Goal: Transaction & Acquisition: Purchase product/service

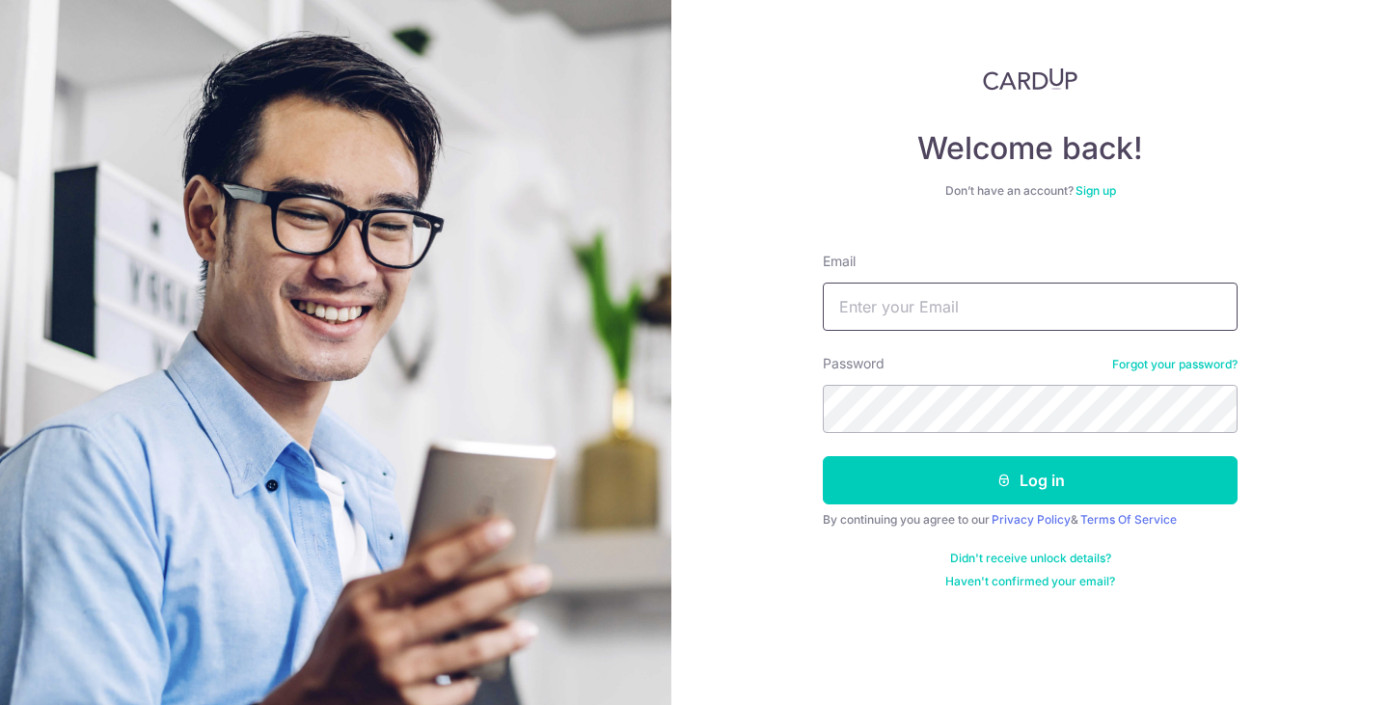
type input "[EMAIL_ADDRESS][PERSON_NAME][DOMAIN_NAME]"
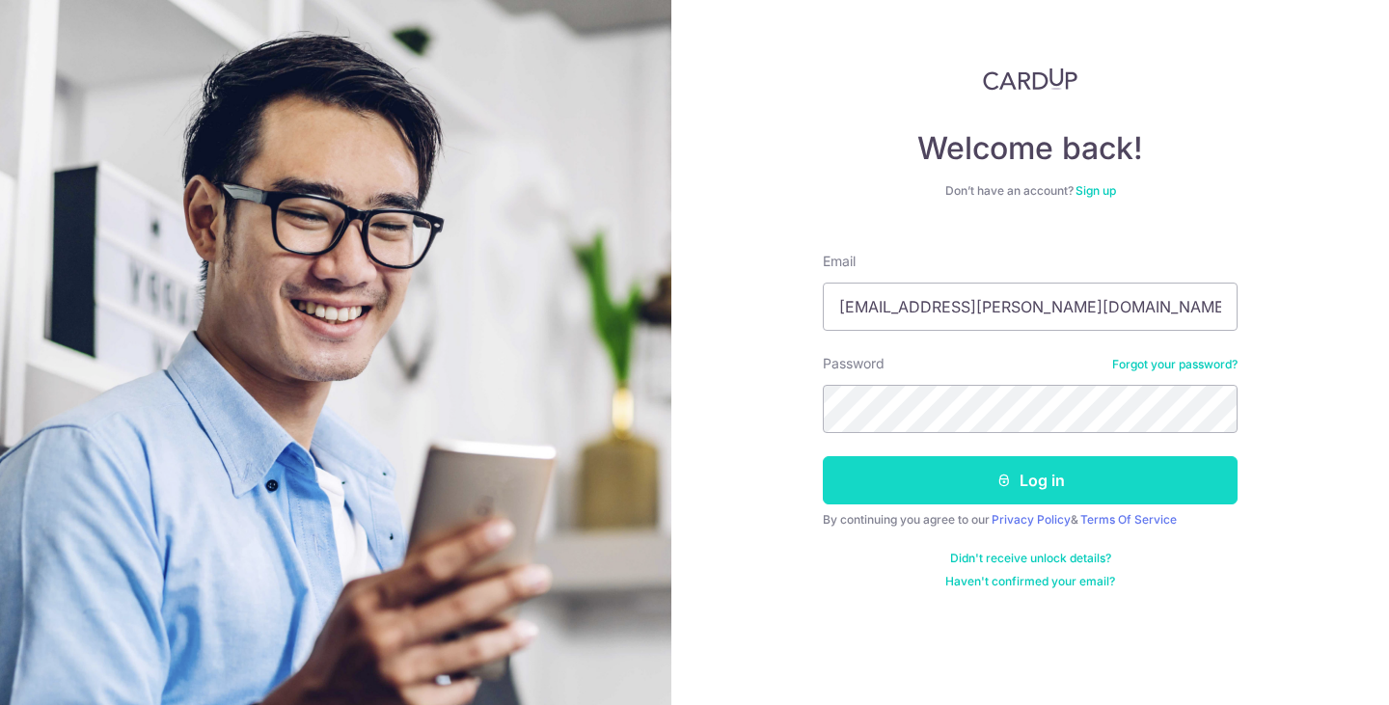
click at [972, 483] on button "Log in" at bounding box center [1030, 480] width 415 height 48
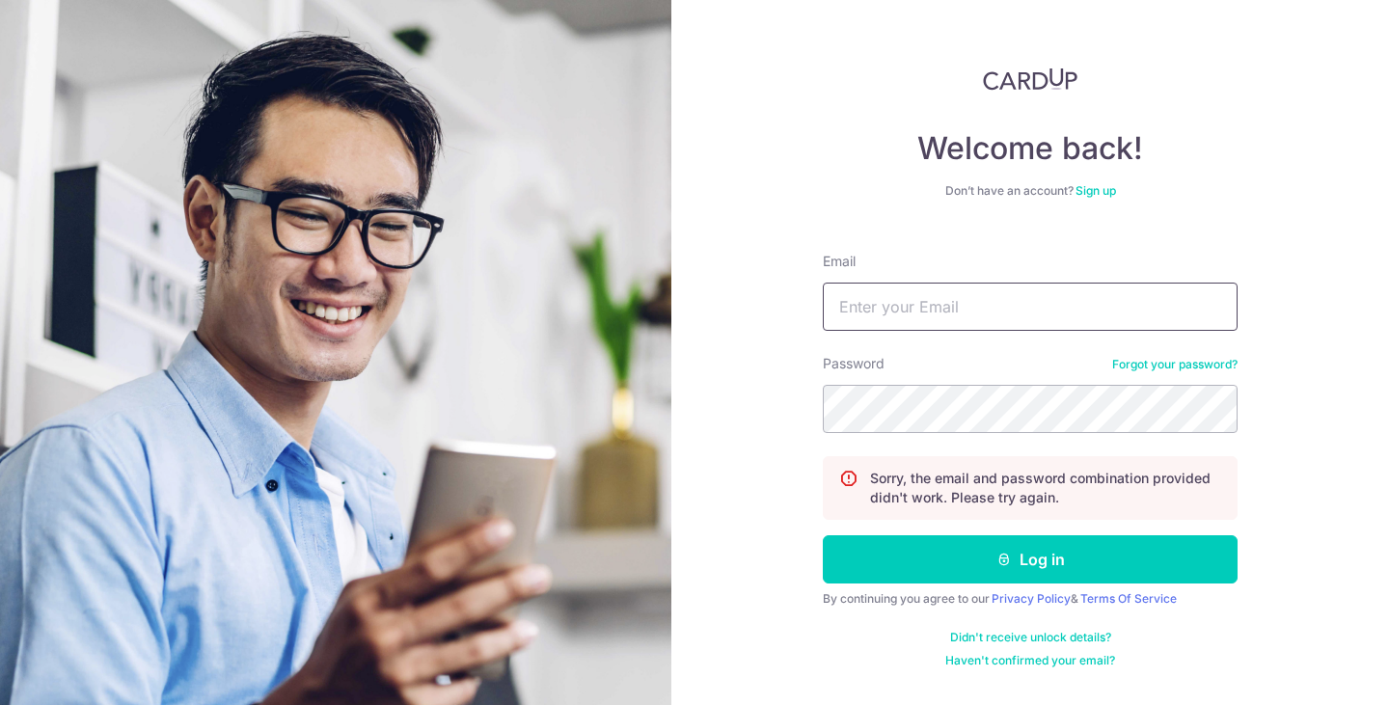
click at [942, 307] on input "Email" at bounding box center [1030, 307] width 415 height 48
type input "[EMAIL_ADDRESS][PERSON_NAME][DOMAIN_NAME]"
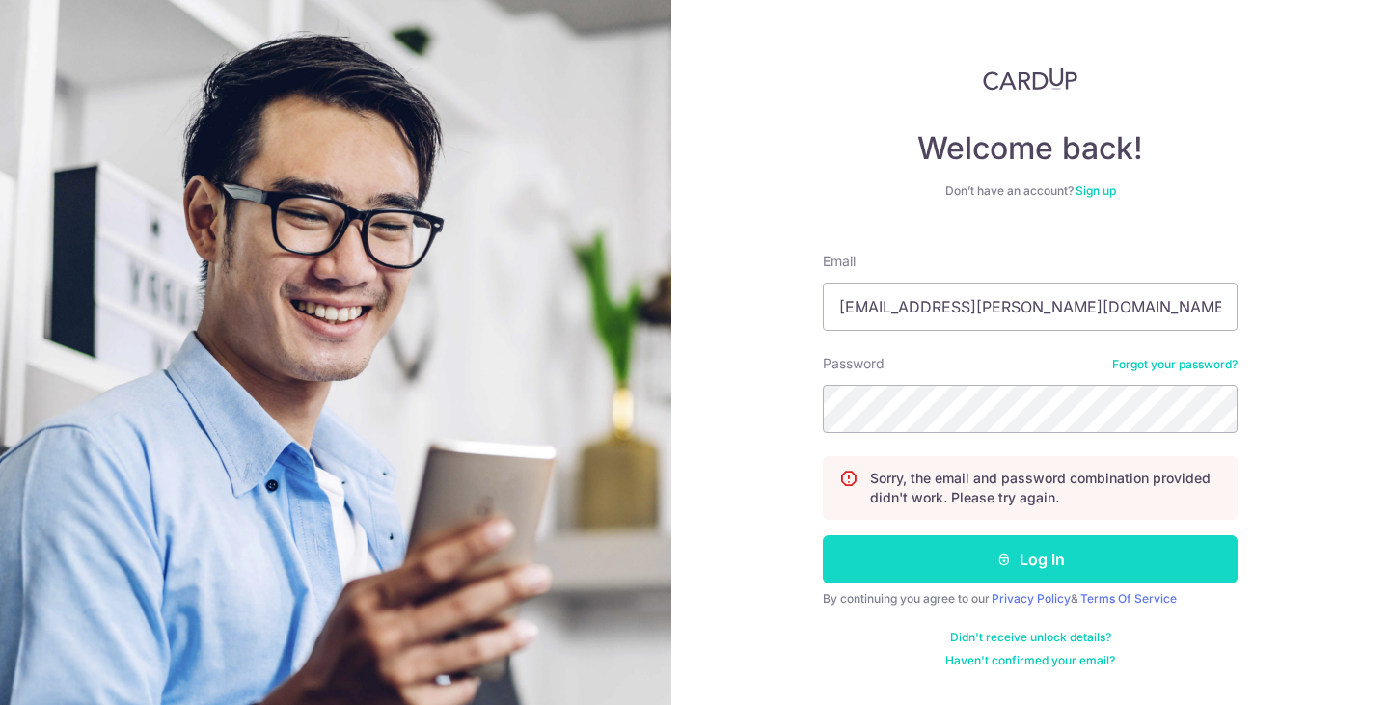
click at [1012, 548] on button "Log in" at bounding box center [1030, 559] width 415 height 48
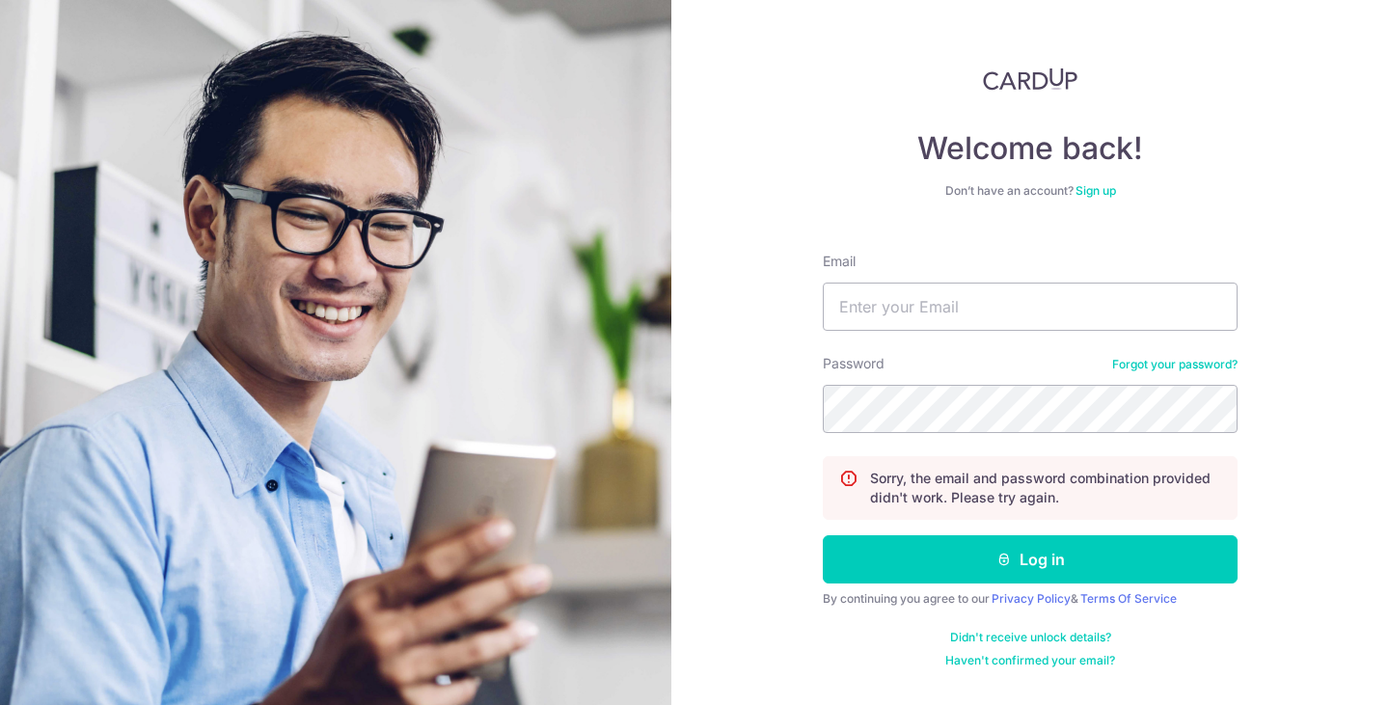
click at [0, 704] on nordpass-portal at bounding box center [0, 705] width 0 height 0
click at [1050, 306] on input "Email" at bounding box center [1030, 307] width 415 height 48
type input "khoo.philip@gmail.com"
click at [823, 535] on button "Log in" at bounding box center [1030, 559] width 415 height 48
click at [917, 307] on input "Email" at bounding box center [1030, 307] width 415 height 48
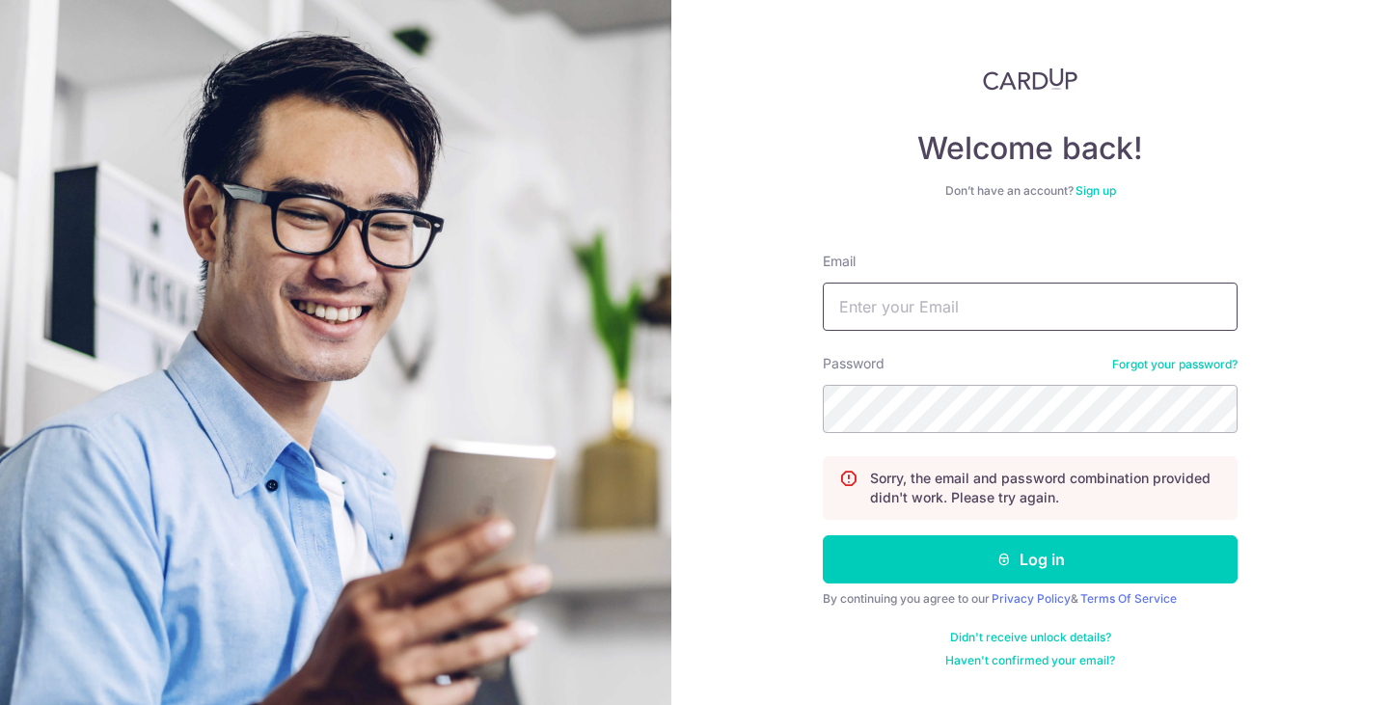
type input "[EMAIL_ADDRESS][PERSON_NAME][DOMAIN_NAME]"
click at [823, 535] on button "Log in" at bounding box center [1030, 559] width 415 height 48
click at [896, 297] on input "Email" at bounding box center [1030, 307] width 415 height 48
type input "[EMAIL_ADDRESS][PERSON_NAME][DOMAIN_NAME]"
click at [823, 535] on button "Log in" at bounding box center [1030, 559] width 415 height 48
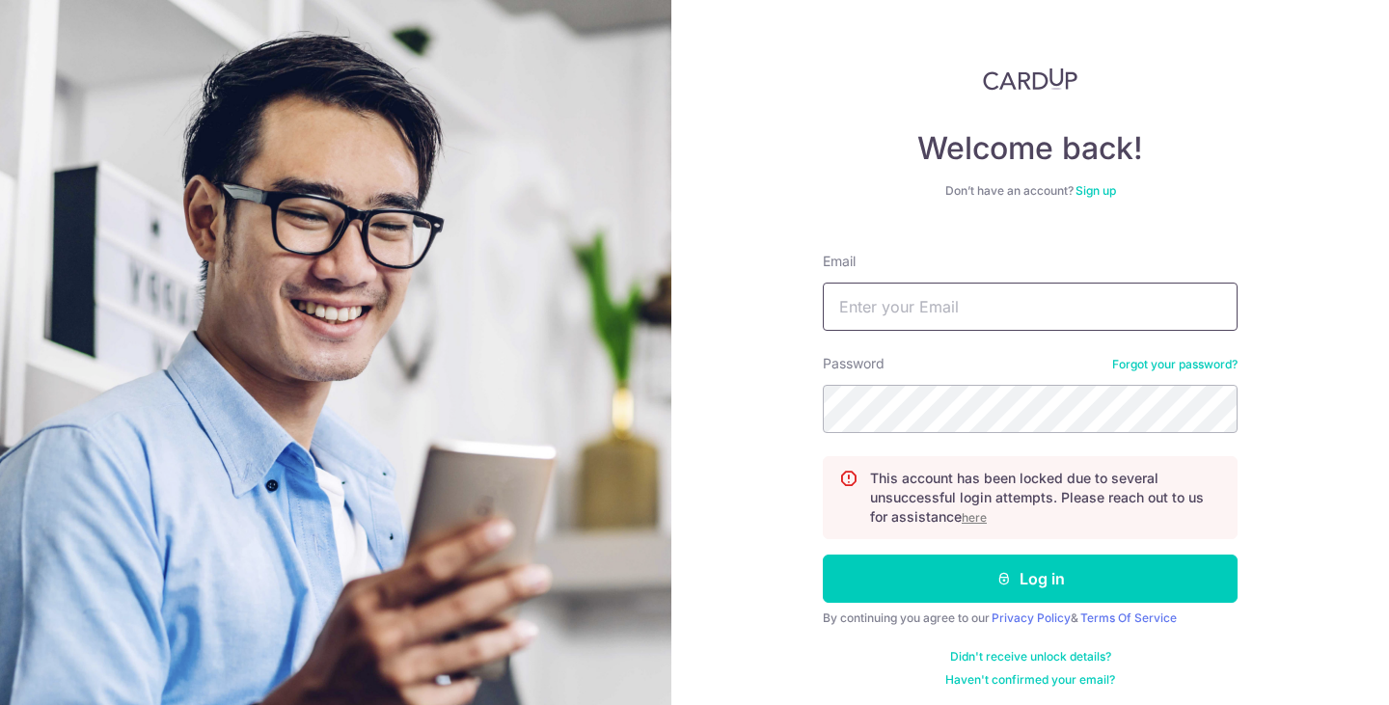
click at [890, 307] on input "Email" at bounding box center [1030, 307] width 415 height 48
type input "[EMAIL_ADDRESS][PERSON_NAME][DOMAIN_NAME]"
click at [823, 555] on button "Log in" at bounding box center [1030, 579] width 415 height 48
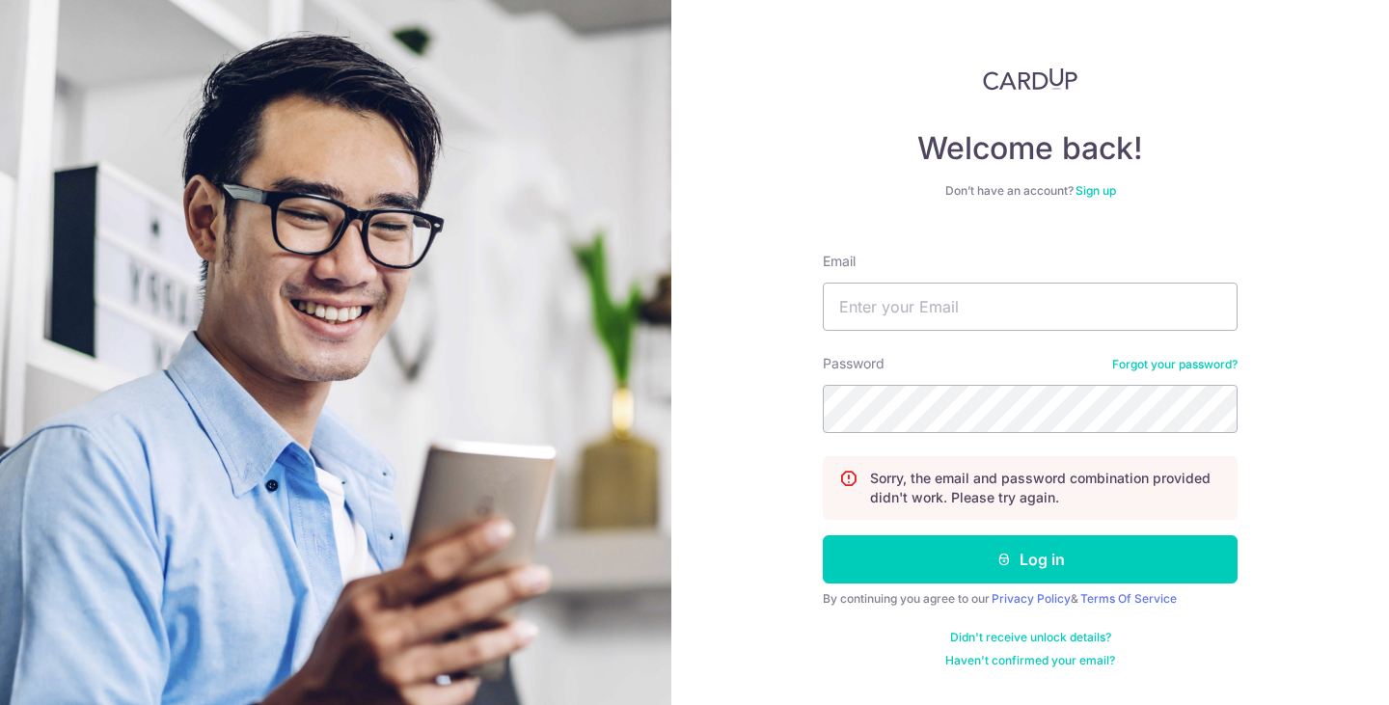
click at [1189, 367] on link "Forgot your password?" at bounding box center [1174, 364] width 125 height 15
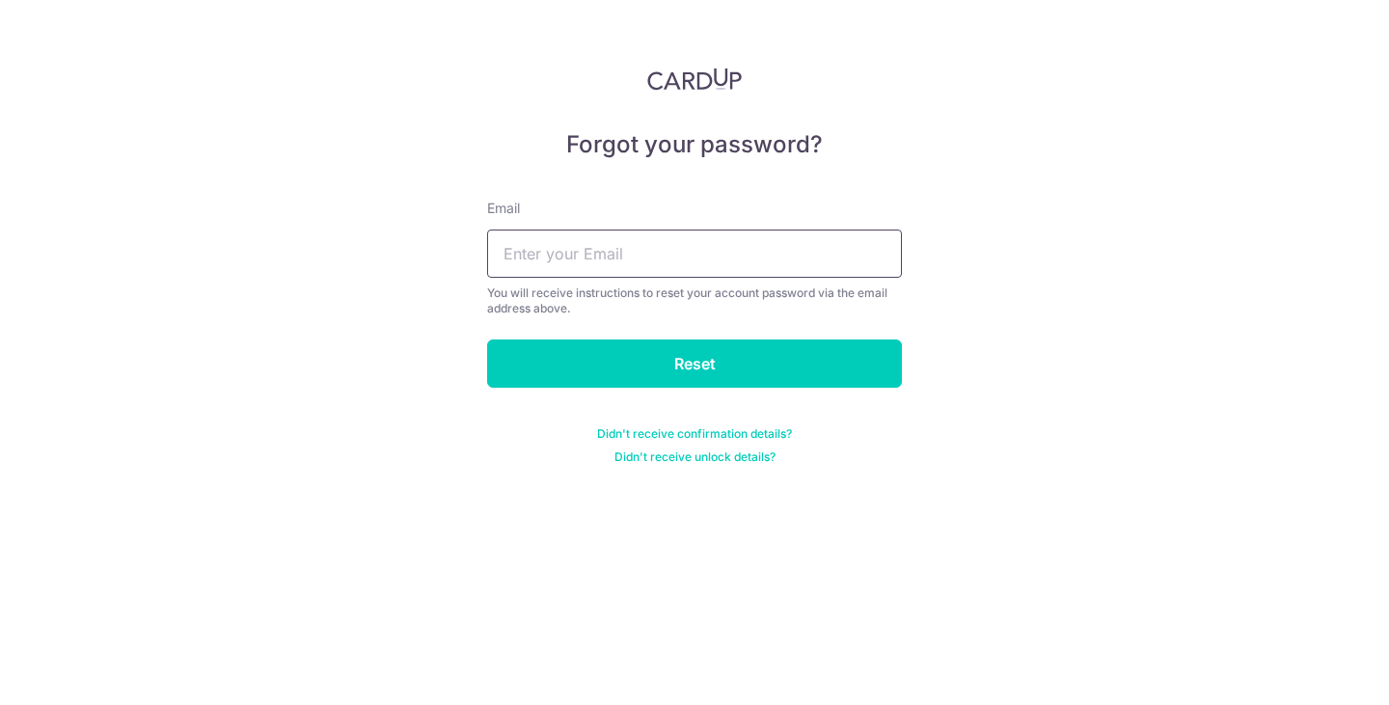
click at [639, 261] on input "text" at bounding box center [694, 254] width 415 height 48
type input "khoo.philip@gmail.com"
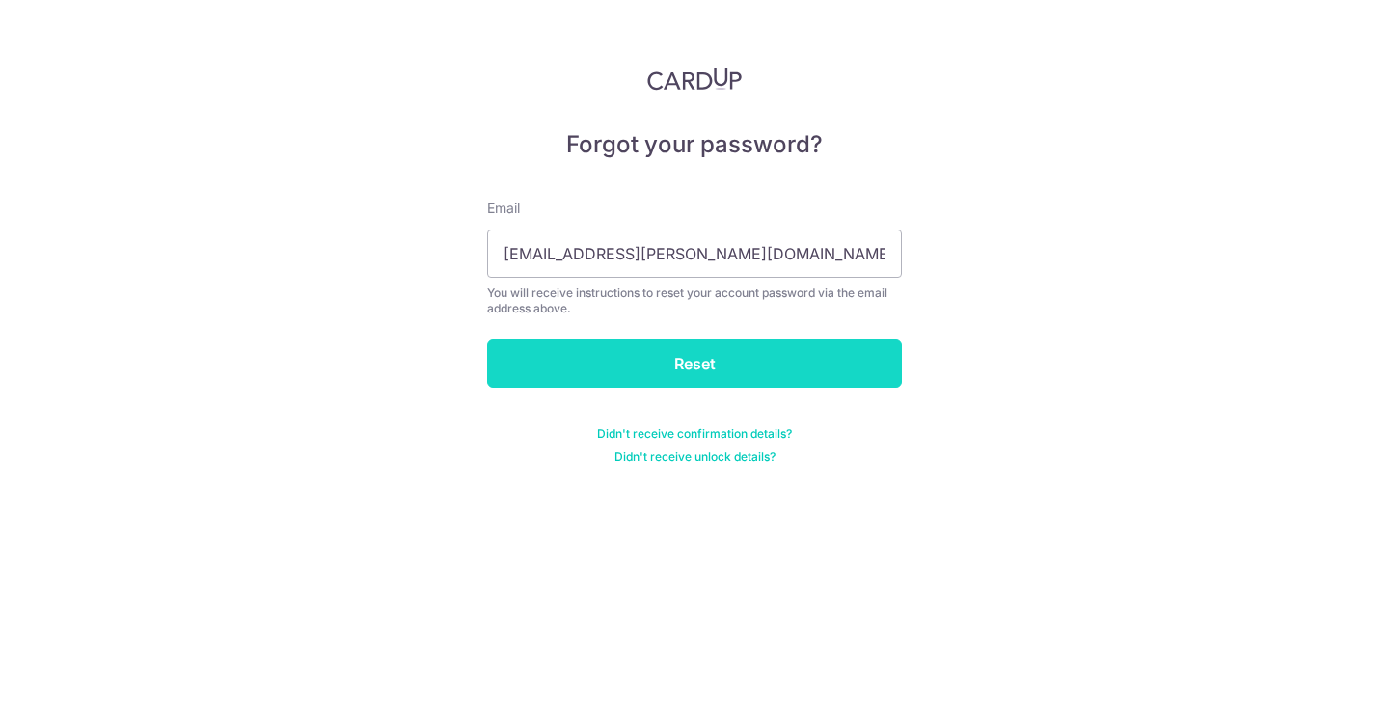
click at [712, 371] on input "Reset" at bounding box center [694, 364] width 415 height 48
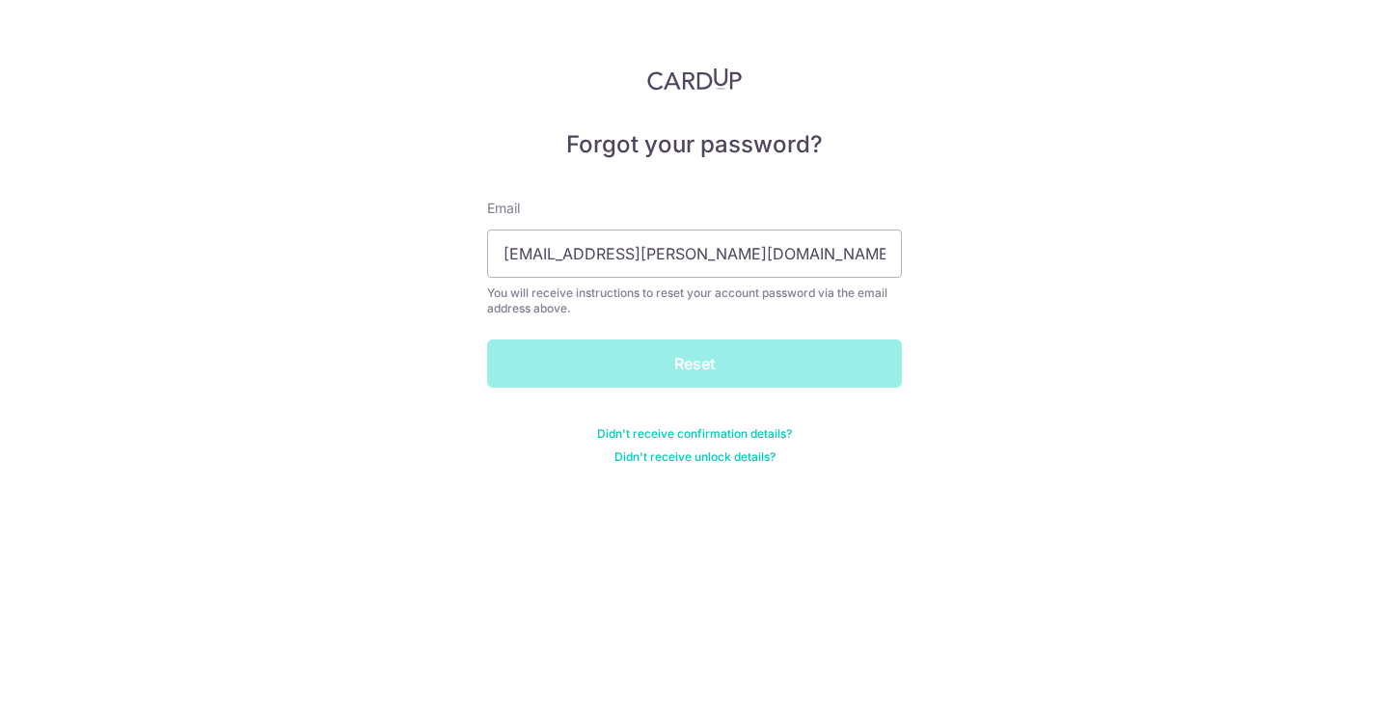
click at [0, 704] on nordpass-portal at bounding box center [0, 705] width 0 height 0
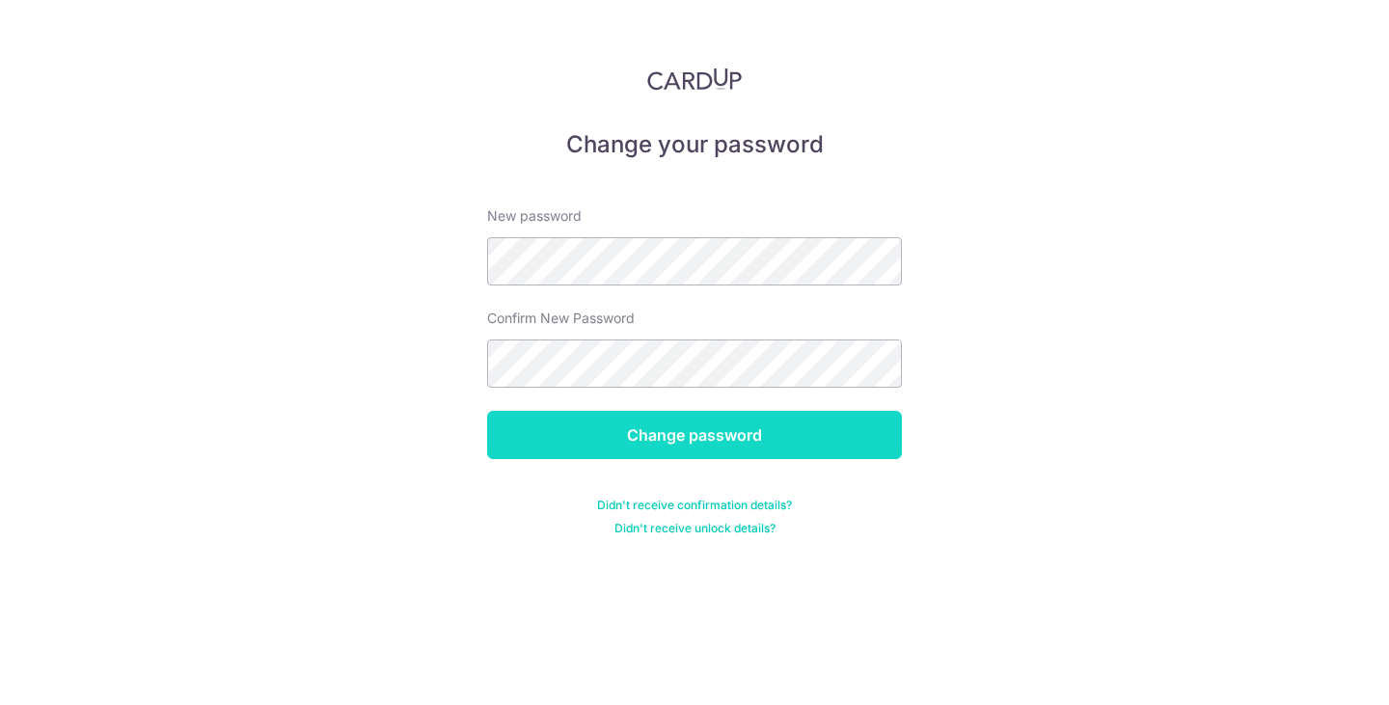
click at [761, 445] on input "Change password" at bounding box center [694, 435] width 415 height 48
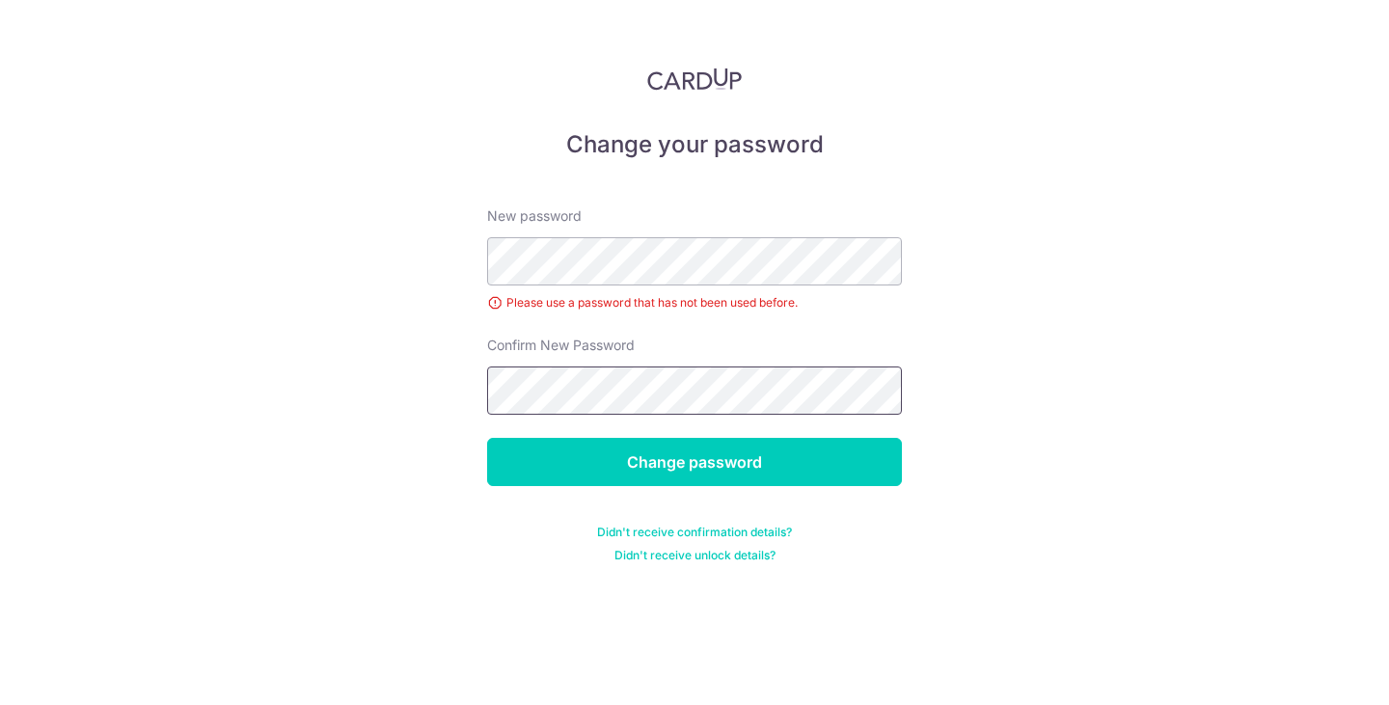
click at [487, 438] on input "Change password" at bounding box center [694, 462] width 415 height 48
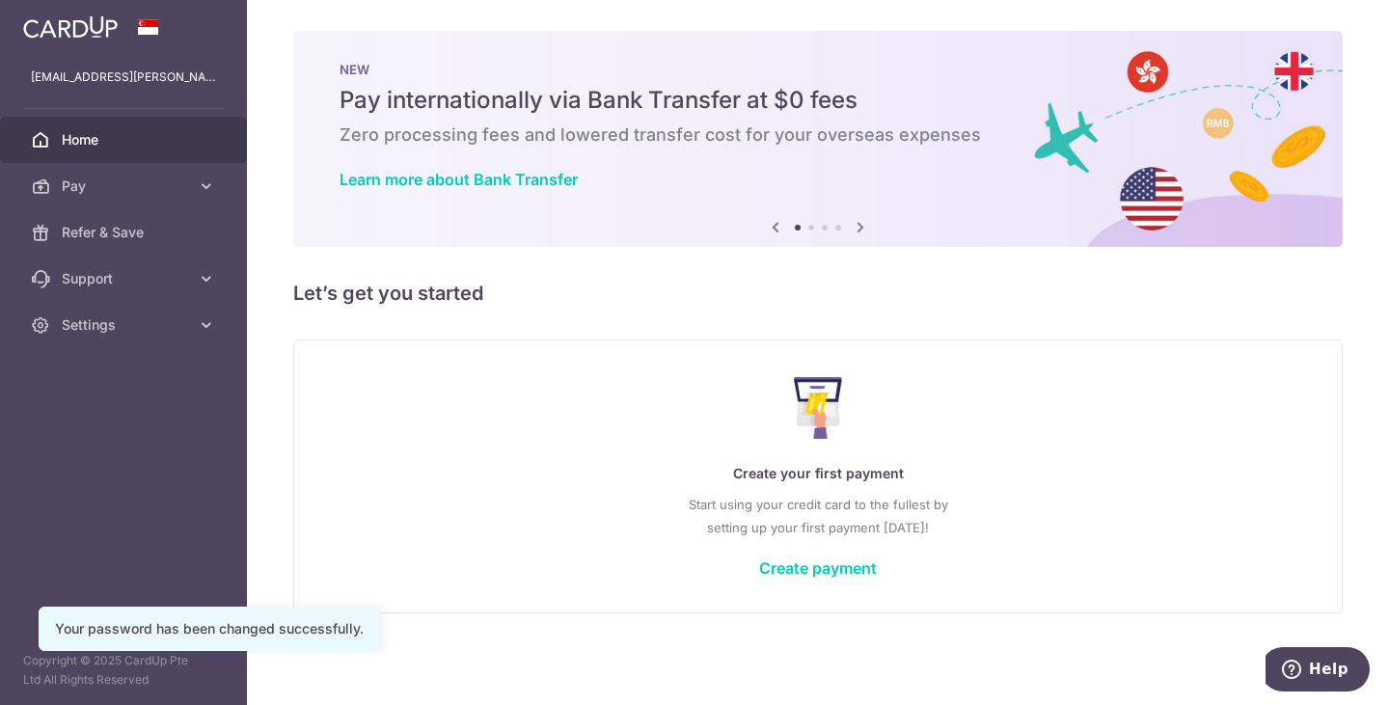
click at [0, 704] on nordpass-portal at bounding box center [0, 705] width 0 height 0
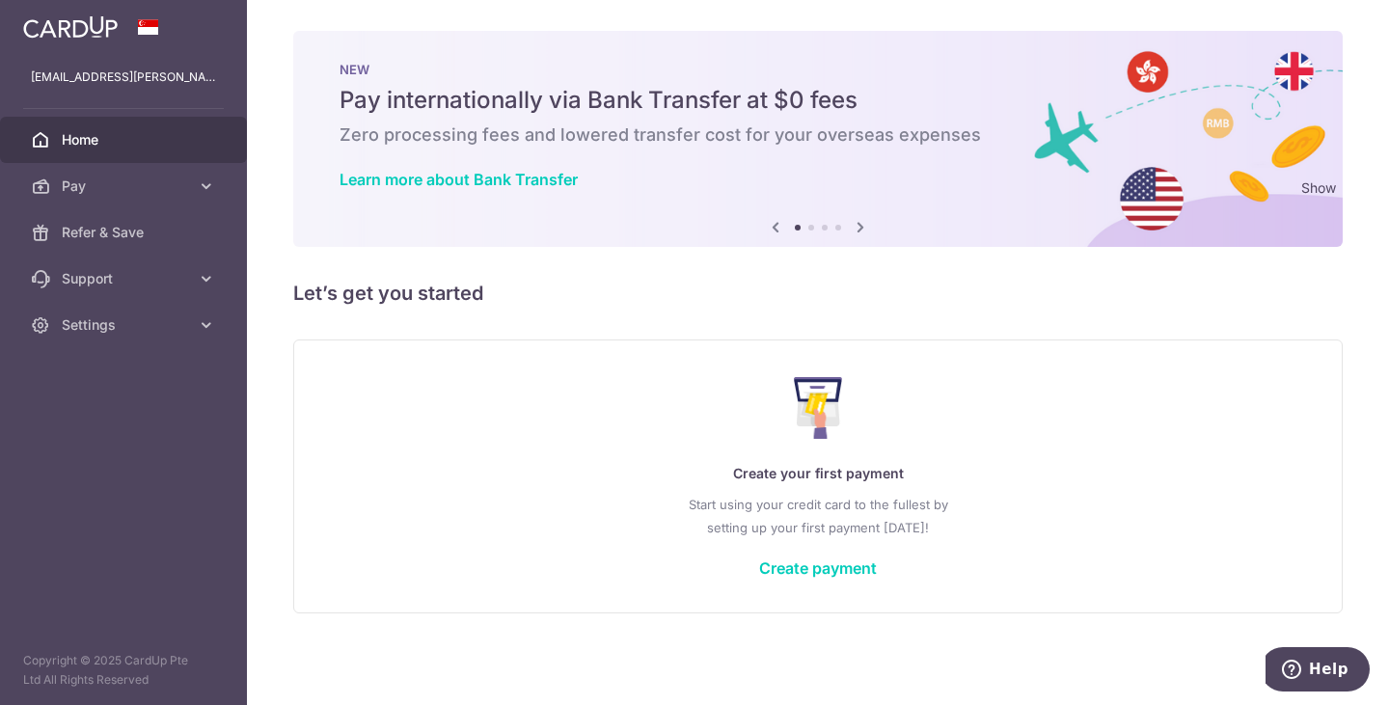
click at [0, 704] on nordpass-portal at bounding box center [0, 705] width 0 height 0
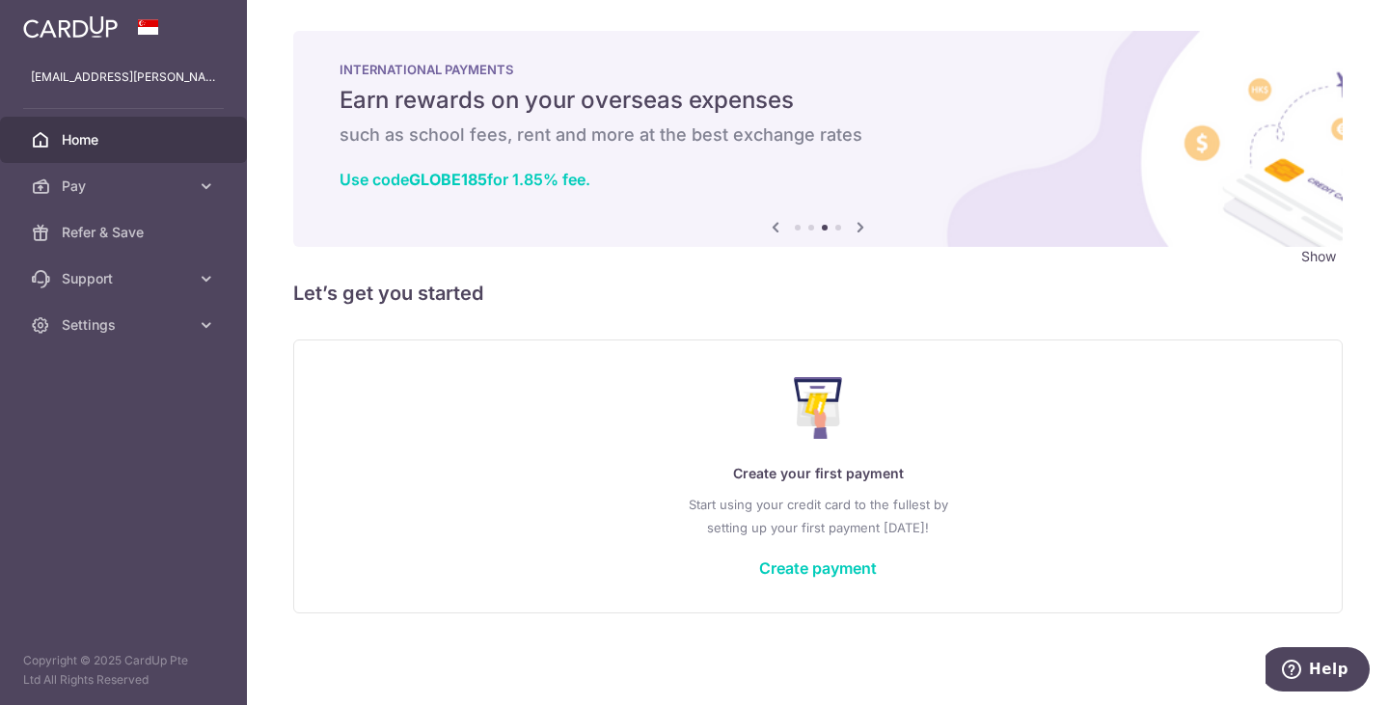
click at [0, 704] on nordpass-portal at bounding box center [0, 705] width 0 height 0
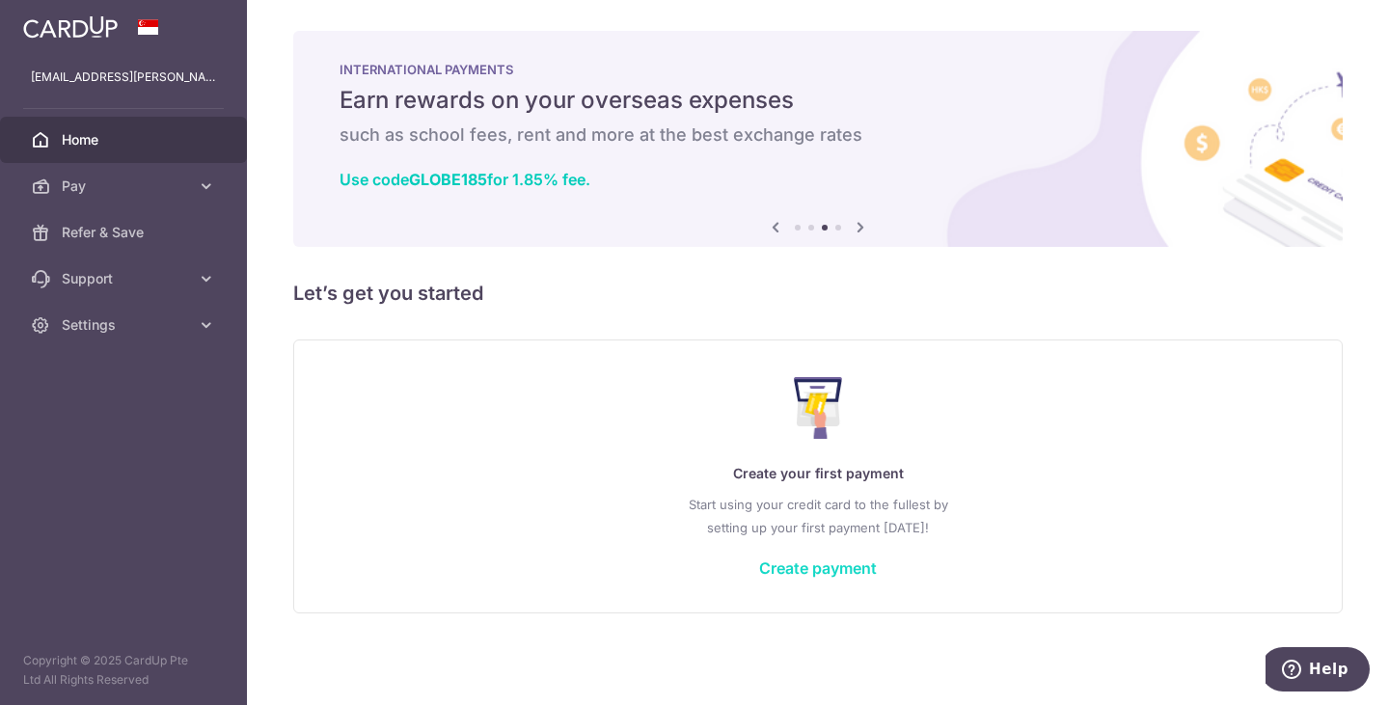
click at [817, 575] on link "Create payment" at bounding box center [818, 568] width 118 height 19
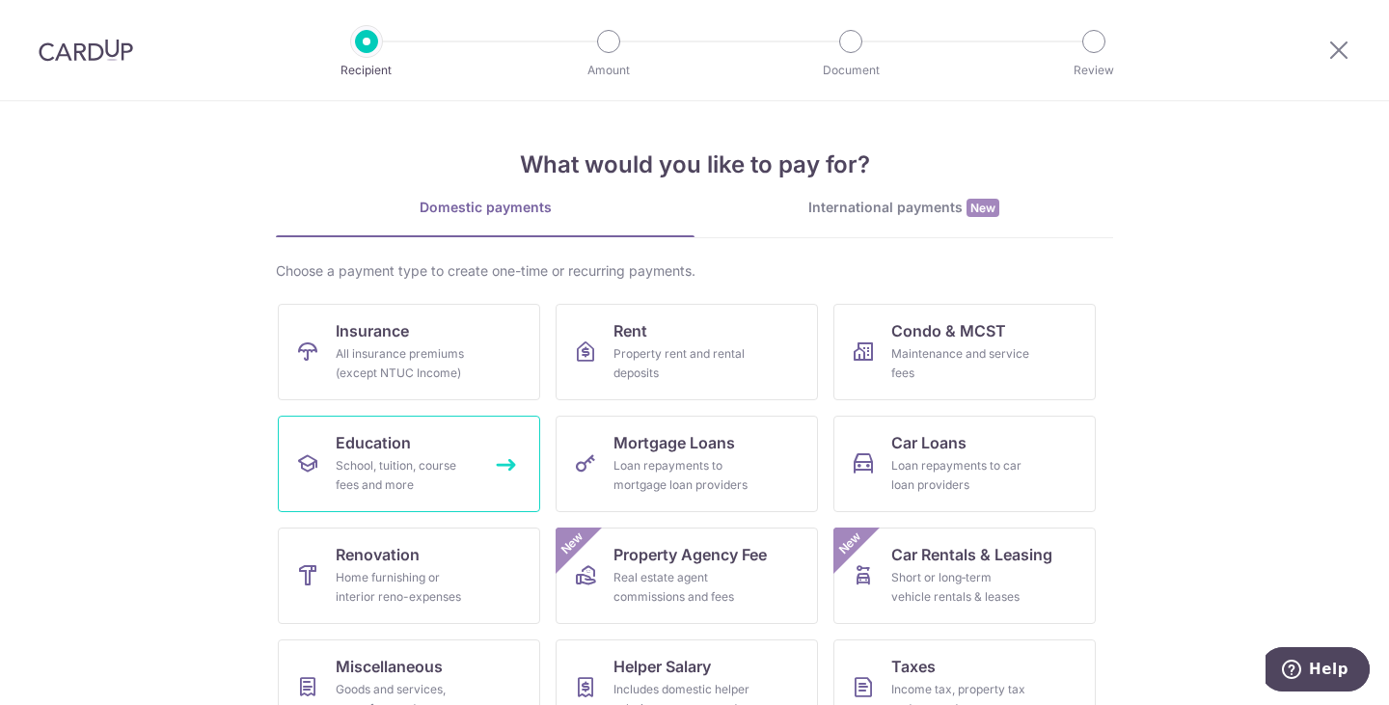
click at [438, 443] on link "Education School, tuition, course fees and more" at bounding box center [409, 464] width 262 height 96
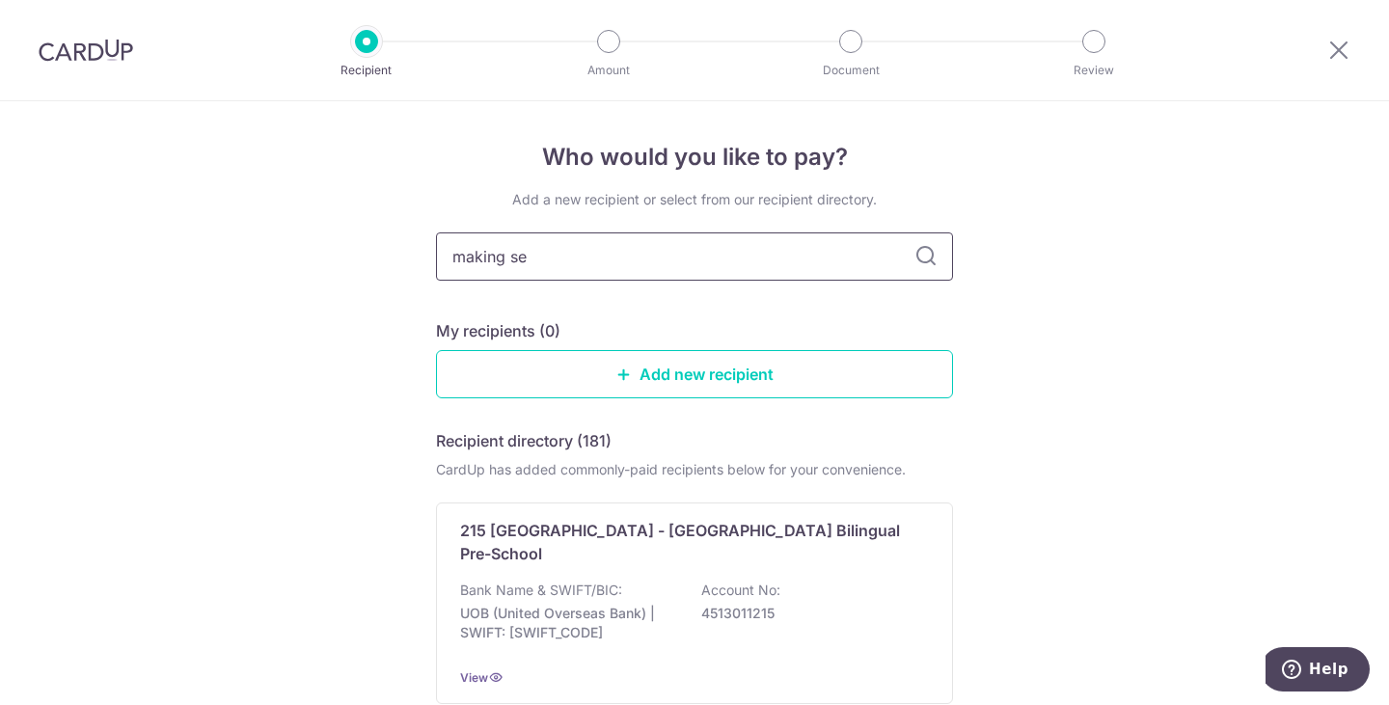
type input "making sen"
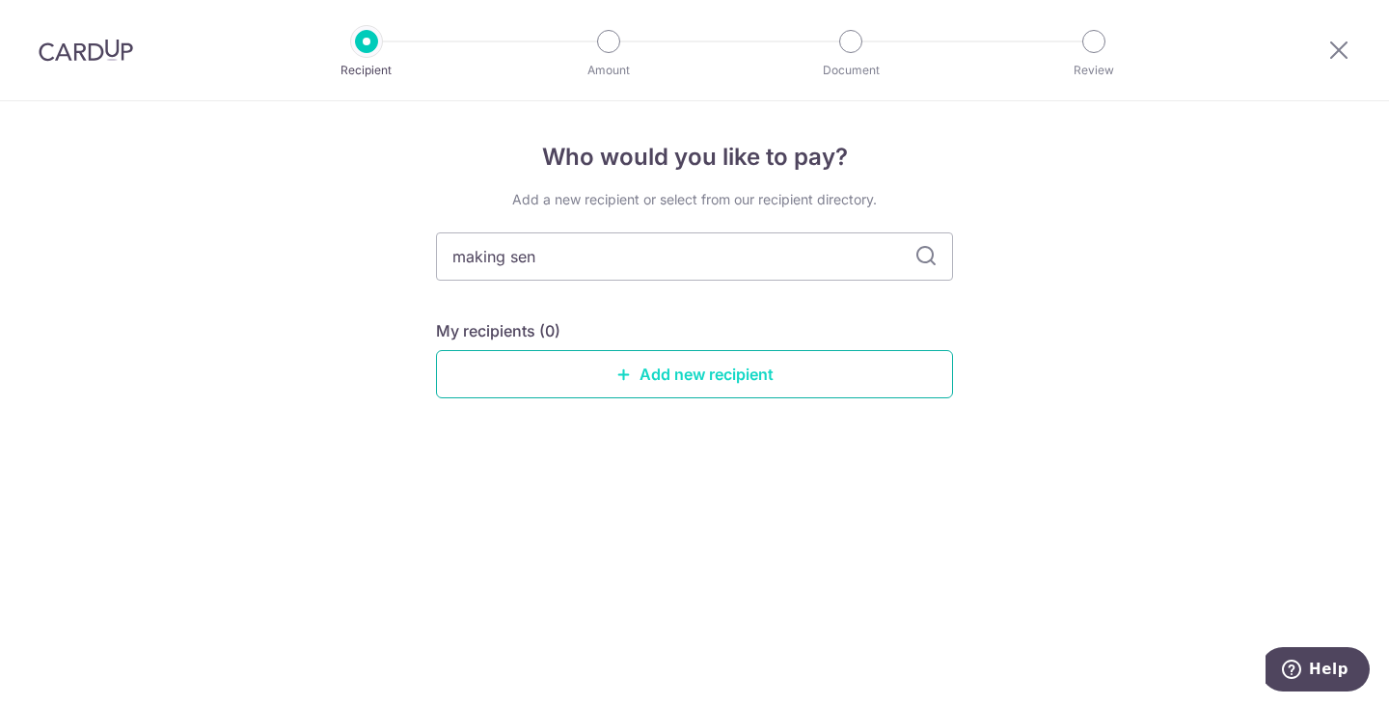
click at [757, 367] on link "Add new recipient" at bounding box center [694, 374] width 517 height 48
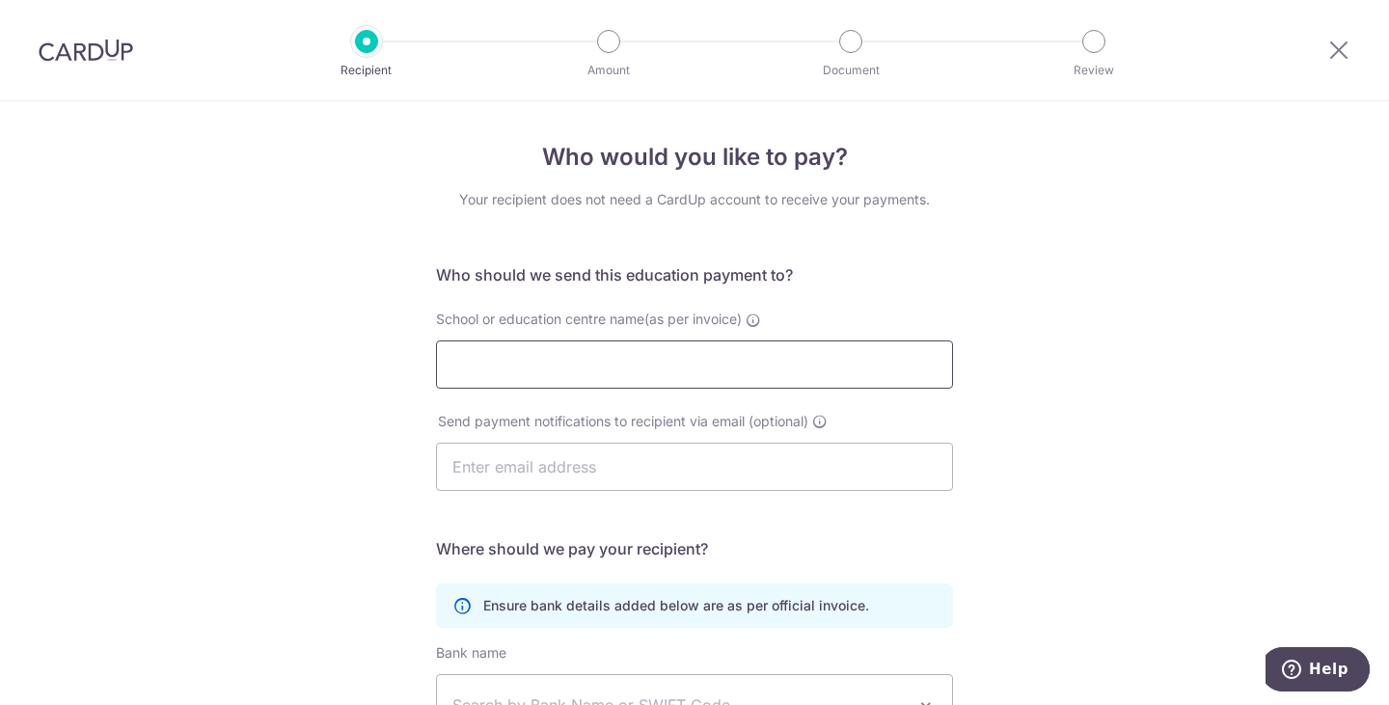
click at [757, 367] on input "School or education centre name(as per invoice)" at bounding box center [694, 365] width 517 height 48
type input "Making Sense Tuition Centre Pte Ltd"
click at [1137, 419] on div "Who would you like to pay? Your recipient does not need a CardUp account to rec…" at bounding box center [694, 560] width 1389 height 918
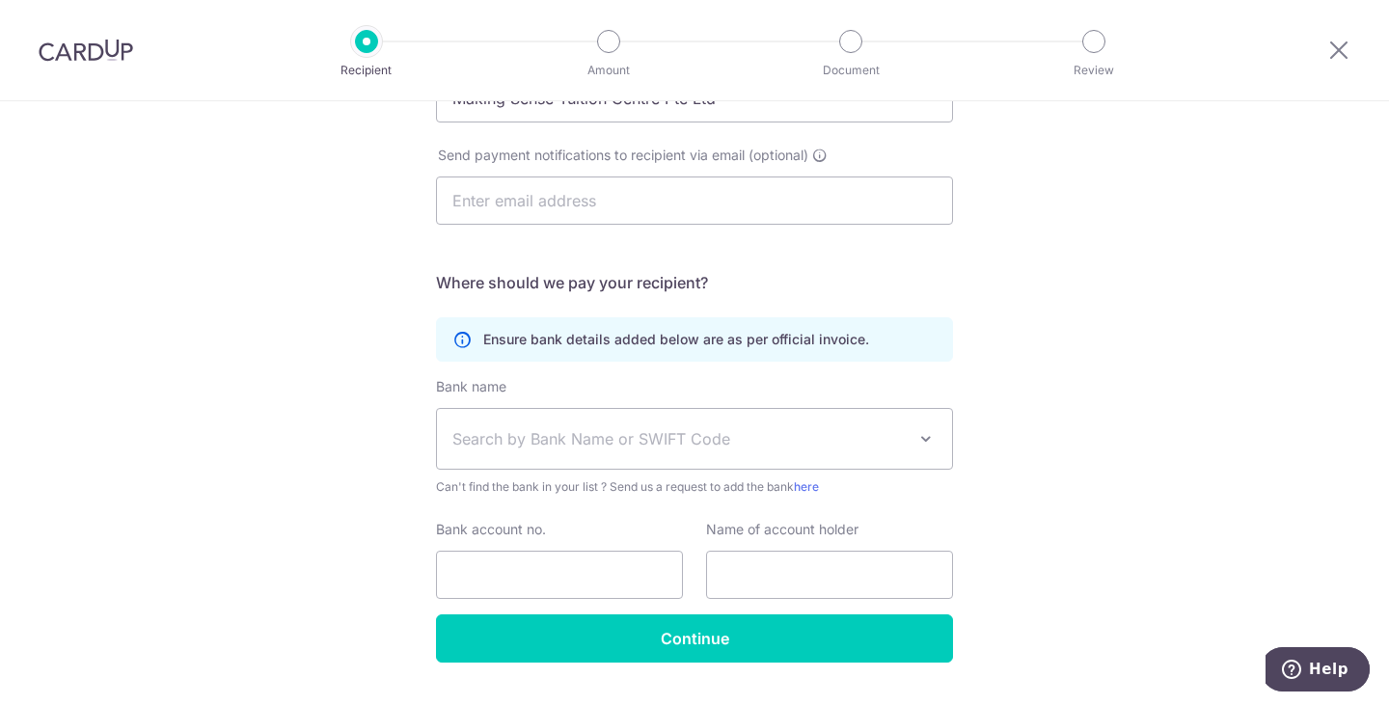
scroll to position [289, 0]
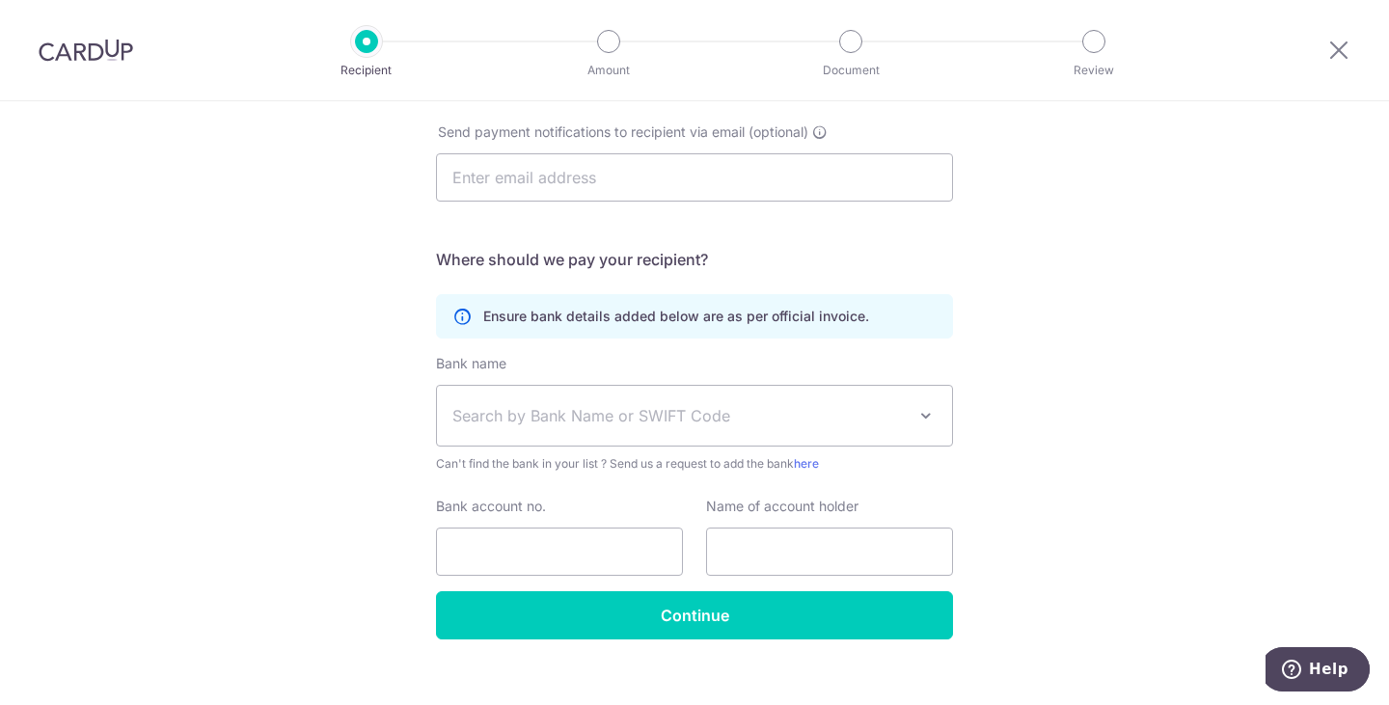
click at [806, 401] on span "Search by Bank Name or SWIFT Code" at bounding box center [694, 416] width 515 height 60
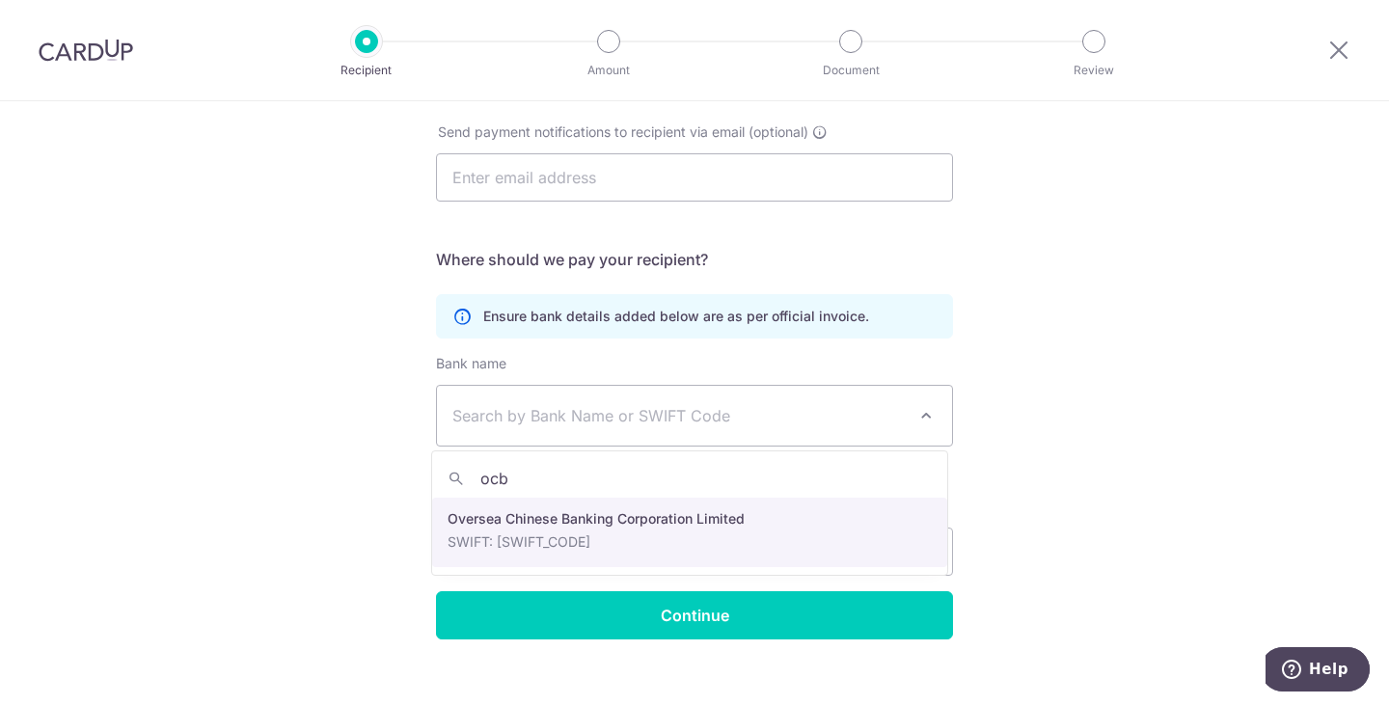
type input "ocb"
select select "12"
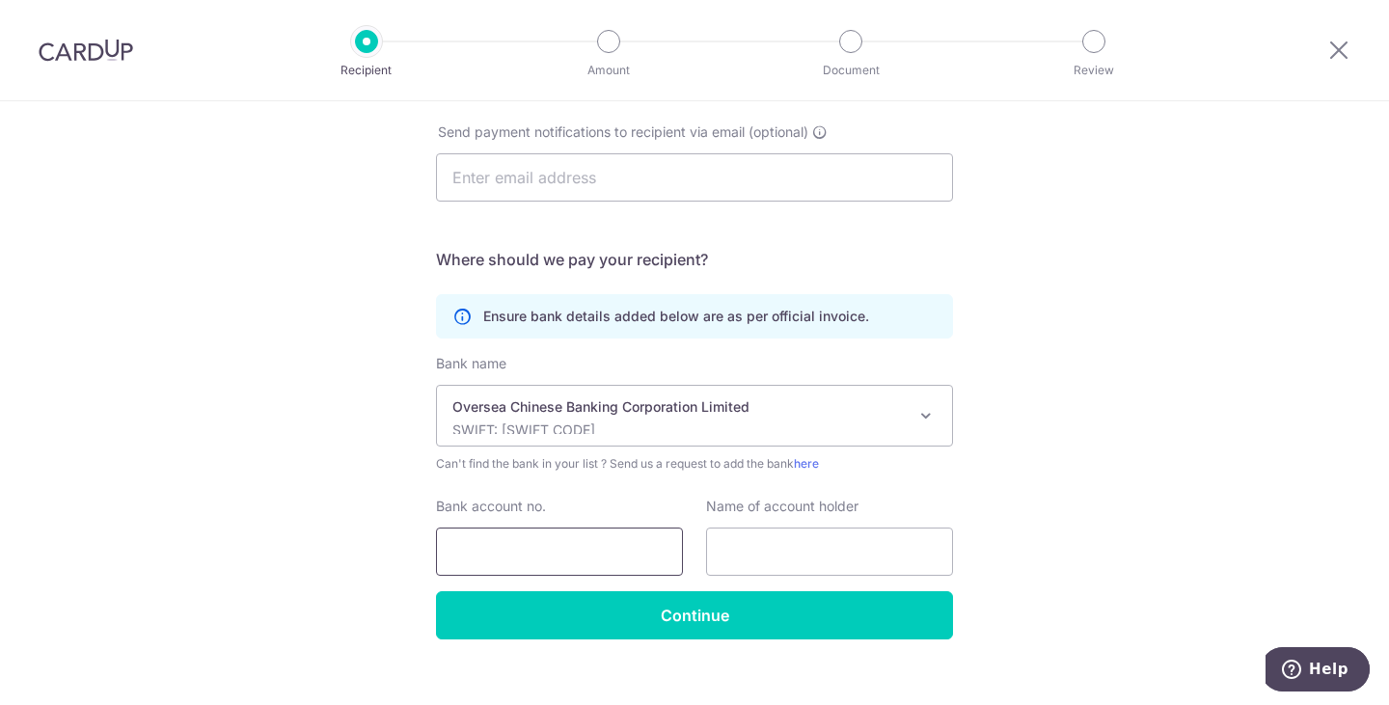
click at [647, 544] on input "Bank account no." at bounding box center [559, 552] width 247 height 48
paste input "601423478001"
type input "601423478001"
click at [828, 547] on input "text" at bounding box center [829, 552] width 247 height 48
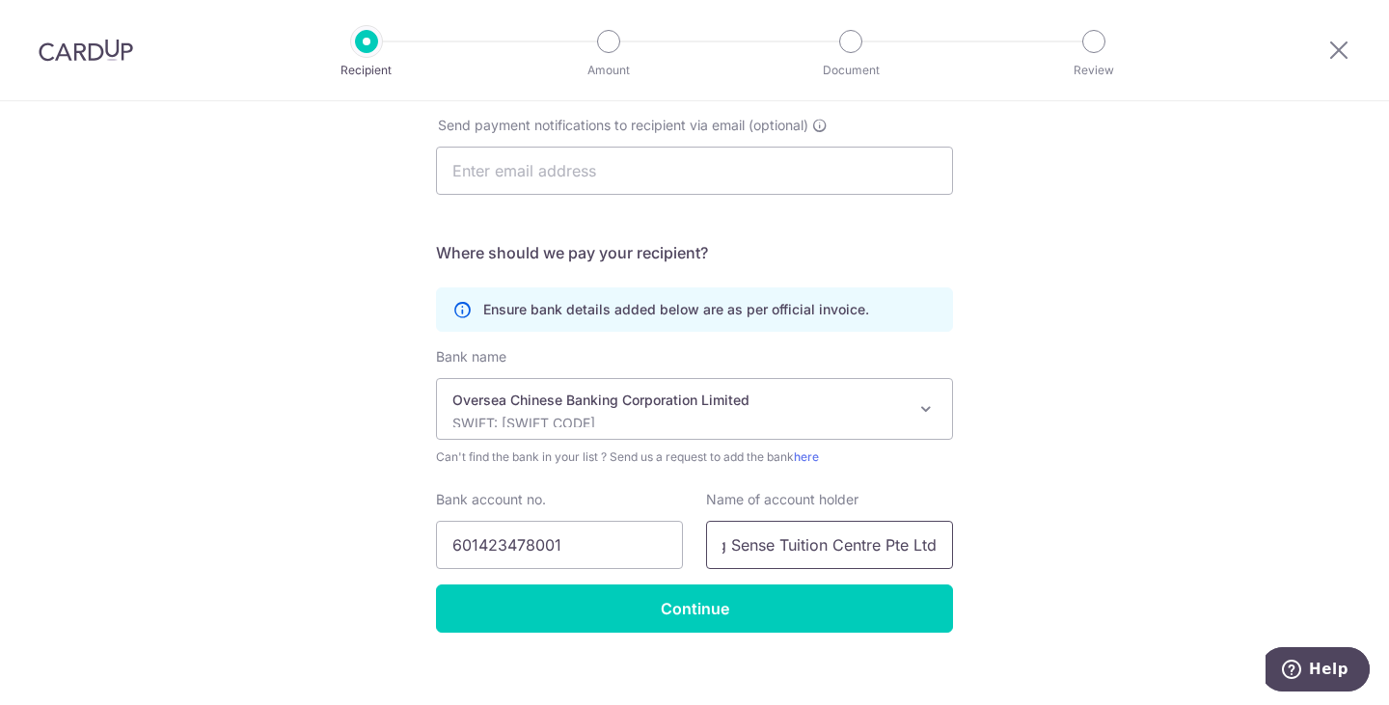
scroll to position [314, 0]
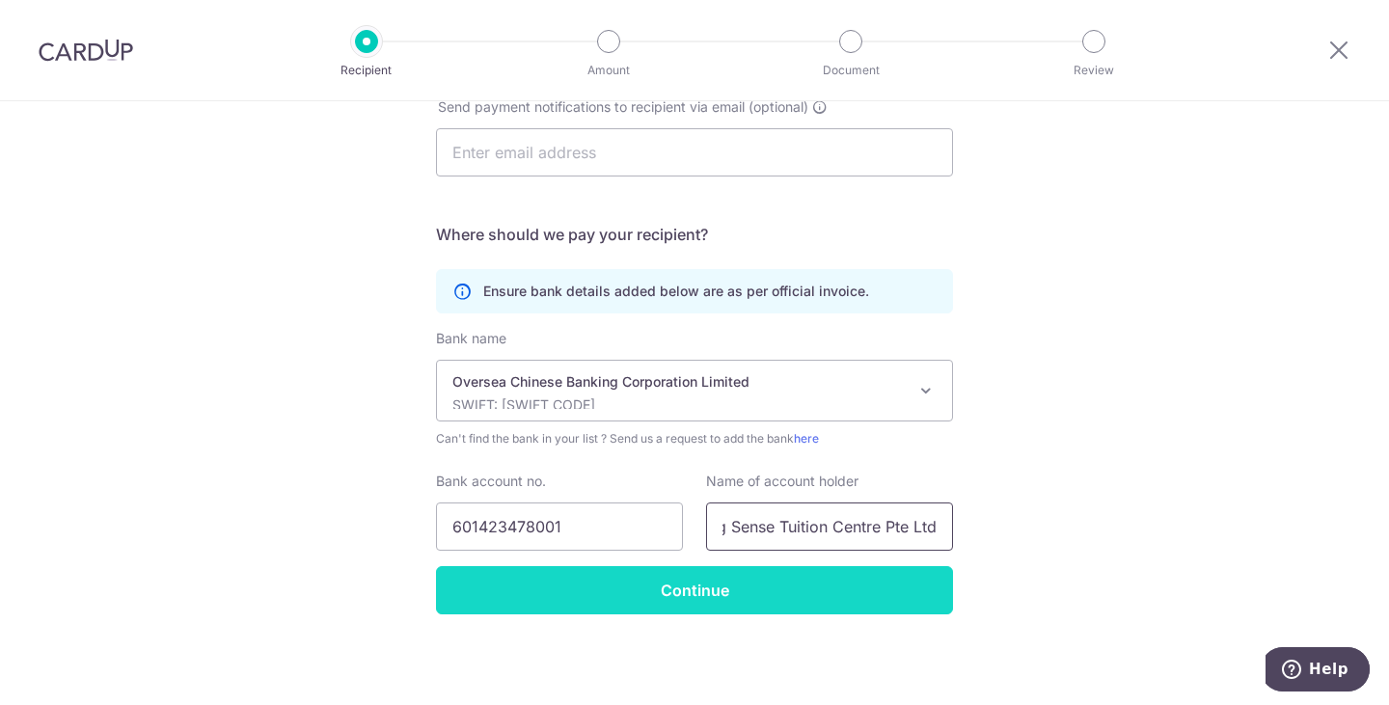
type input "Making Sense Tuition Centre Pte Ltd"
click at [665, 592] on input "Continue" at bounding box center [694, 590] width 517 height 48
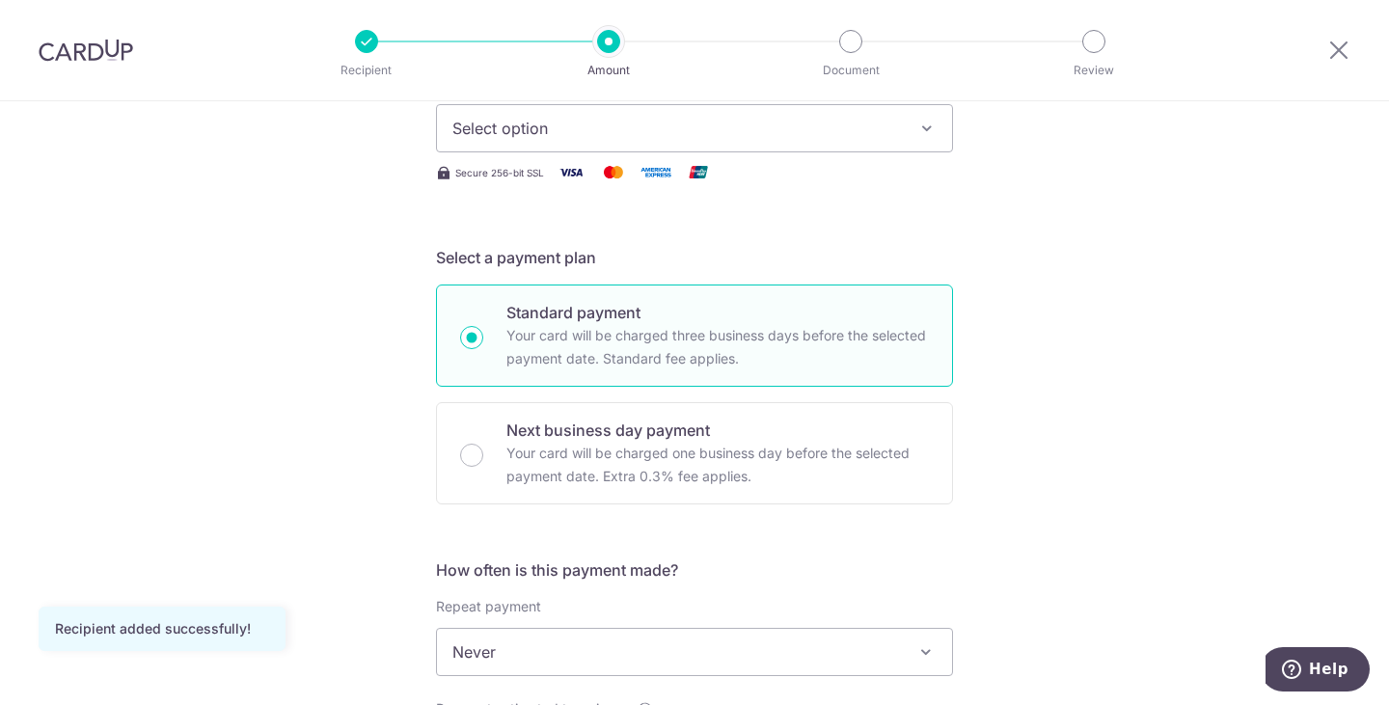
scroll to position [96, 0]
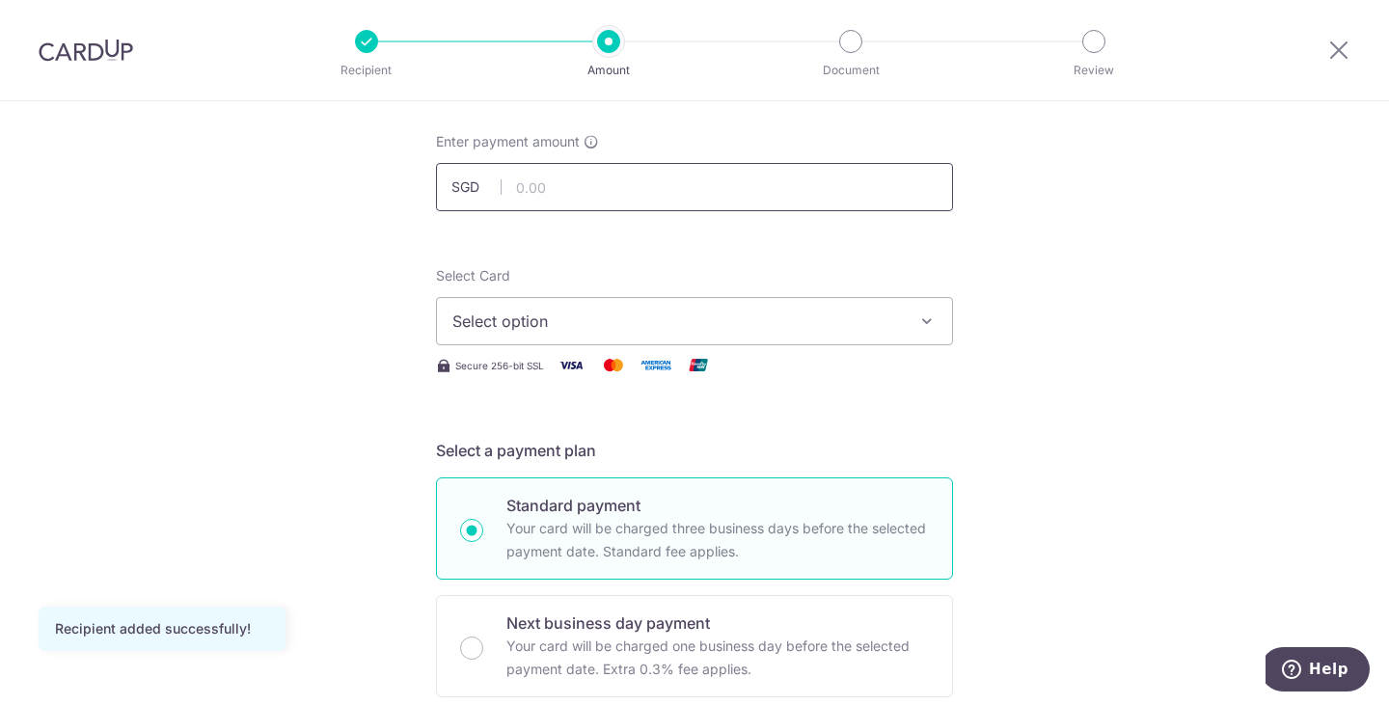
click at [778, 177] on input "text" at bounding box center [694, 187] width 517 height 48
type input "5,940.50"
click at [601, 325] on span "Select option" at bounding box center [677, 321] width 450 height 23
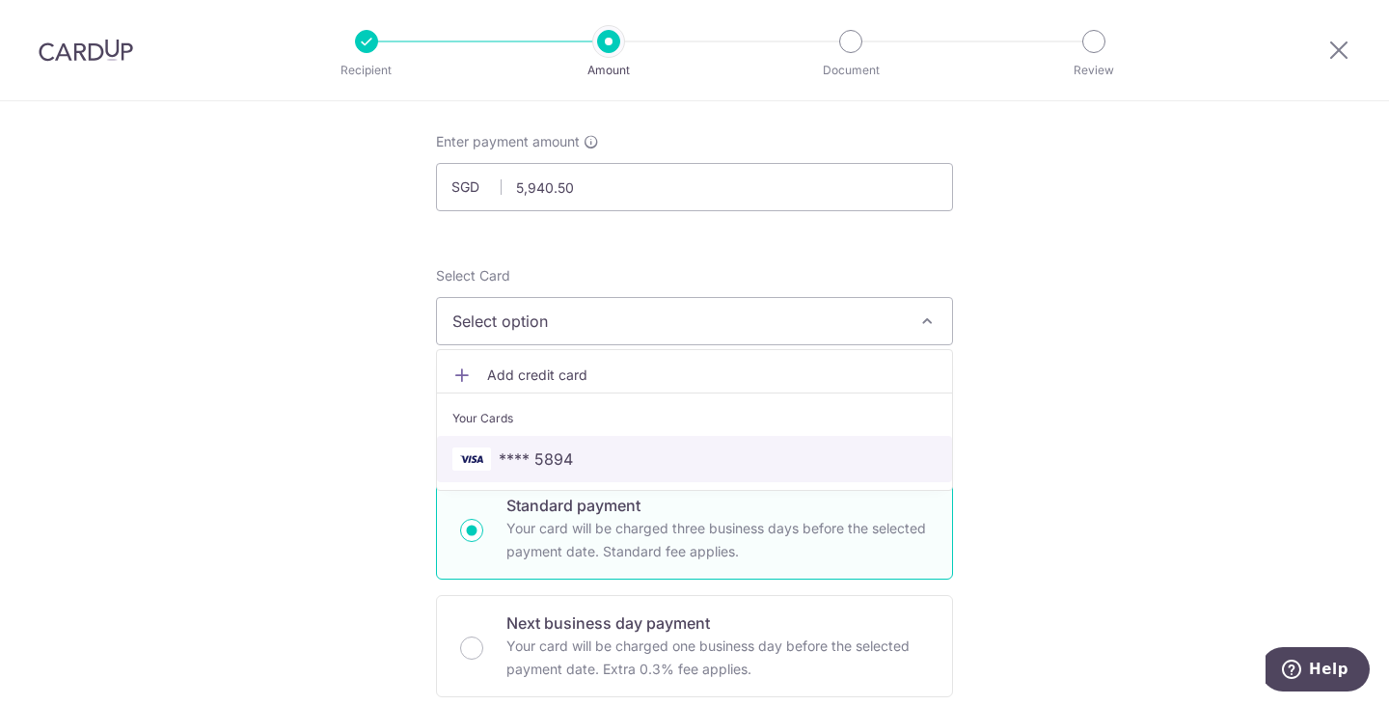
click at [546, 456] on span "**** 5894" at bounding box center [536, 459] width 74 height 23
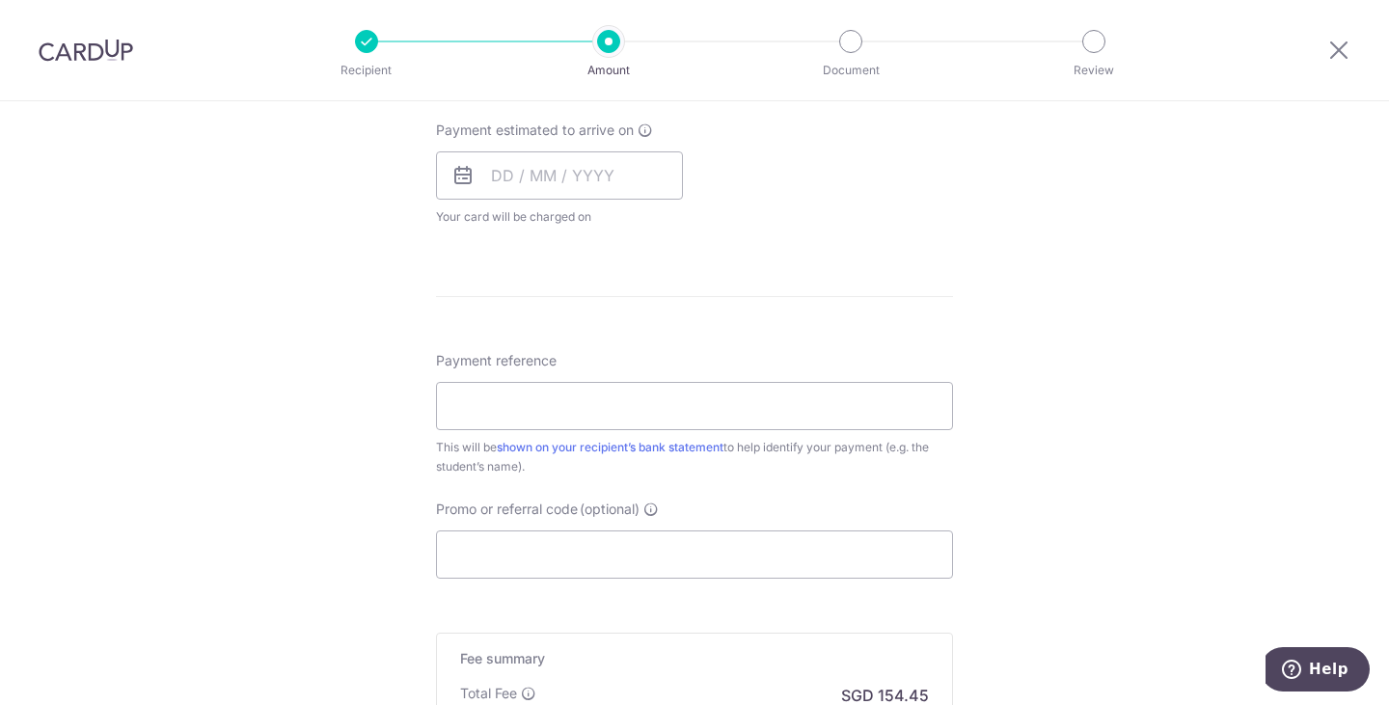
scroll to position [965, 0]
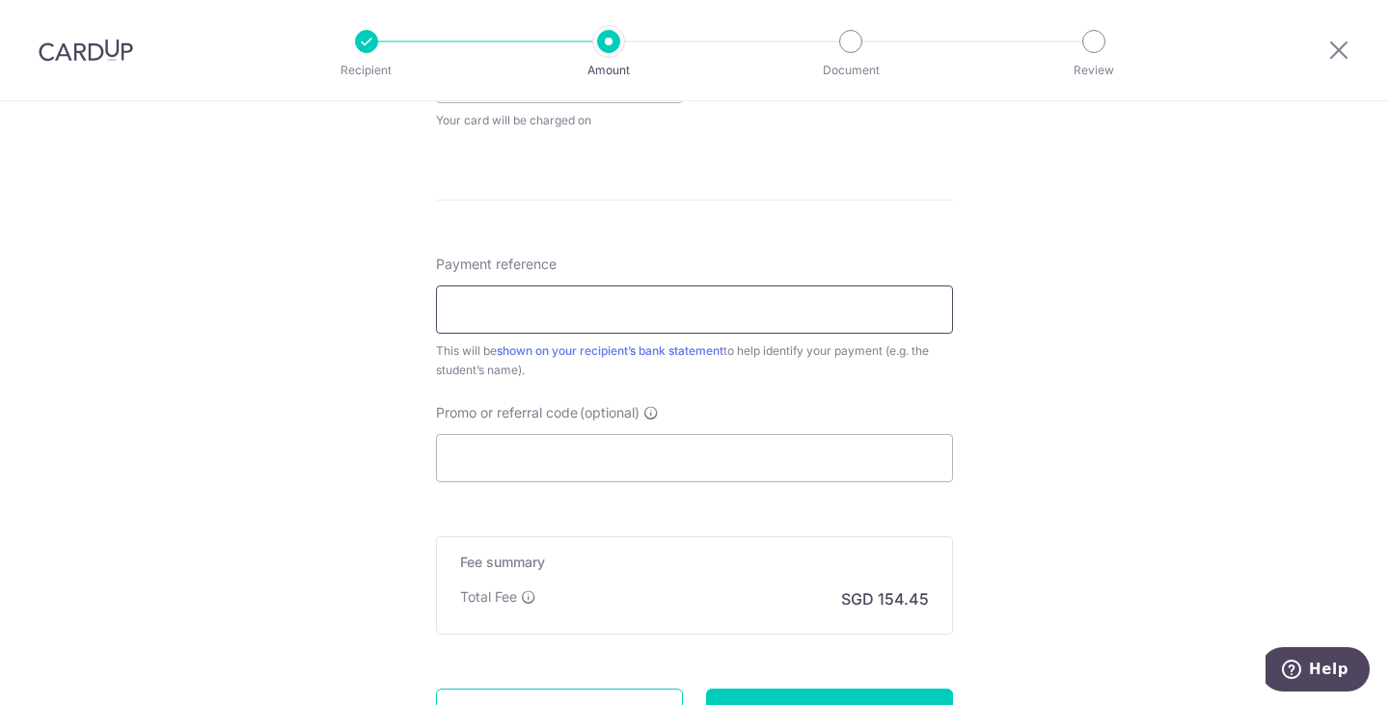
click at [686, 317] on input "Payment reference" at bounding box center [694, 310] width 517 height 48
paste input "PA20251001-[PERSON_NAME].khoo.8122005"
click at [522, 341] on div "Payment reference PA20251001-[PERSON_NAME].khoo.8122005 32/35 This will be sh…" at bounding box center [694, 317] width 517 height 125
click at [479, 308] on input "PA20251001-[PERSON_NAME].khoo.8122005" at bounding box center [694, 310] width 517 height 48
drag, startPoint x: 476, startPoint y: 310, endPoint x: 491, endPoint y: 309, distance: 15.5
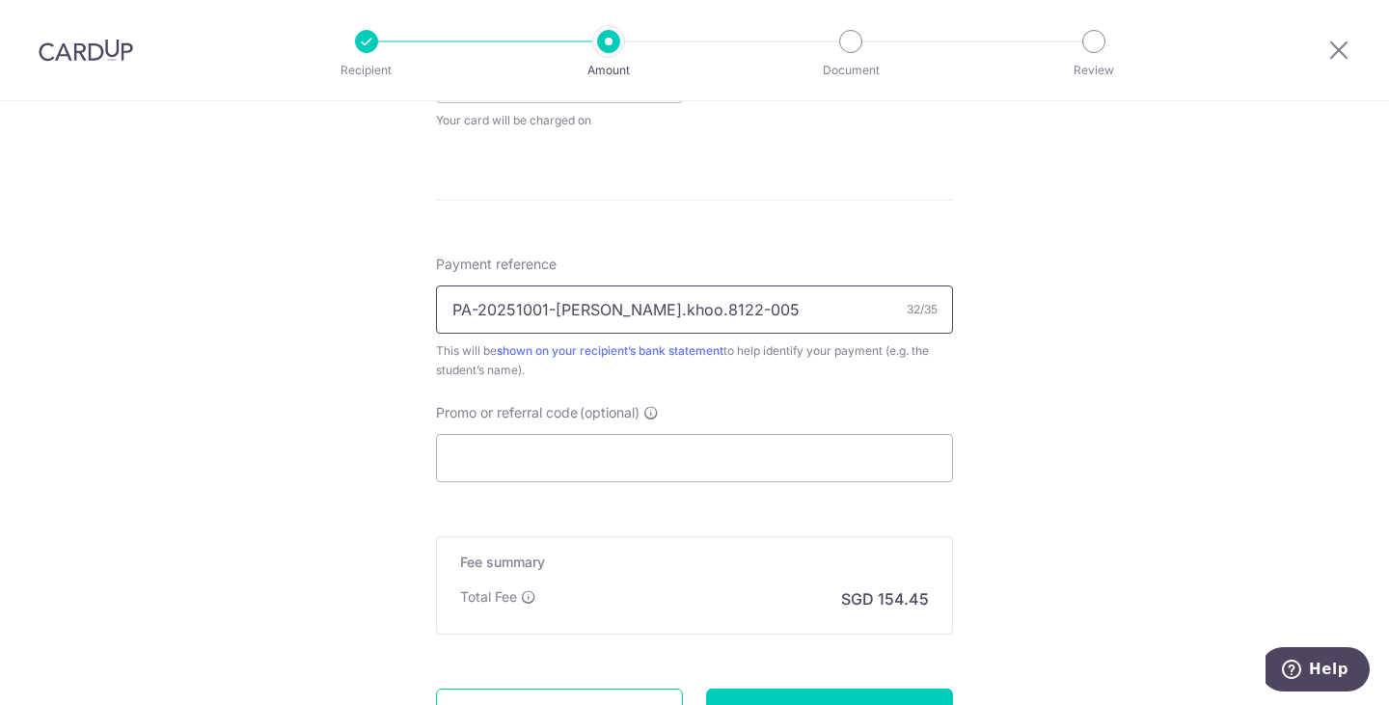
click at [476, 310] on input "PA20251001-[PERSON_NAME].khoo.8122005" at bounding box center [694, 310] width 517 height 48
drag, startPoint x: 548, startPoint y: 304, endPoint x: 562, endPoint y: 305, distance: 14.5
click at [548, 305] on input "PA 20251001-amelia.khoo.8122005" at bounding box center [694, 310] width 517 height 48
click at [682, 313] on input "PA 20251001 amelia.khoo.8122005" at bounding box center [694, 310] width 517 height 48
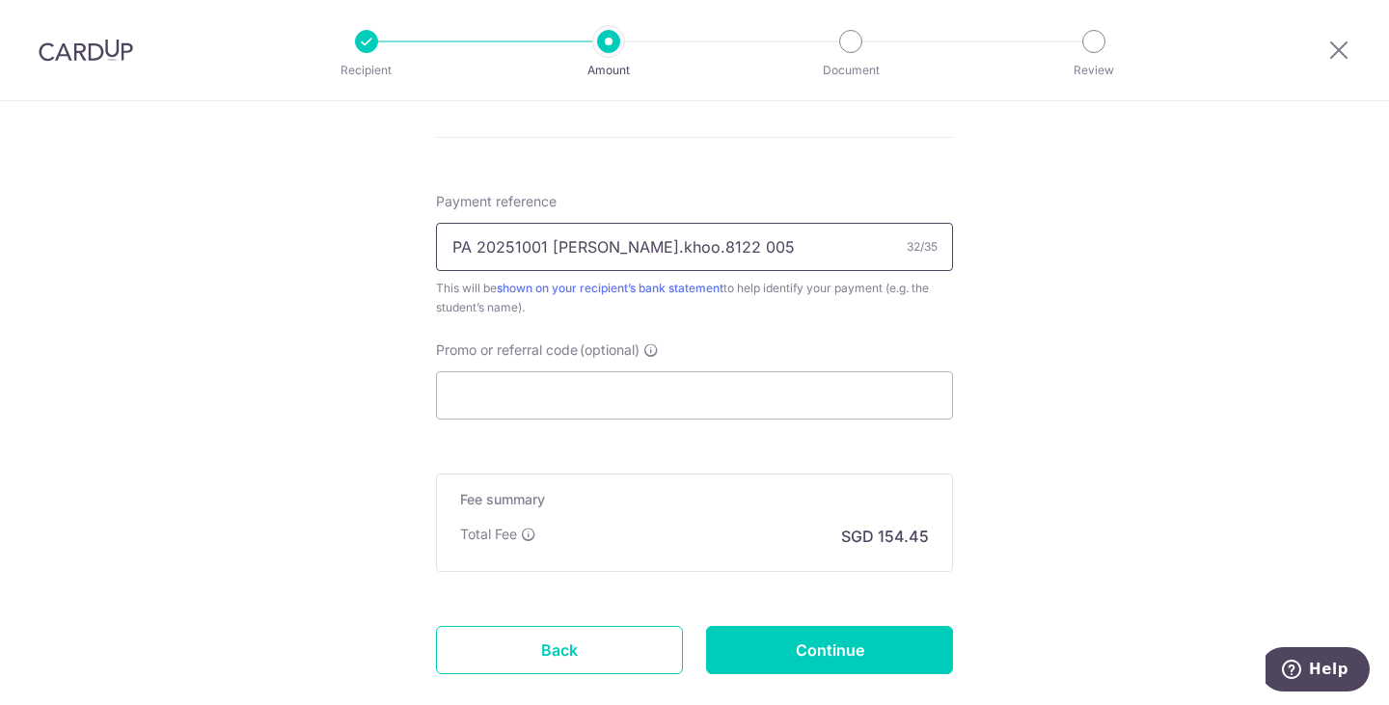
scroll to position [1061, 0]
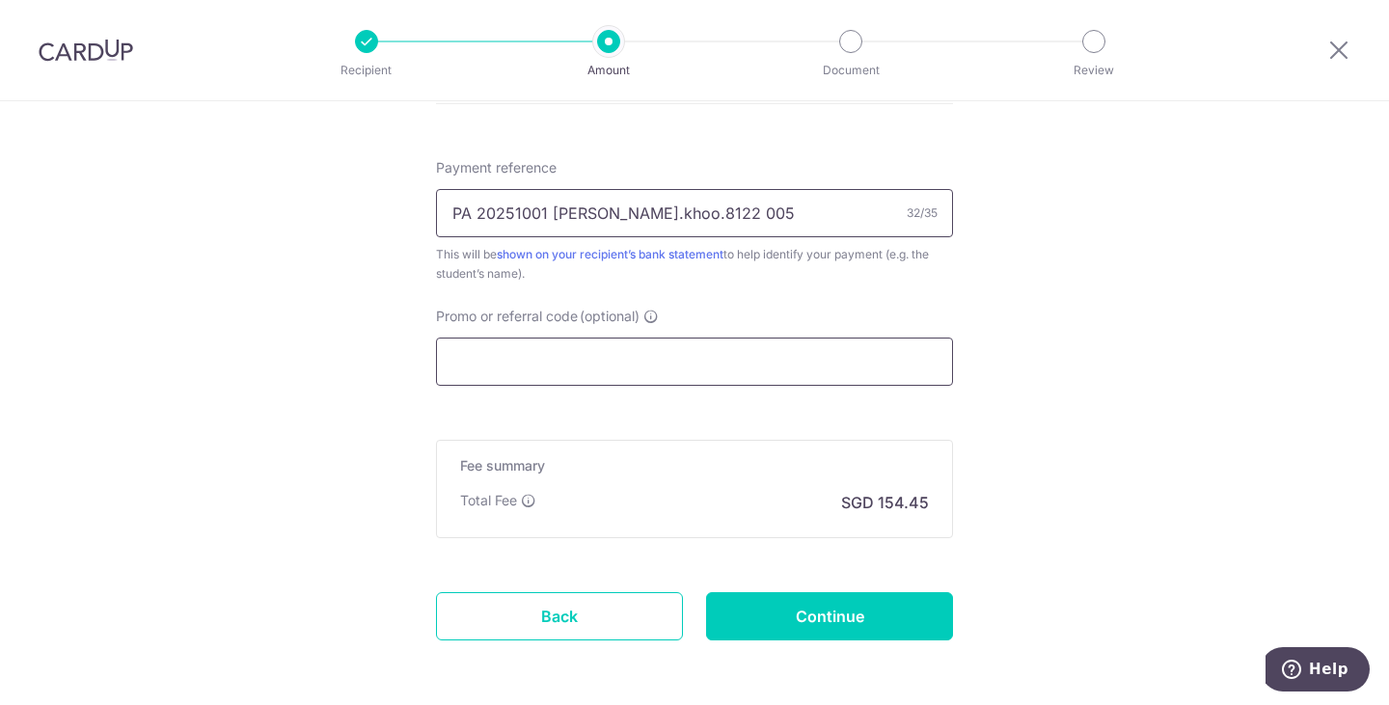
type input "PA 20251001 [PERSON_NAME].khoo.8122 005"
click at [853, 381] on input "Promo or referral code (optional)" at bounding box center [694, 362] width 517 height 48
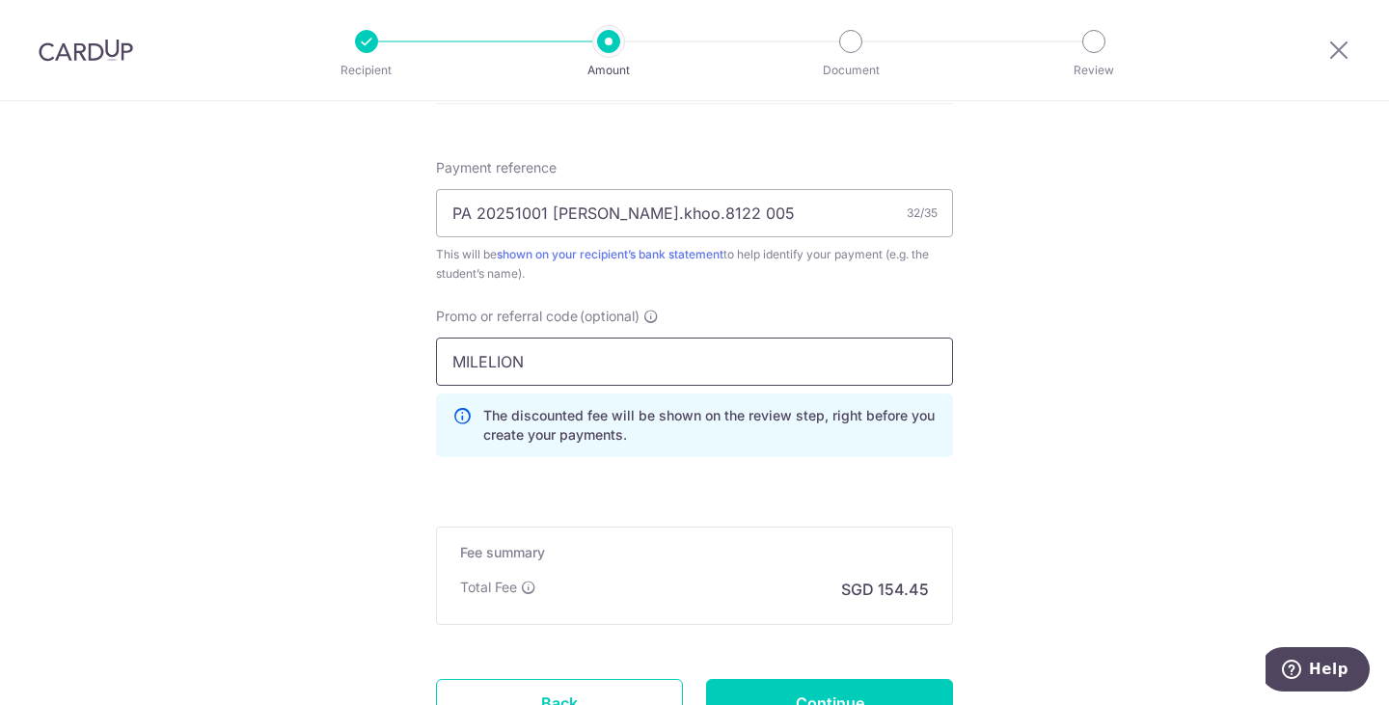
type input "MILELION"
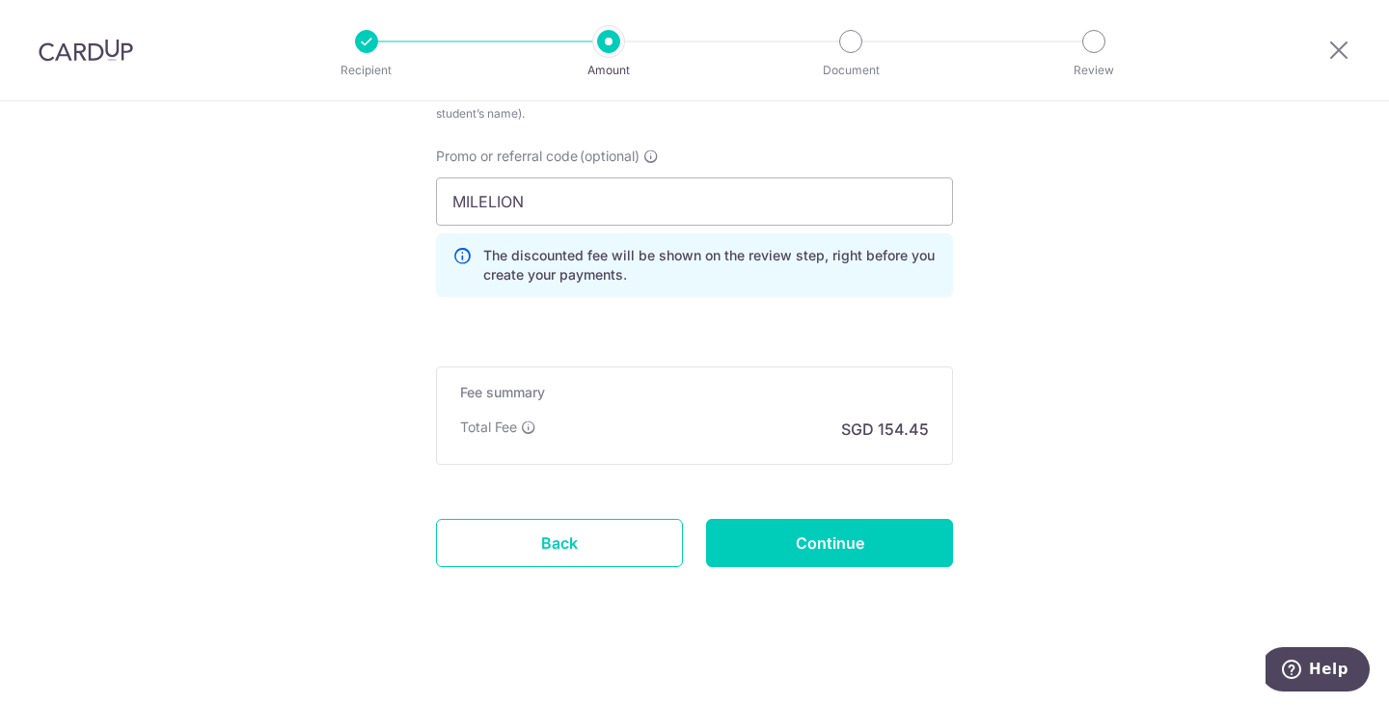
scroll to position [1228, 0]
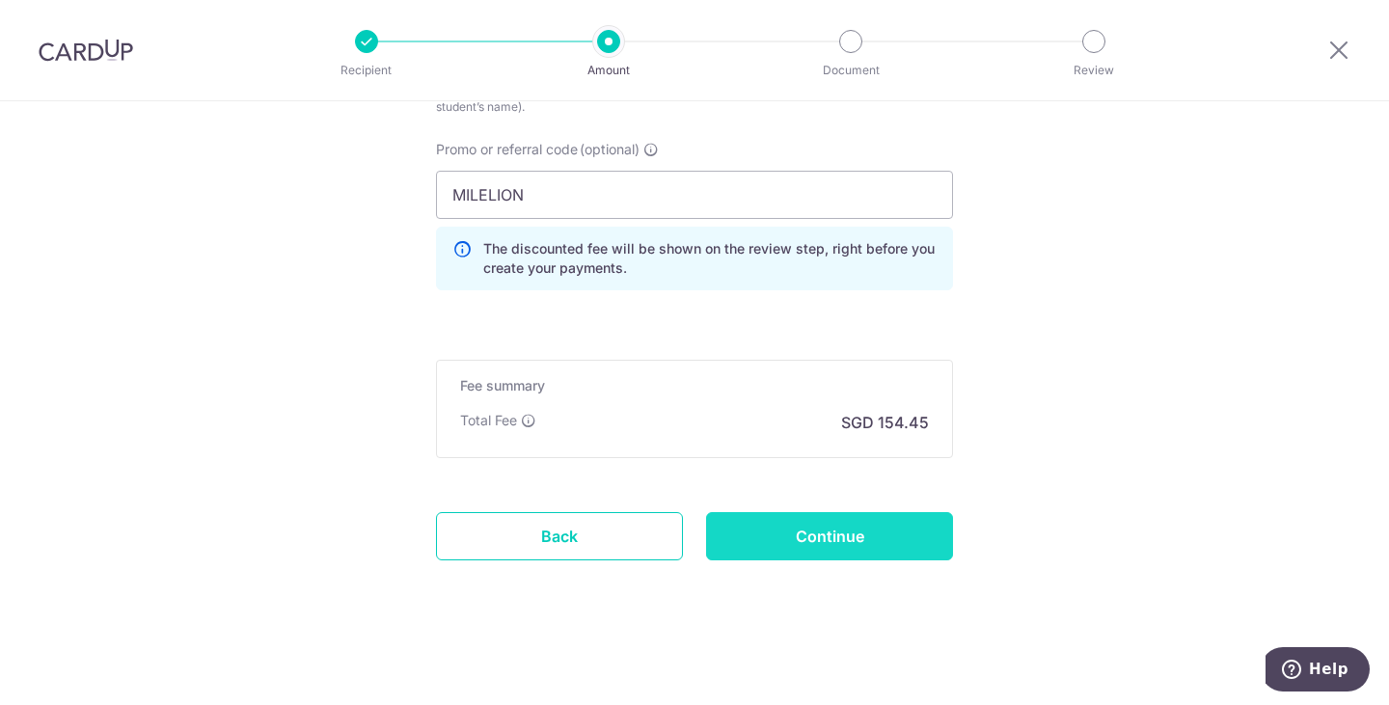
click at [829, 532] on input "Continue" at bounding box center [829, 536] width 247 height 48
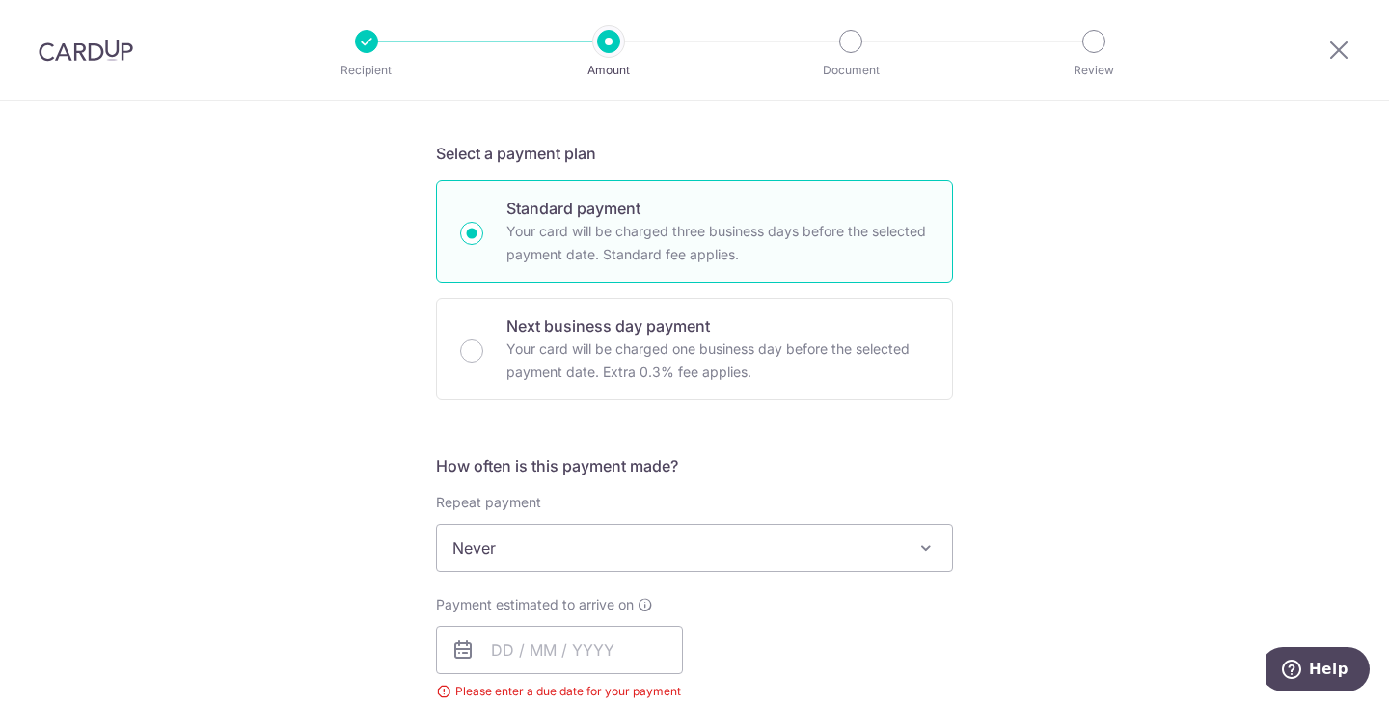
scroll to position [675, 0]
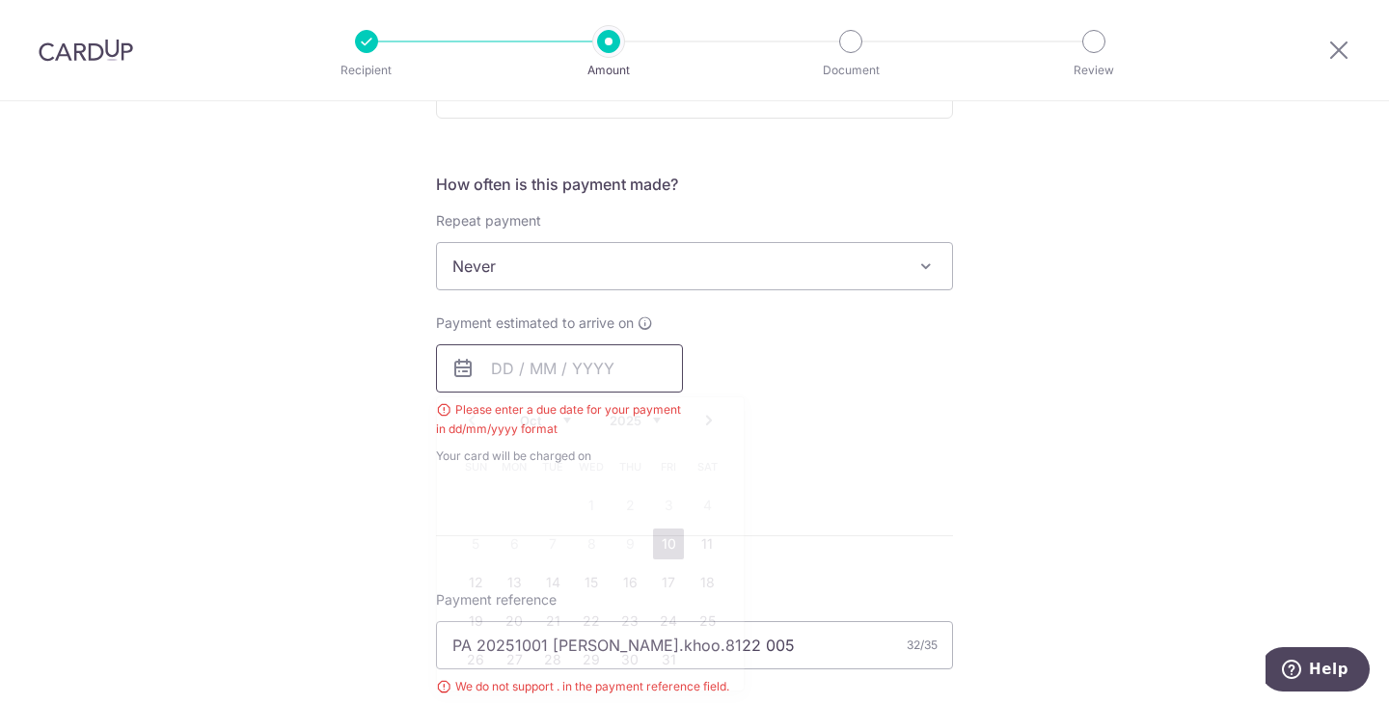
click at [625, 371] on input "text" at bounding box center [559, 368] width 247 height 48
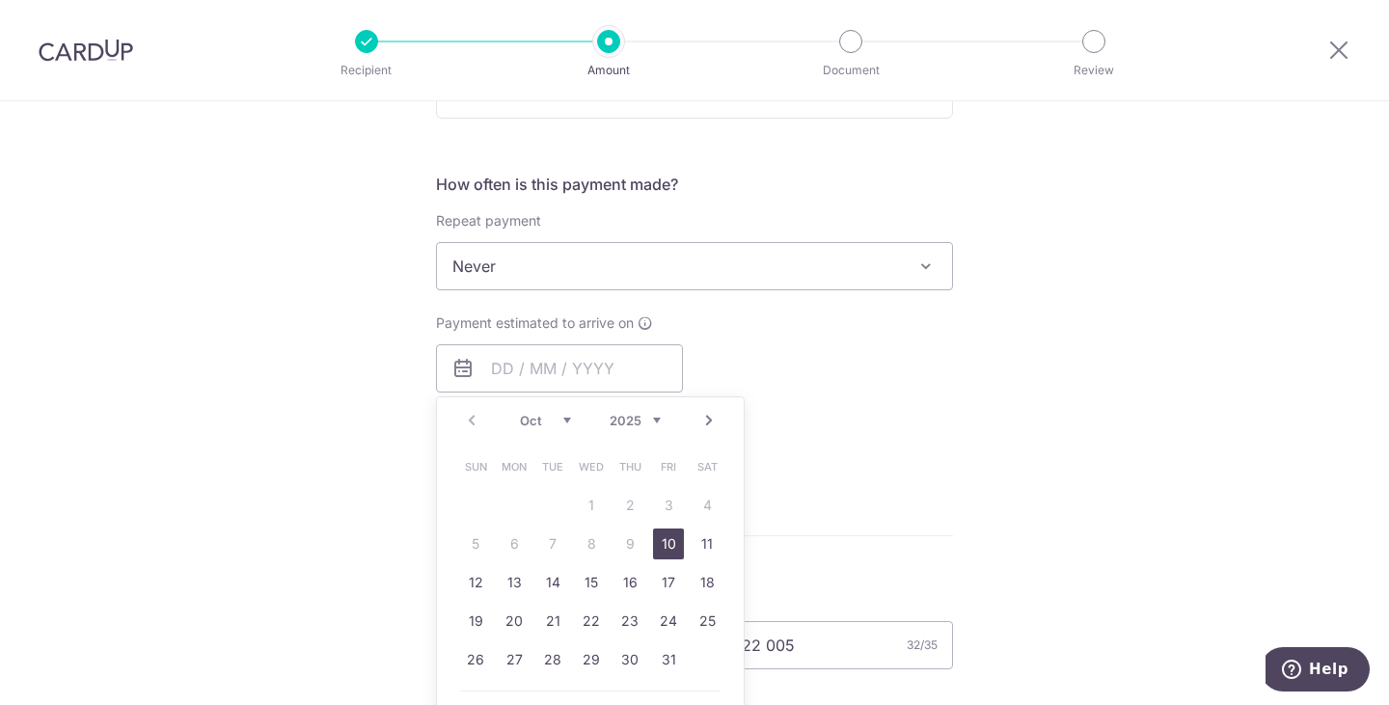
click at [669, 549] on link "10" at bounding box center [668, 544] width 31 height 31
type input "[DATE]"
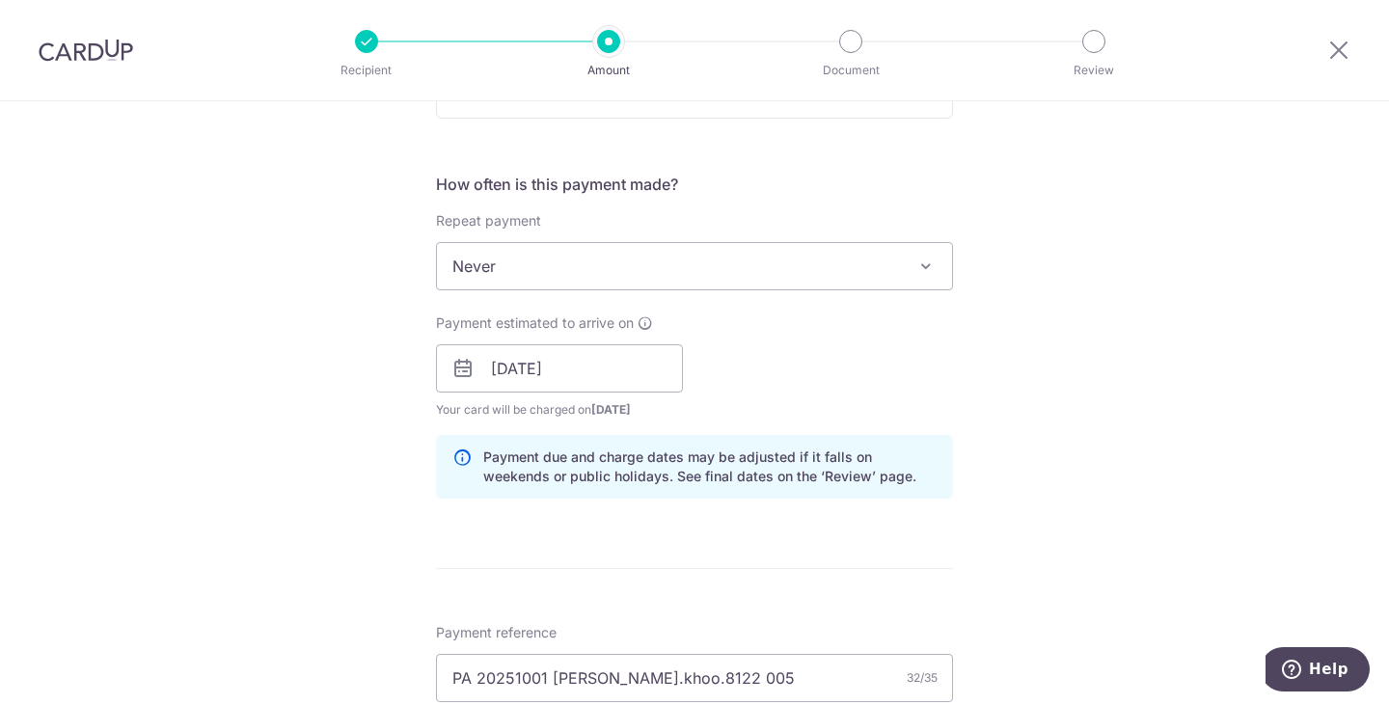
click at [893, 337] on div "Payment estimated to arrive on [DATE] Prev Next Oct Nov [DATE] 2026 2027 2028 2…" at bounding box center [694, 367] width 540 height 106
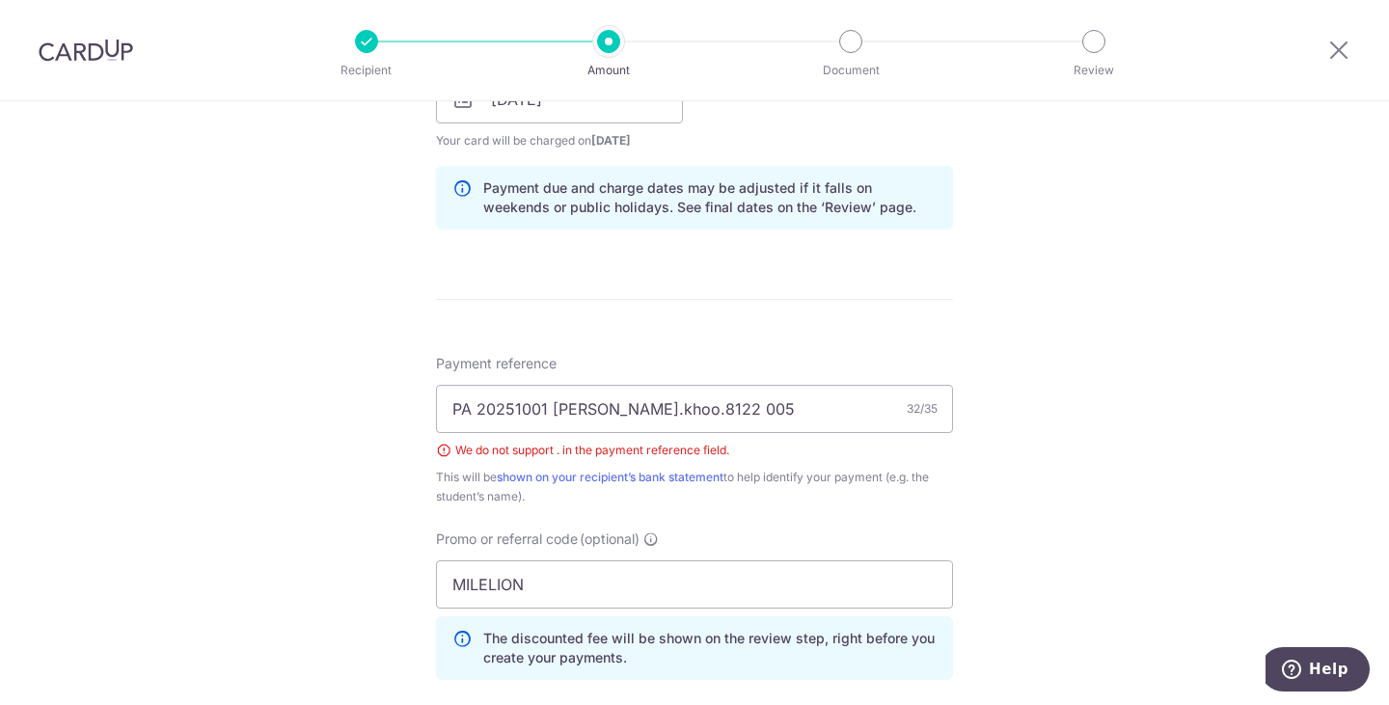
scroll to position [965, 0]
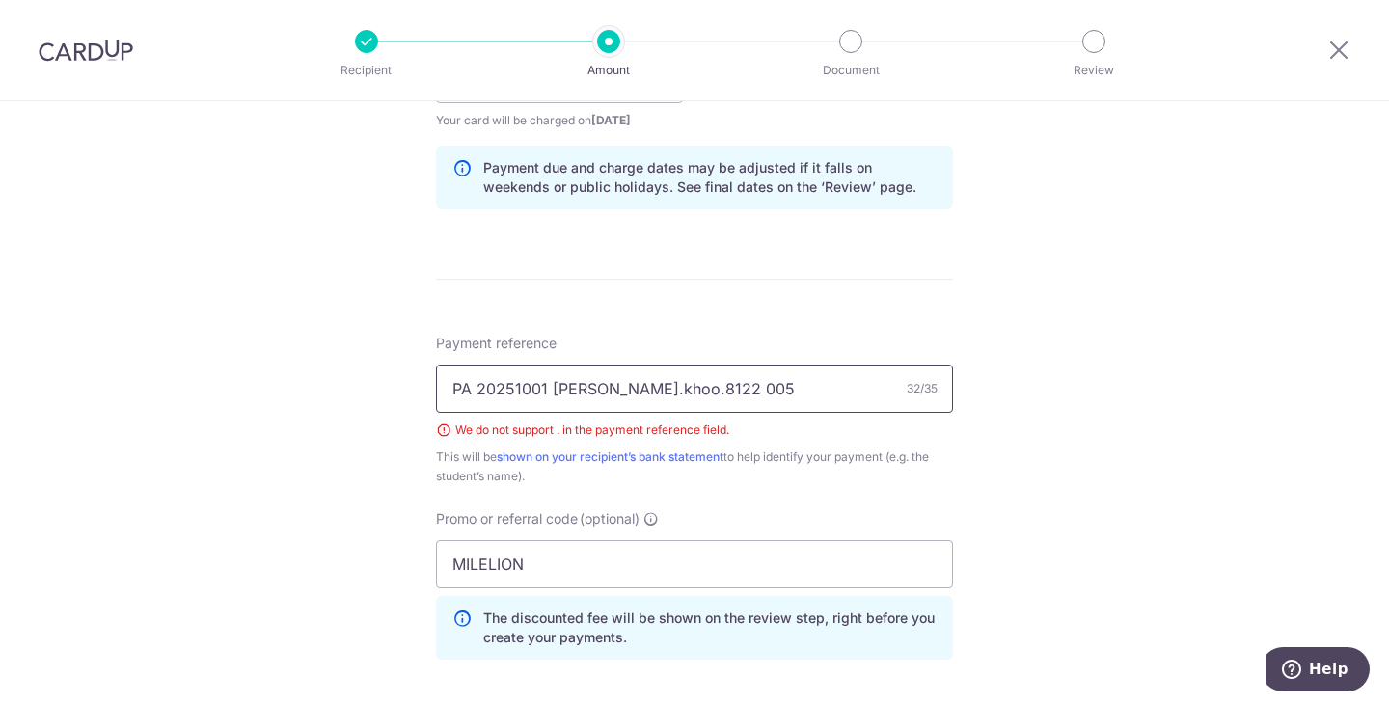
click at [593, 388] on input "PA 20251001 [PERSON_NAME].khoo.8122 005" at bounding box center [694, 389] width 517 height 48
click at [639, 395] on input "PA 20251001 [PERSON_NAME].8122 005" at bounding box center [694, 389] width 517 height 48
type input "PA 20251001 [PERSON_NAME] 8122 005"
click at [1016, 480] on div "Tell us more about your payment Enter payment amount SGD 5,940.50 5940.50 Selec…" at bounding box center [694, 106] width 1389 height 1938
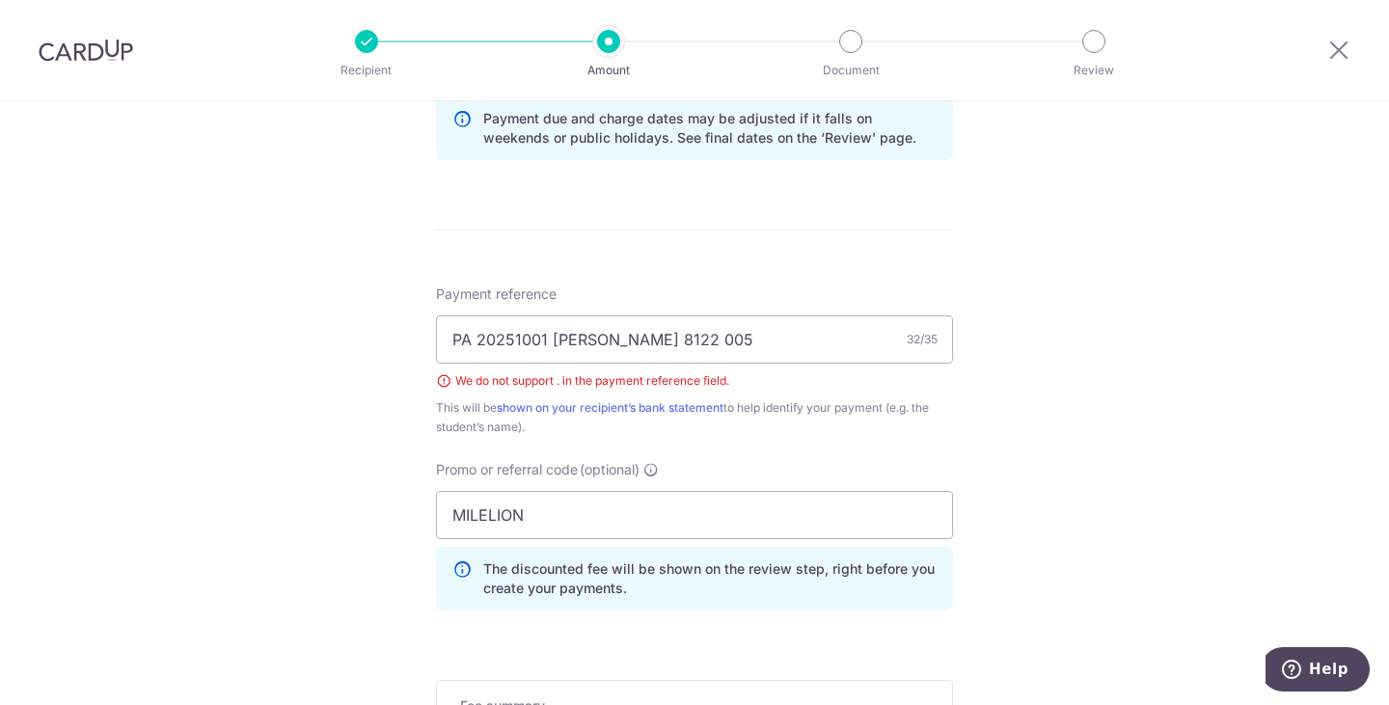
scroll to position [1254, 0]
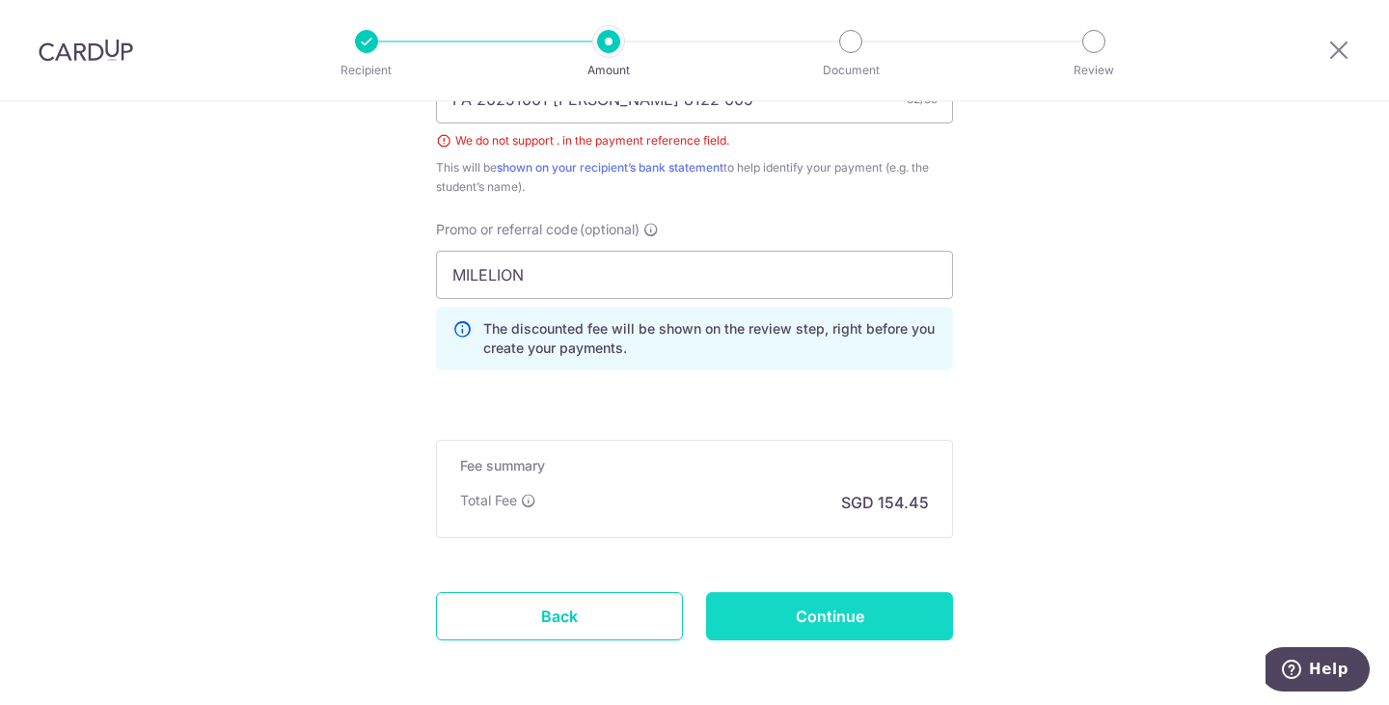
click at [875, 625] on input "Continue" at bounding box center [829, 616] width 247 height 48
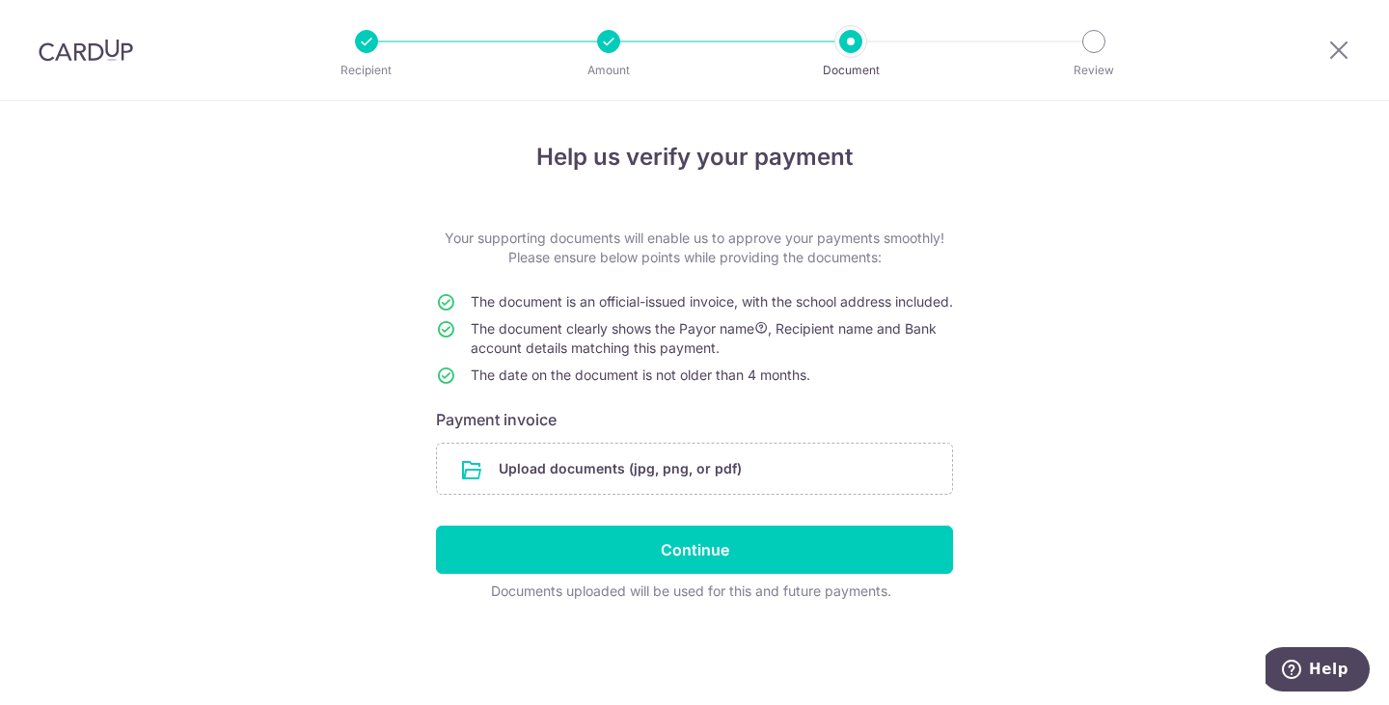
scroll to position [6, 0]
click at [752, 478] on input "file" at bounding box center [694, 469] width 515 height 50
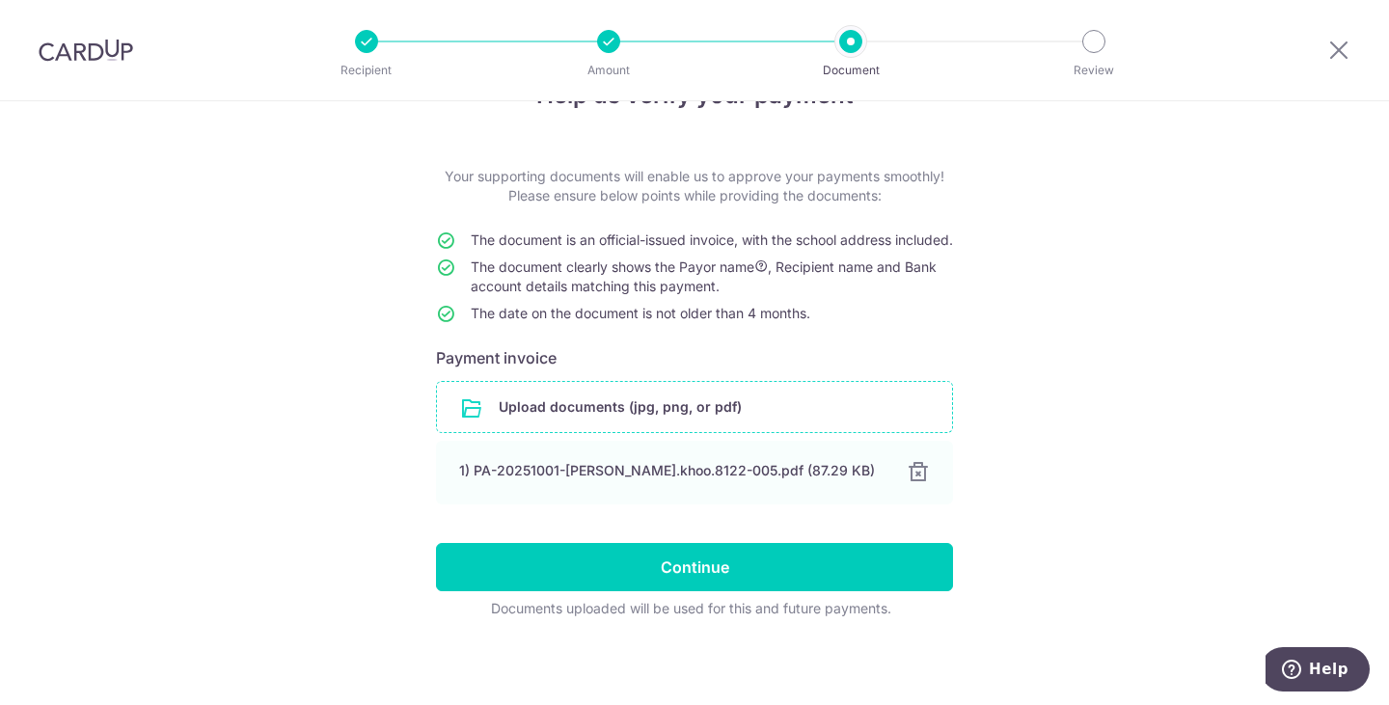
scroll to position [85, 0]
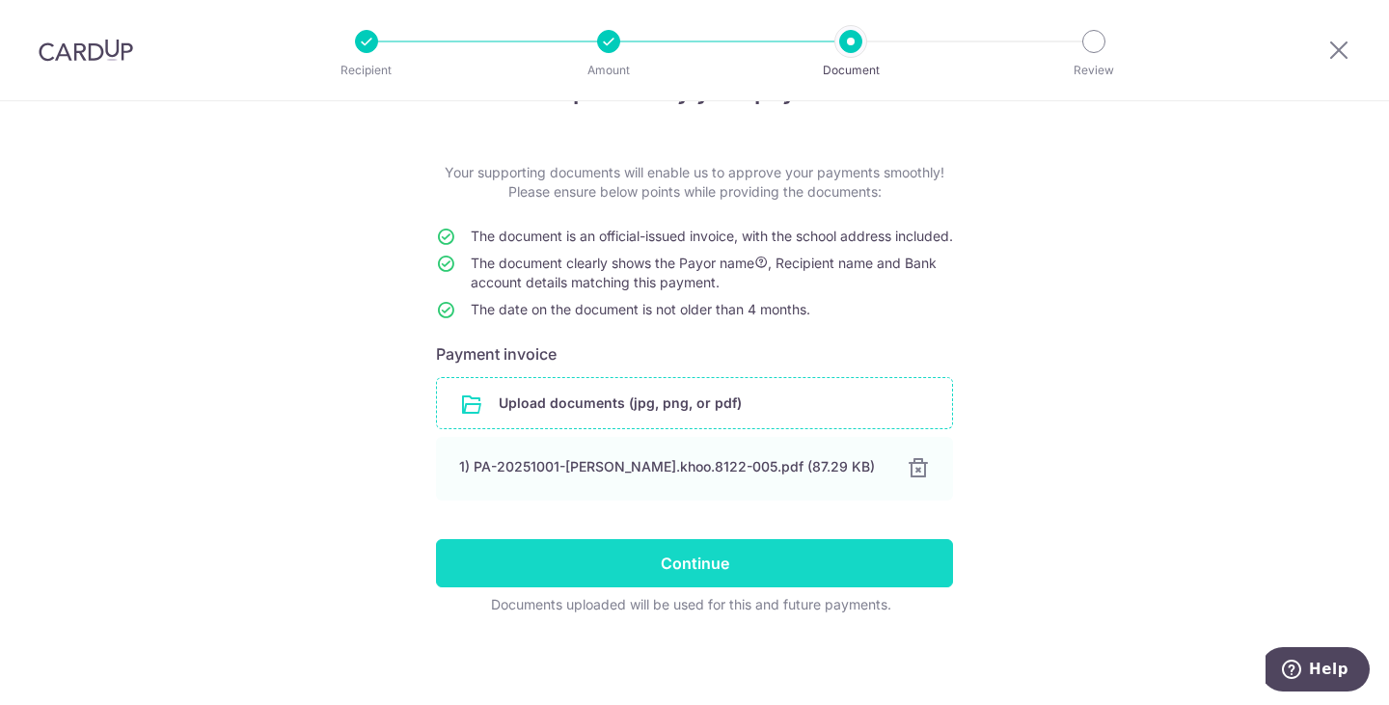
click at [729, 560] on input "Continue" at bounding box center [694, 563] width 517 height 48
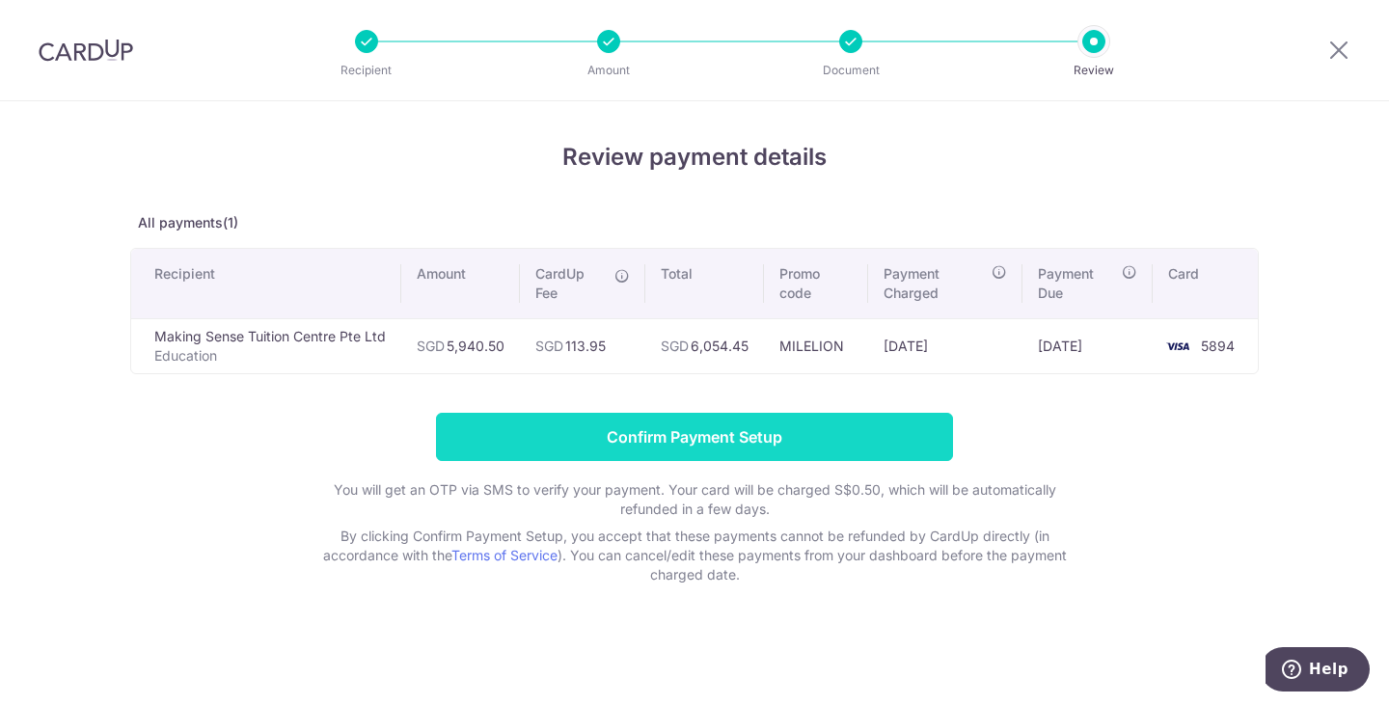
click at [814, 426] on input "Confirm Payment Setup" at bounding box center [694, 437] width 517 height 48
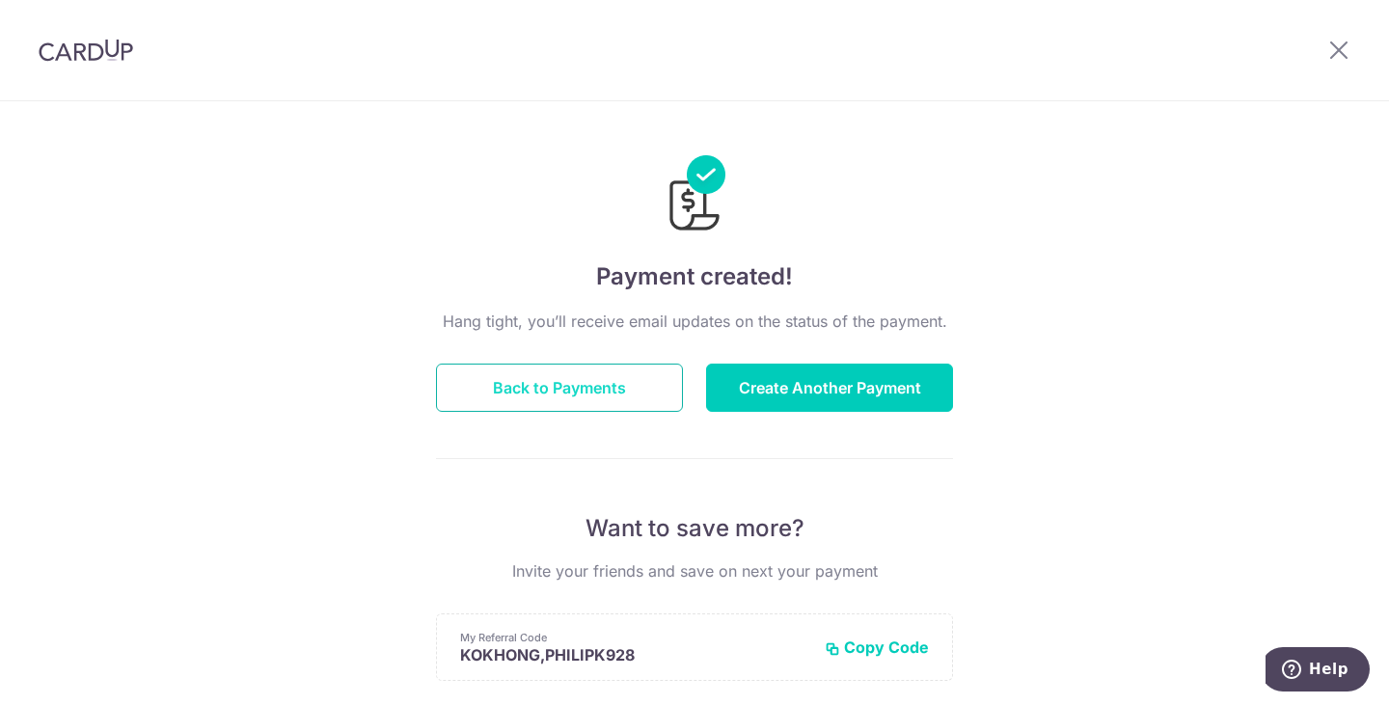
click at [495, 385] on button "Back to Payments" at bounding box center [559, 388] width 247 height 48
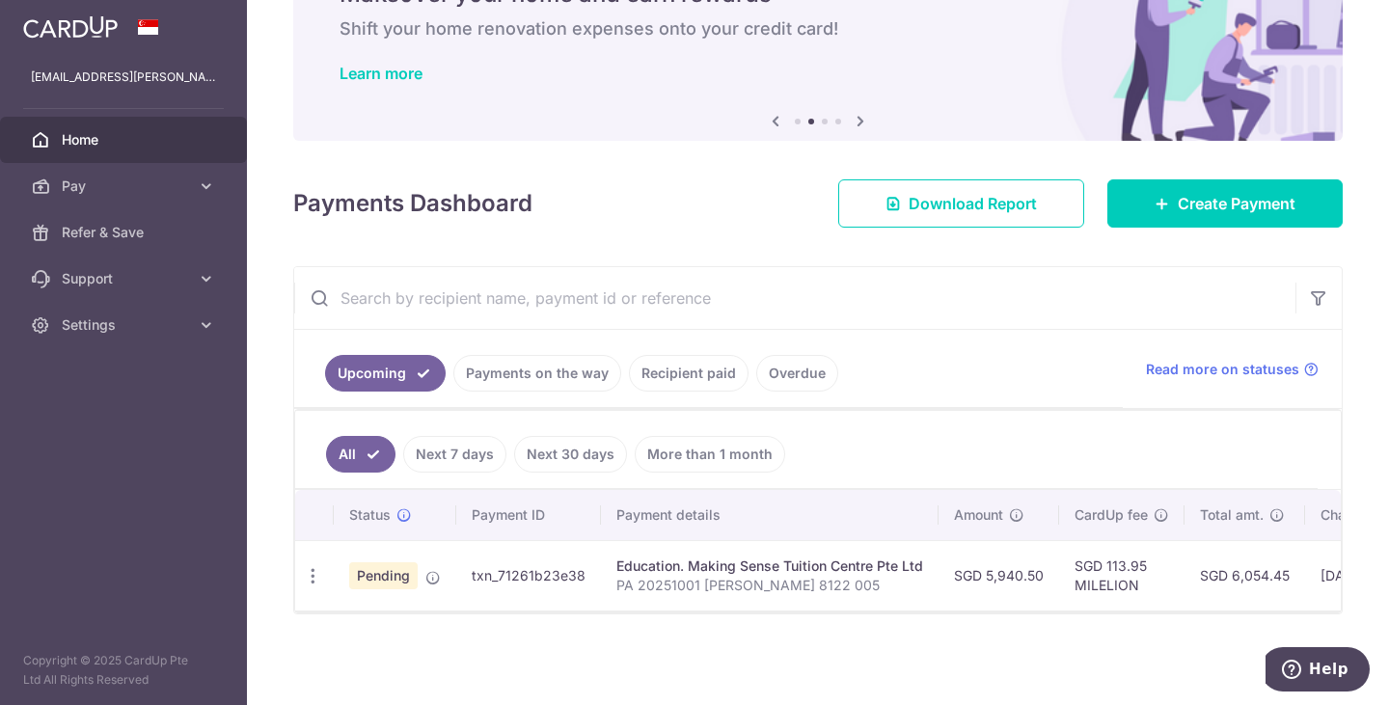
click at [702, 563] on div "Education. Making Sense Tuition Centre Pte Ltd" at bounding box center [769, 566] width 307 height 19
click at [1115, 599] on td "SGD 113.95 MILELION" at bounding box center [1121, 575] width 125 height 70
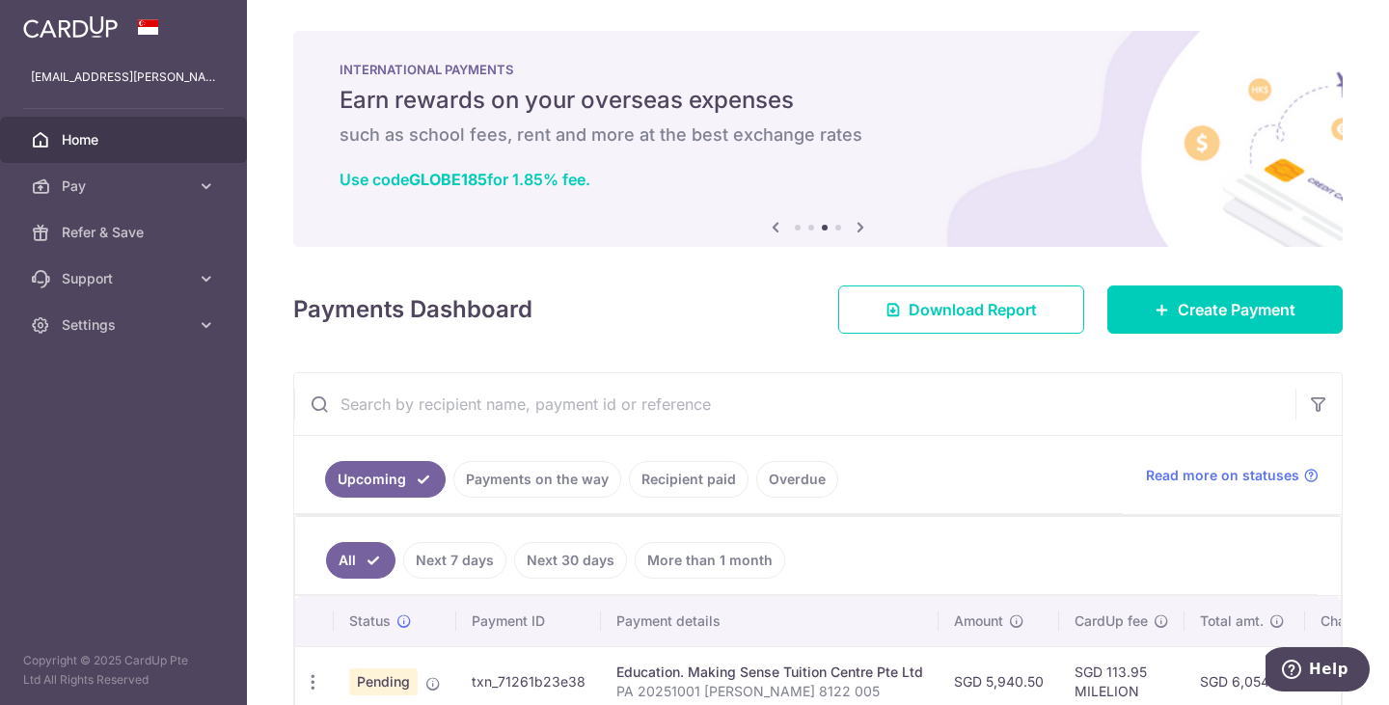
scroll to position [116, 0]
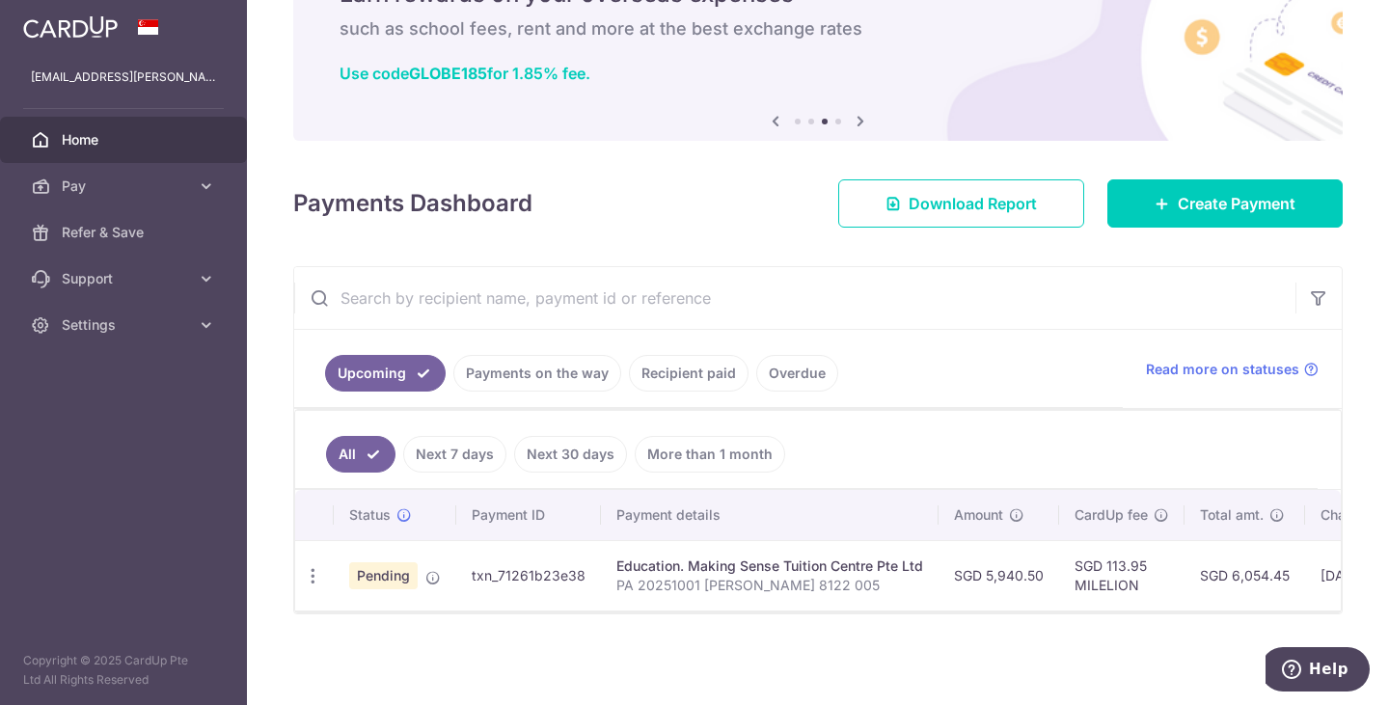
click at [586, 361] on link "Payments on the way" at bounding box center [537, 373] width 168 height 37
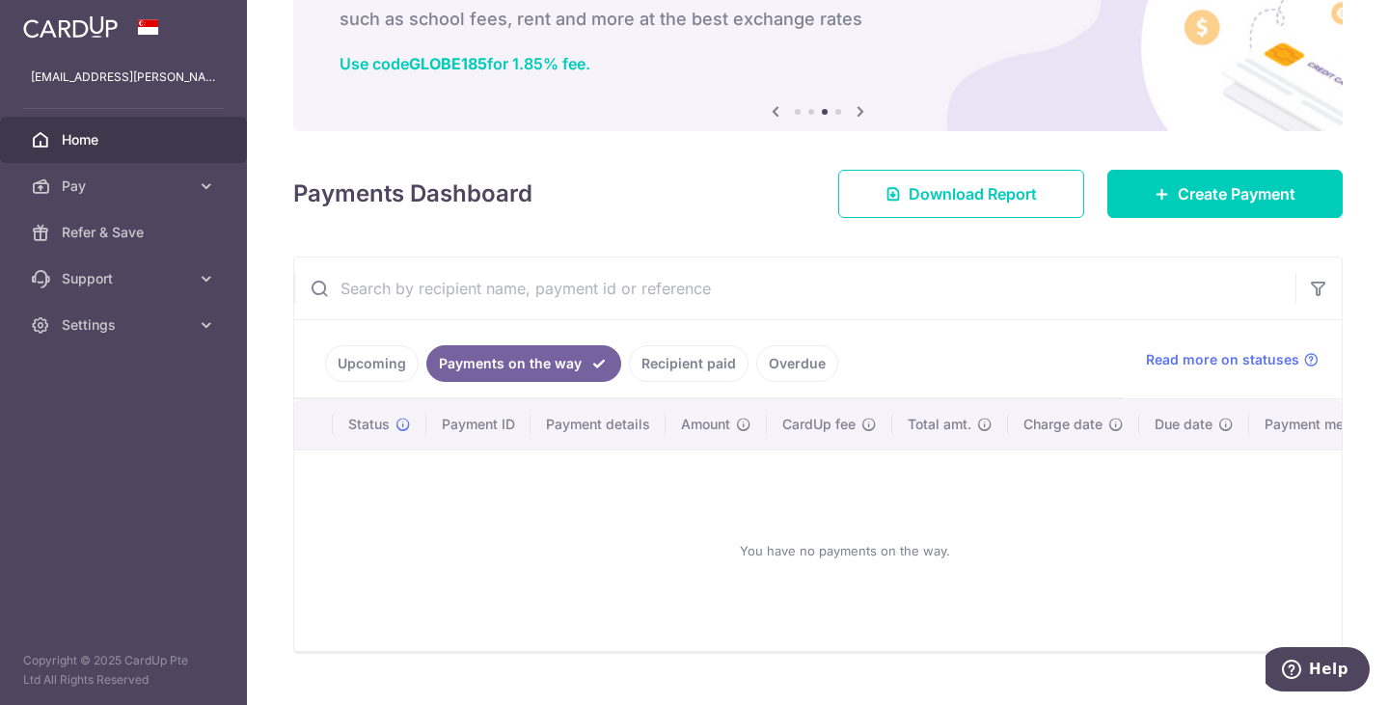
click at [690, 359] on link "Recipient paid" at bounding box center [689, 363] width 120 height 37
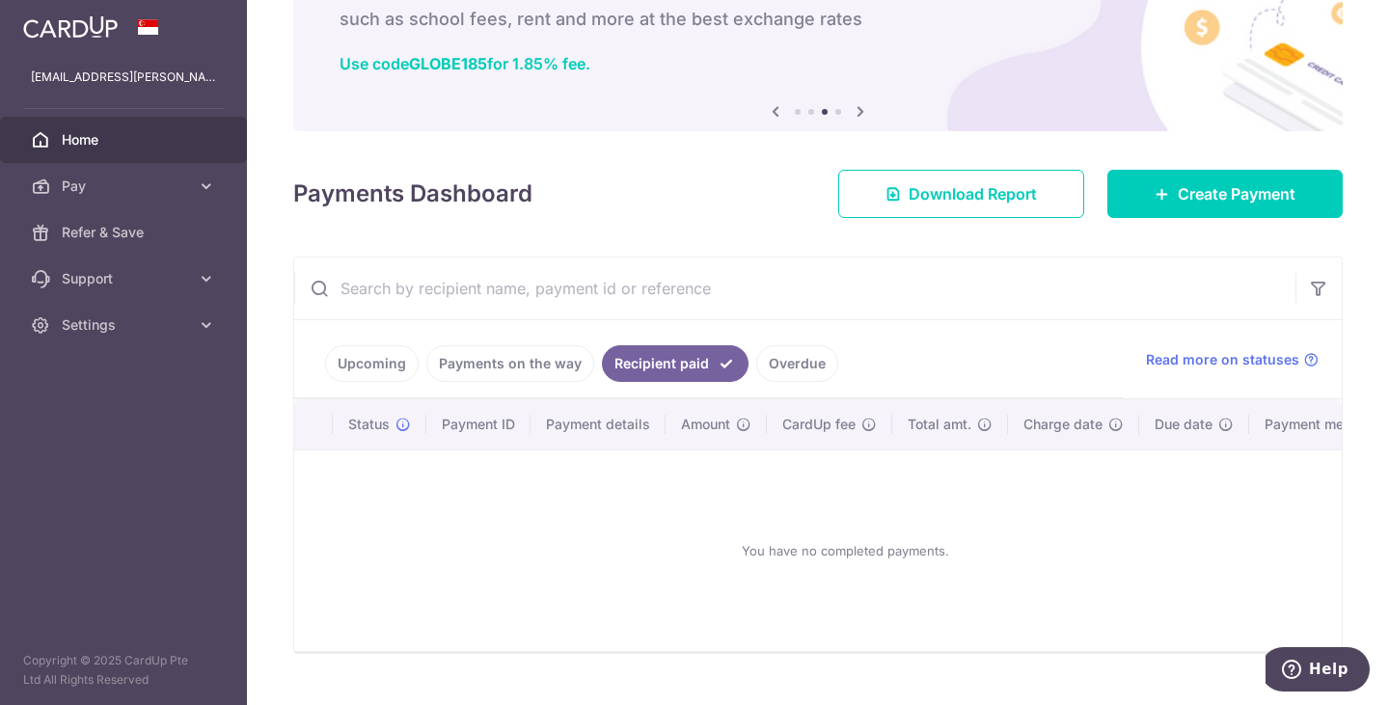
click at [363, 360] on link "Upcoming" at bounding box center [372, 363] width 94 height 37
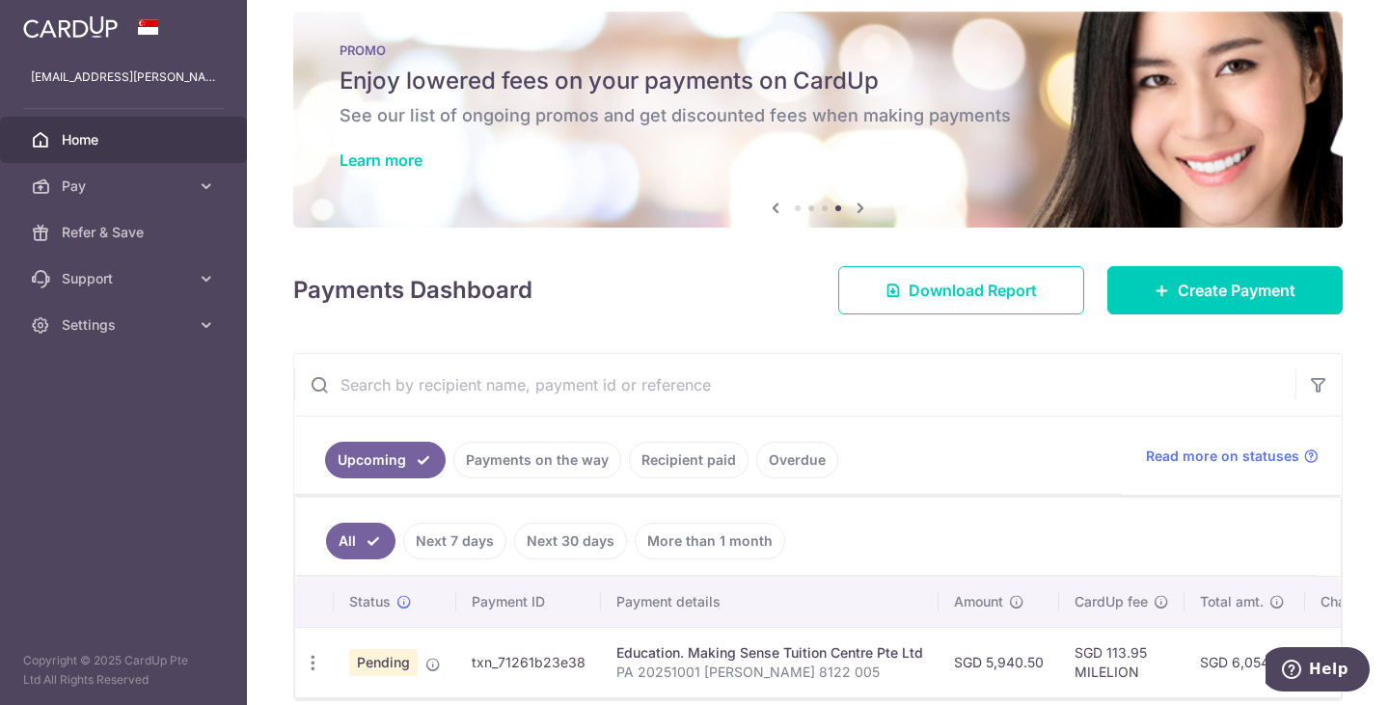
scroll to position [0, 0]
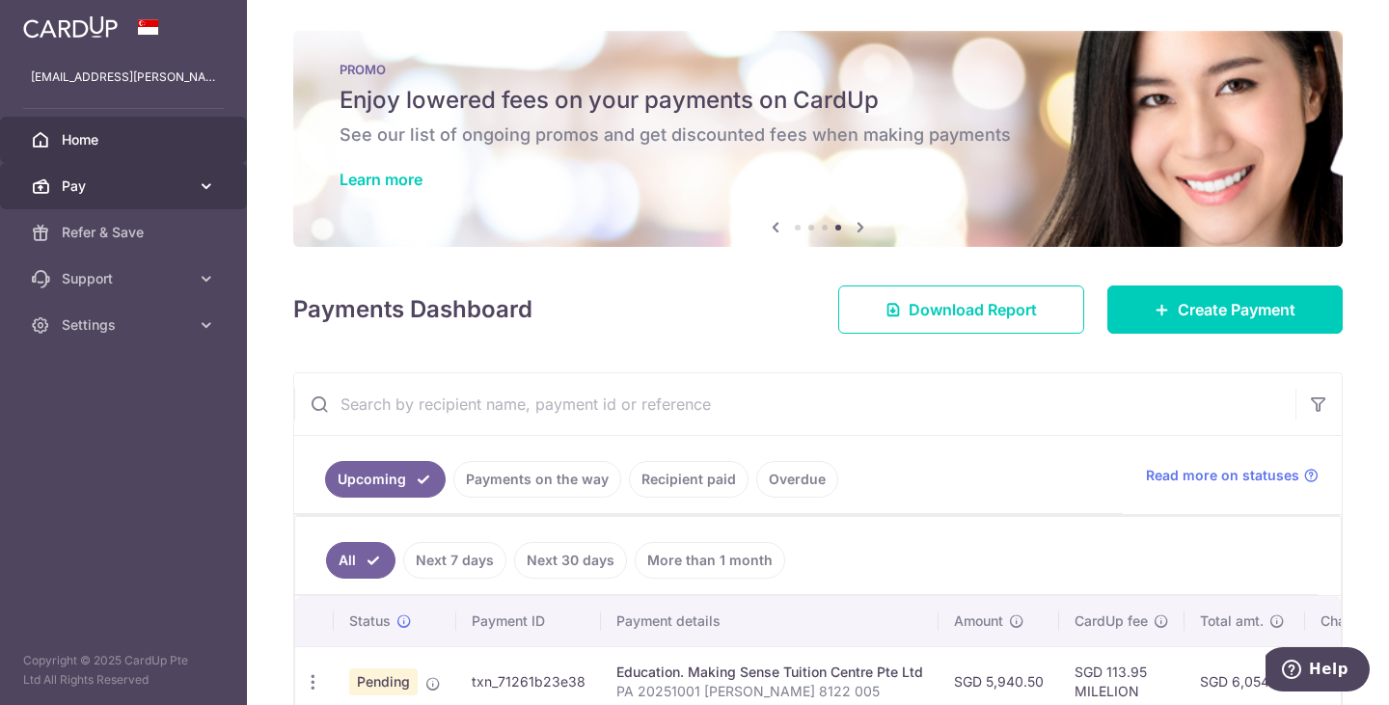
click at [120, 192] on span "Pay" at bounding box center [125, 186] width 127 height 19
click at [186, 182] on span "Pay" at bounding box center [125, 186] width 127 height 19
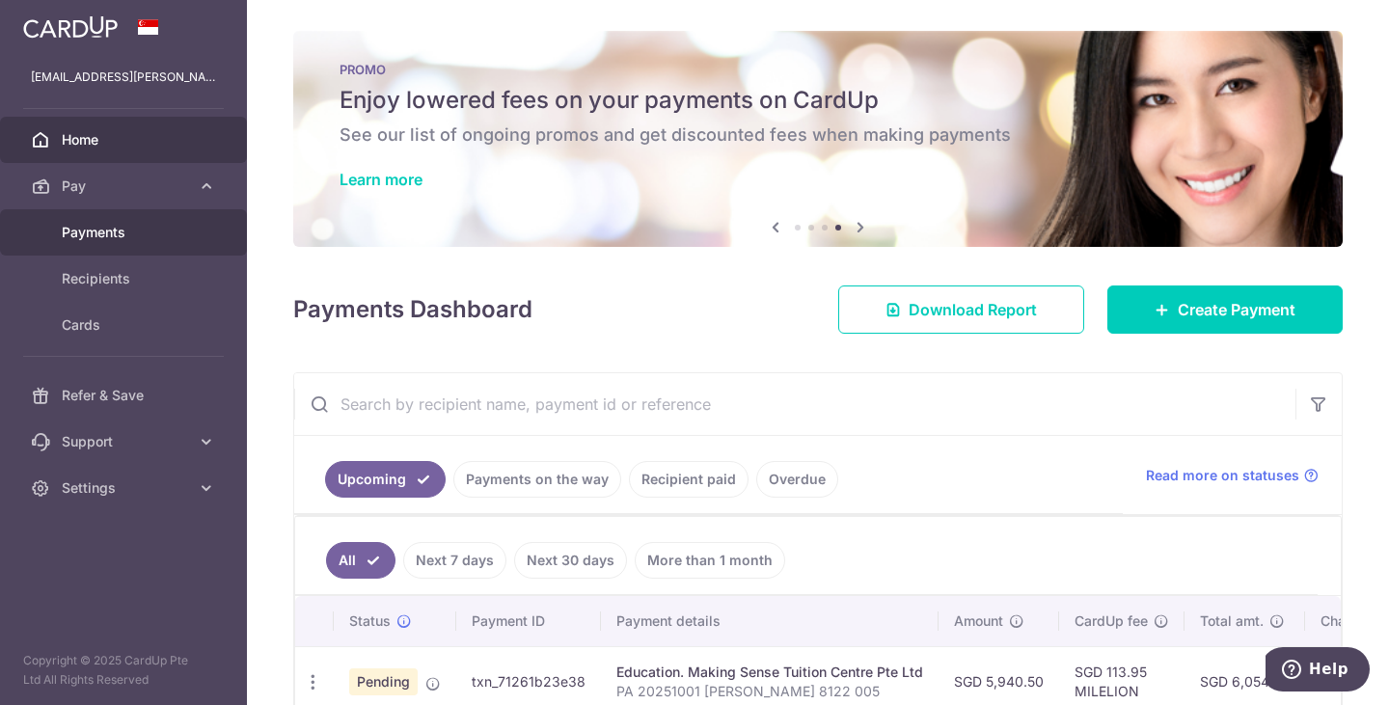
click at [151, 232] on span "Payments" at bounding box center [125, 232] width 127 height 19
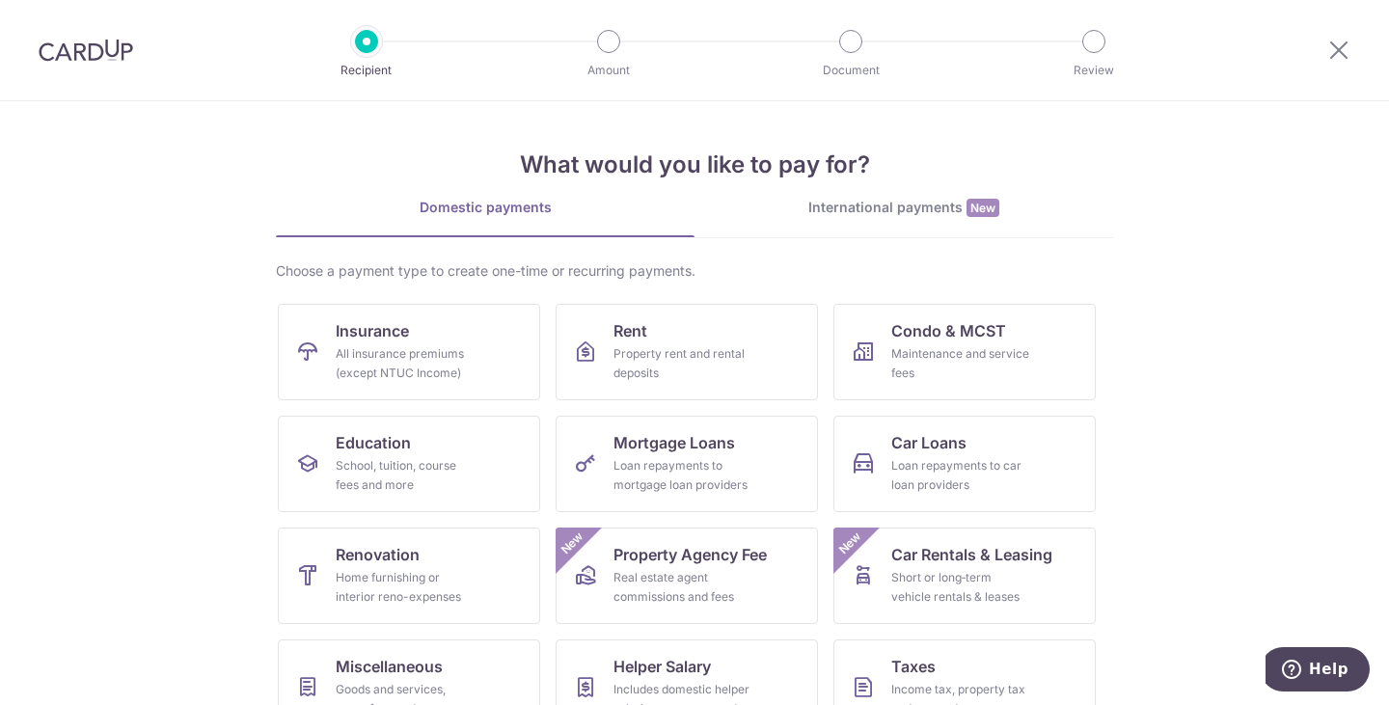
scroll to position [96, 0]
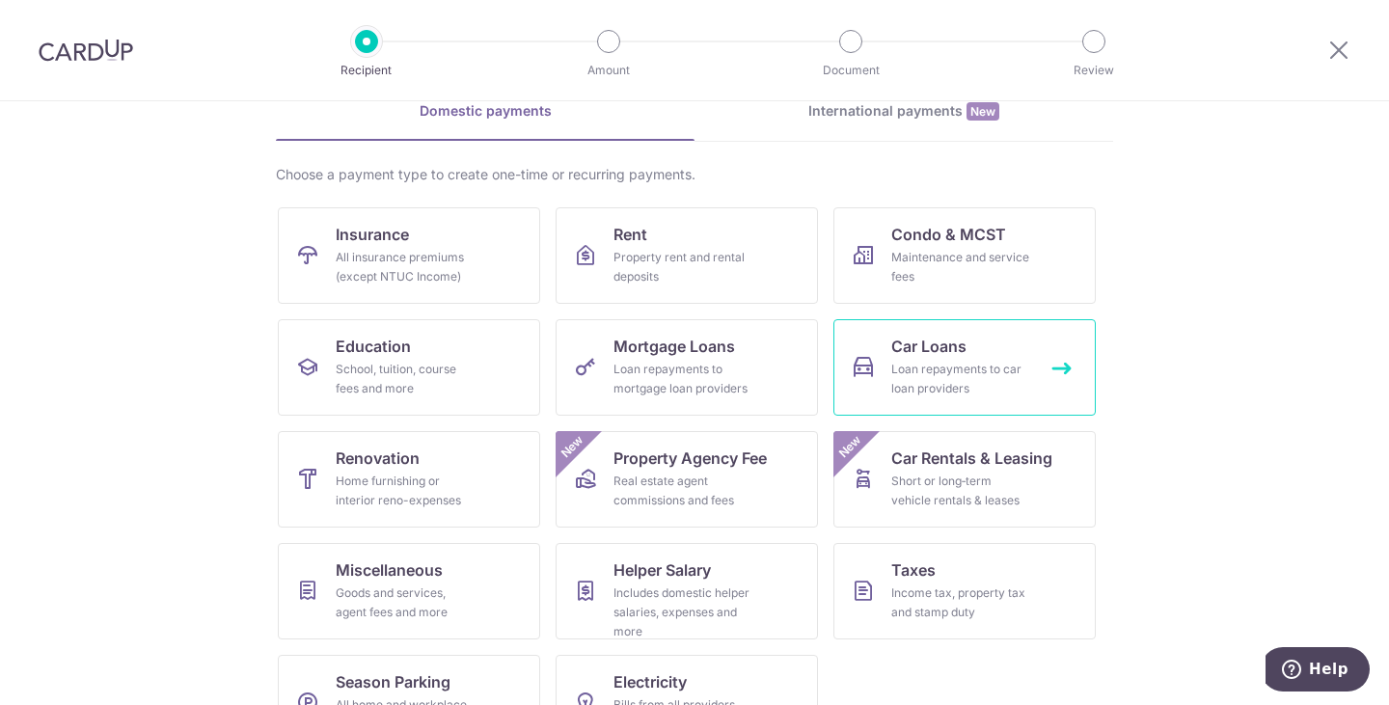
click at [912, 367] on div "Loan repayments to car loan providers" at bounding box center [960, 379] width 139 height 39
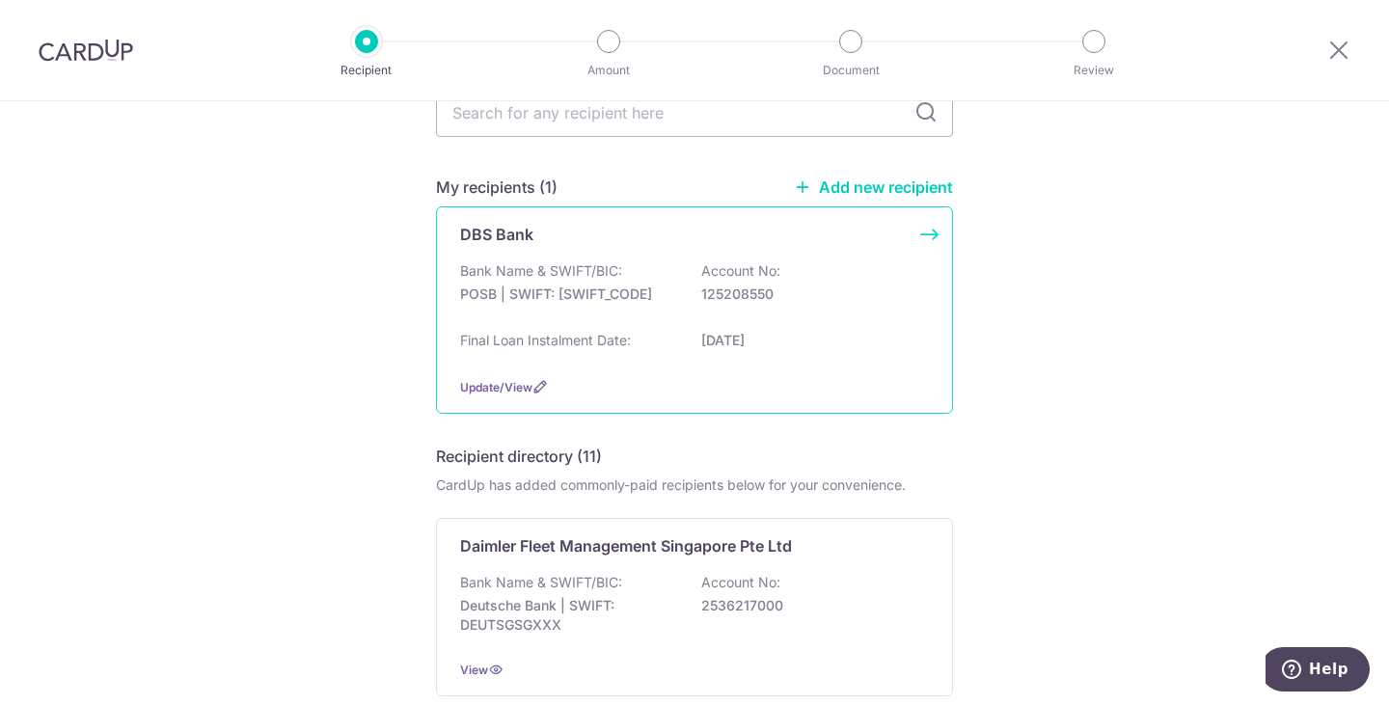
scroll to position [96, 0]
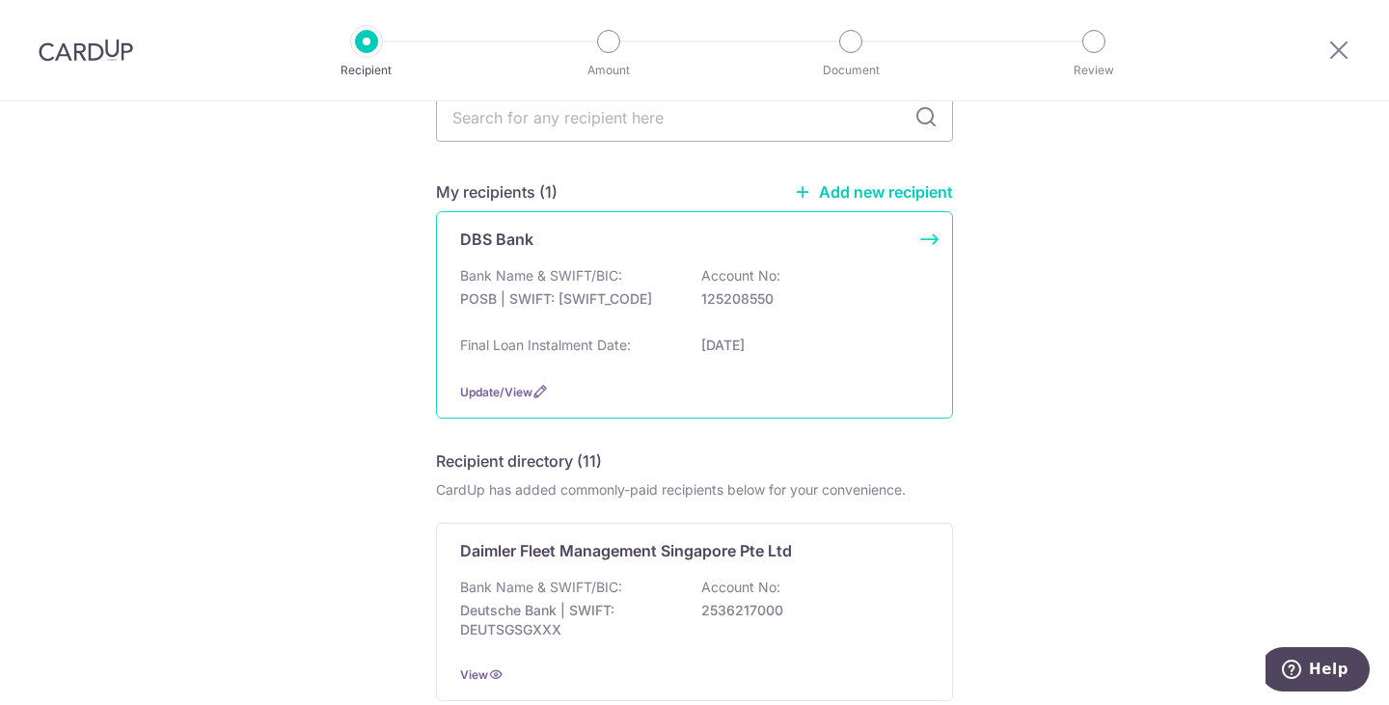
click at [513, 385] on div "Update/View" at bounding box center [694, 392] width 469 height 20
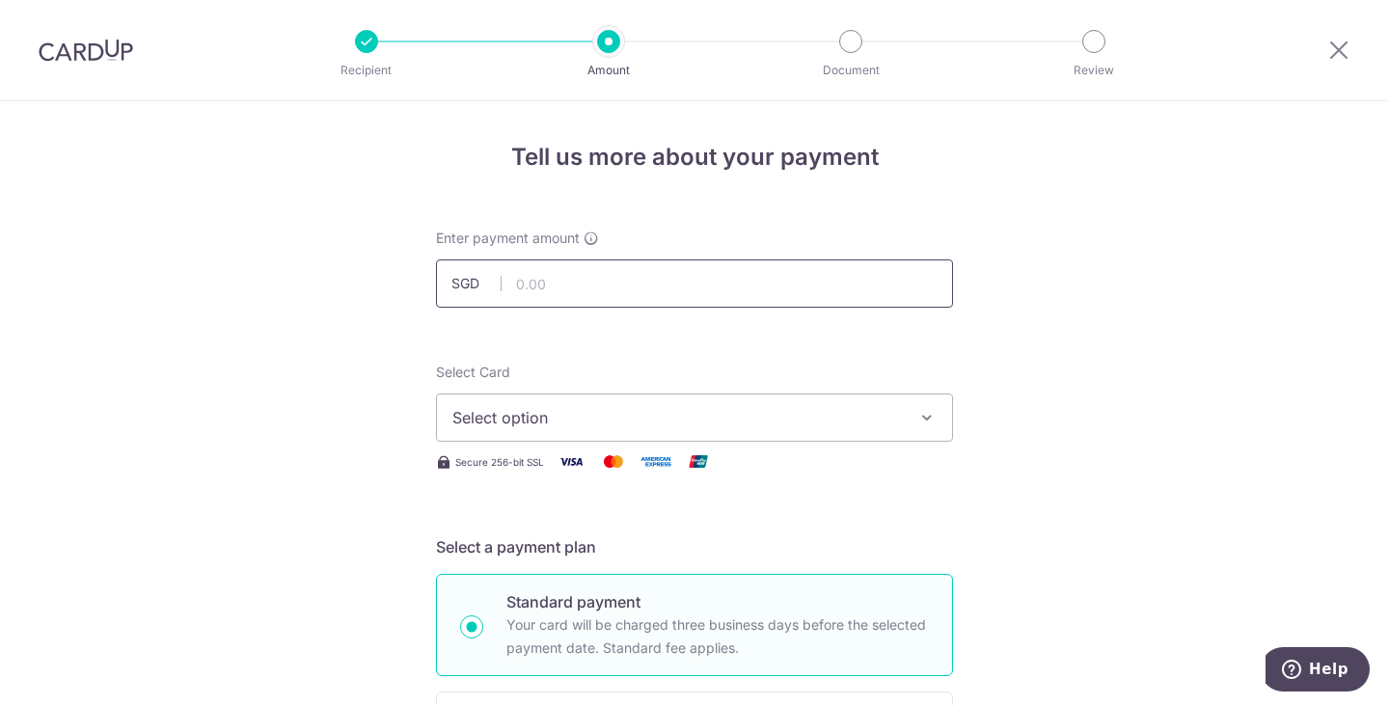
click at [707, 287] on input "text" at bounding box center [694, 283] width 517 height 48
type input "1,326.00"
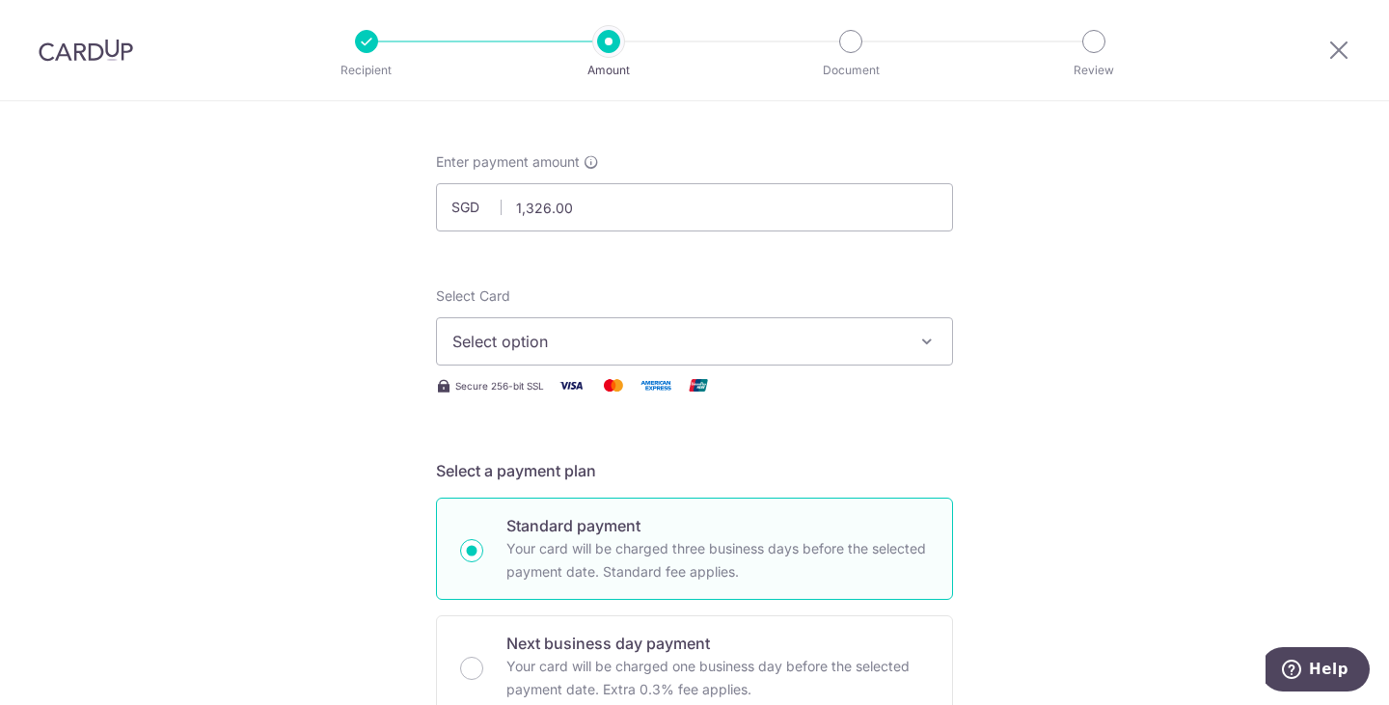
scroll to position [96, 0]
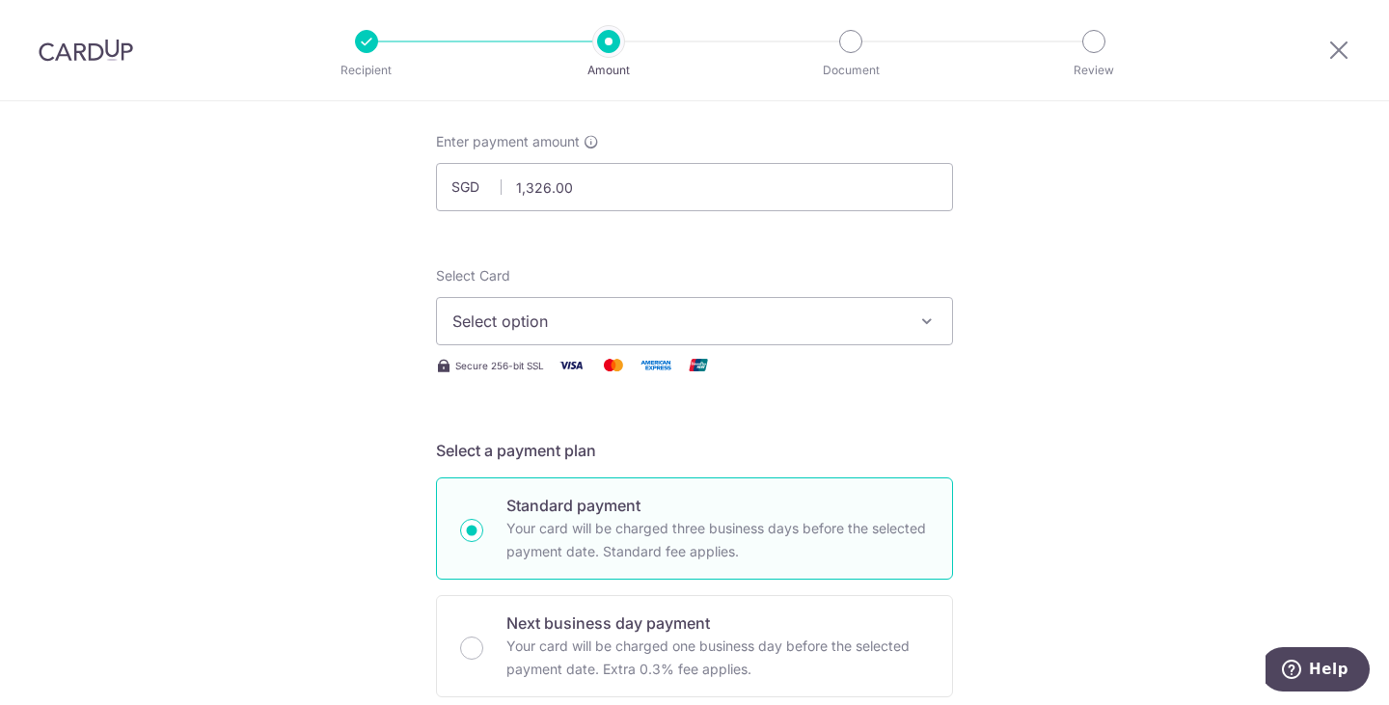
click at [928, 319] on icon "button" at bounding box center [926, 321] width 19 height 19
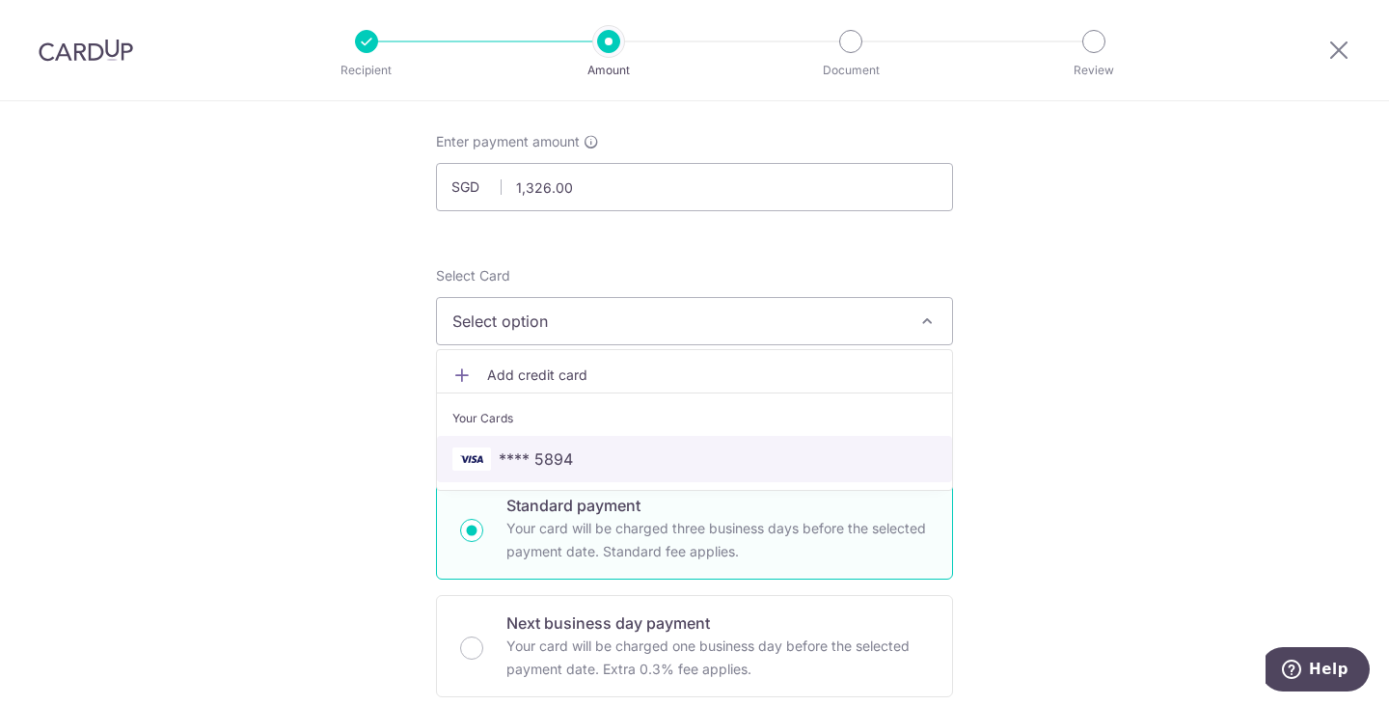
click at [677, 469] on span "**** 5894" at bounding box center [694, 459] width 484 height 23
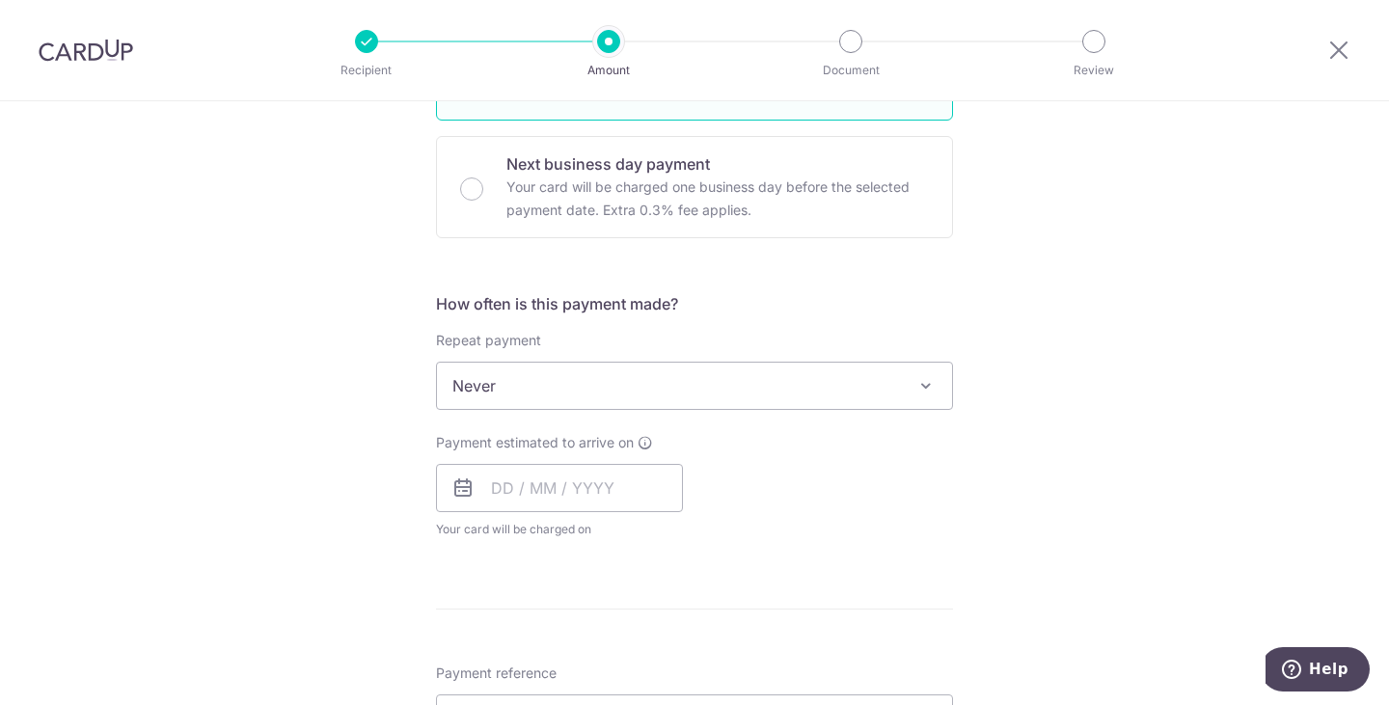
scroll to position [579, 0]
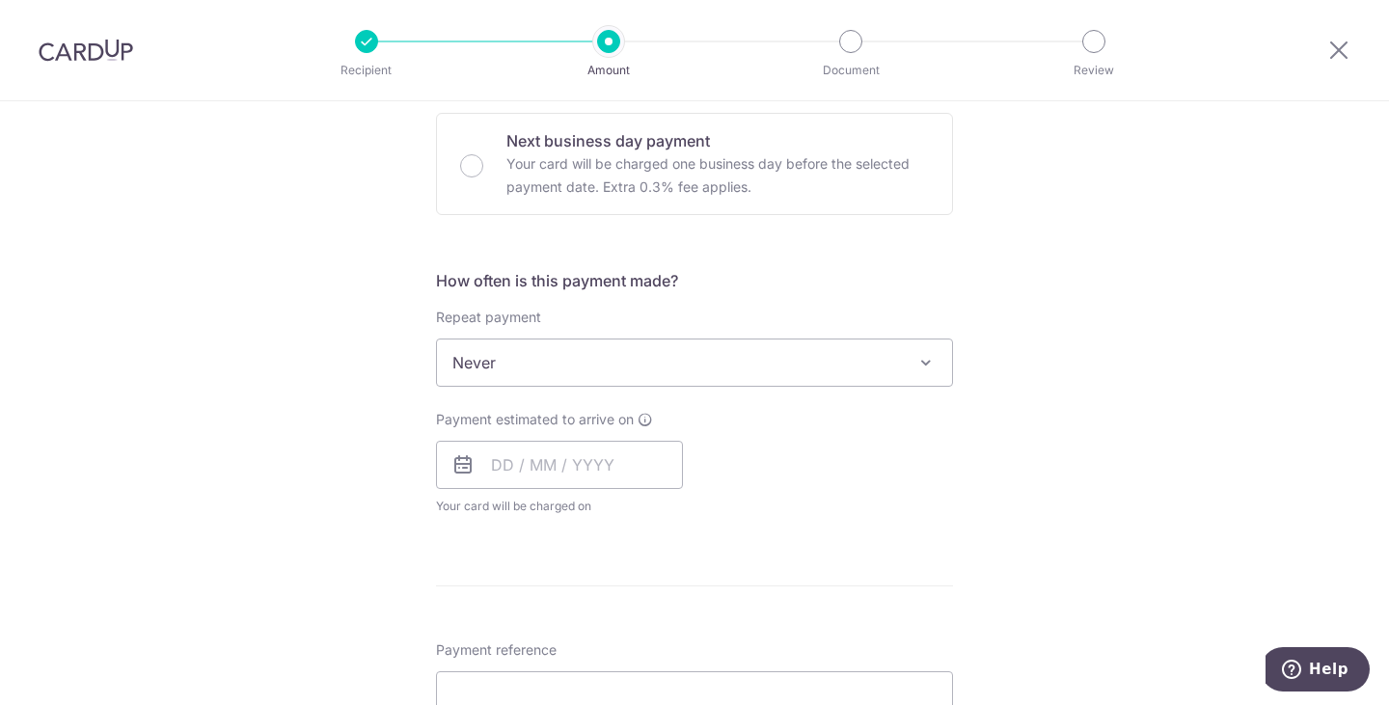
click at [930, 365] on span at bounding box center [926, 362] width 23 height 23
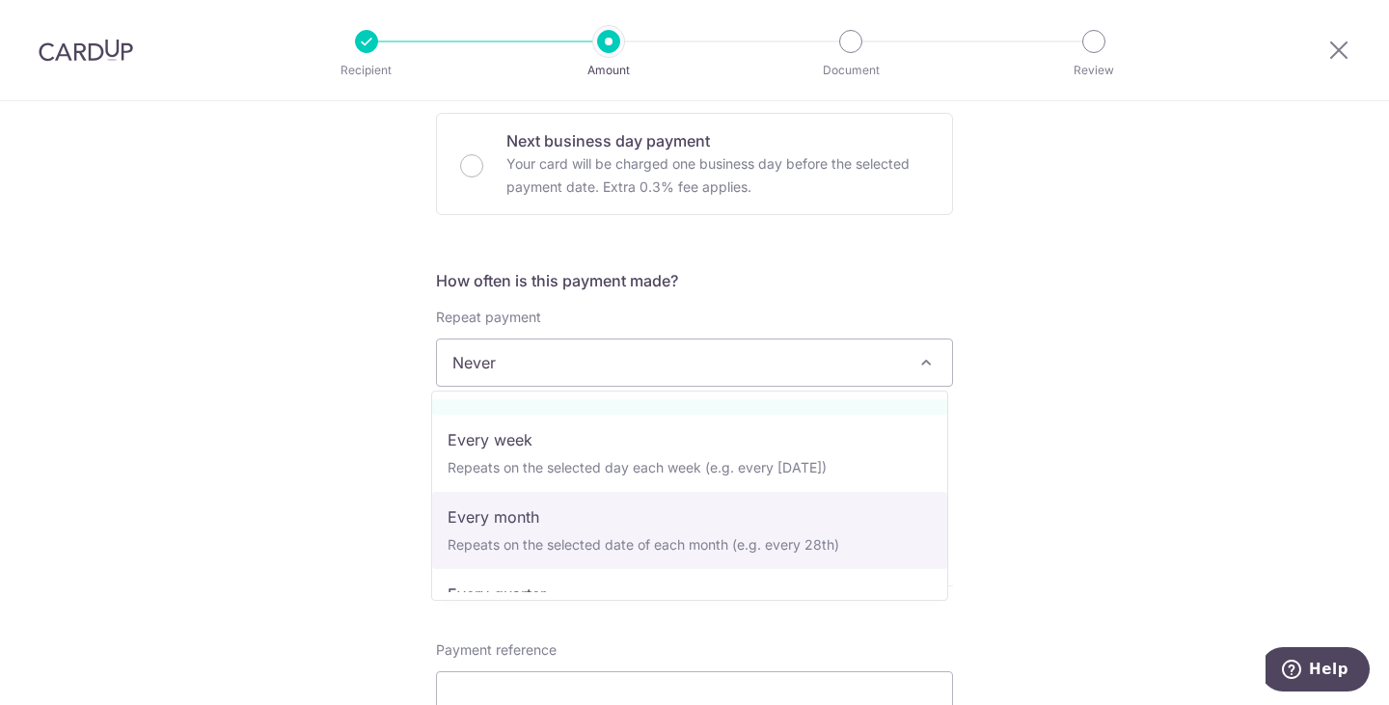
scroll to position [96, 0]
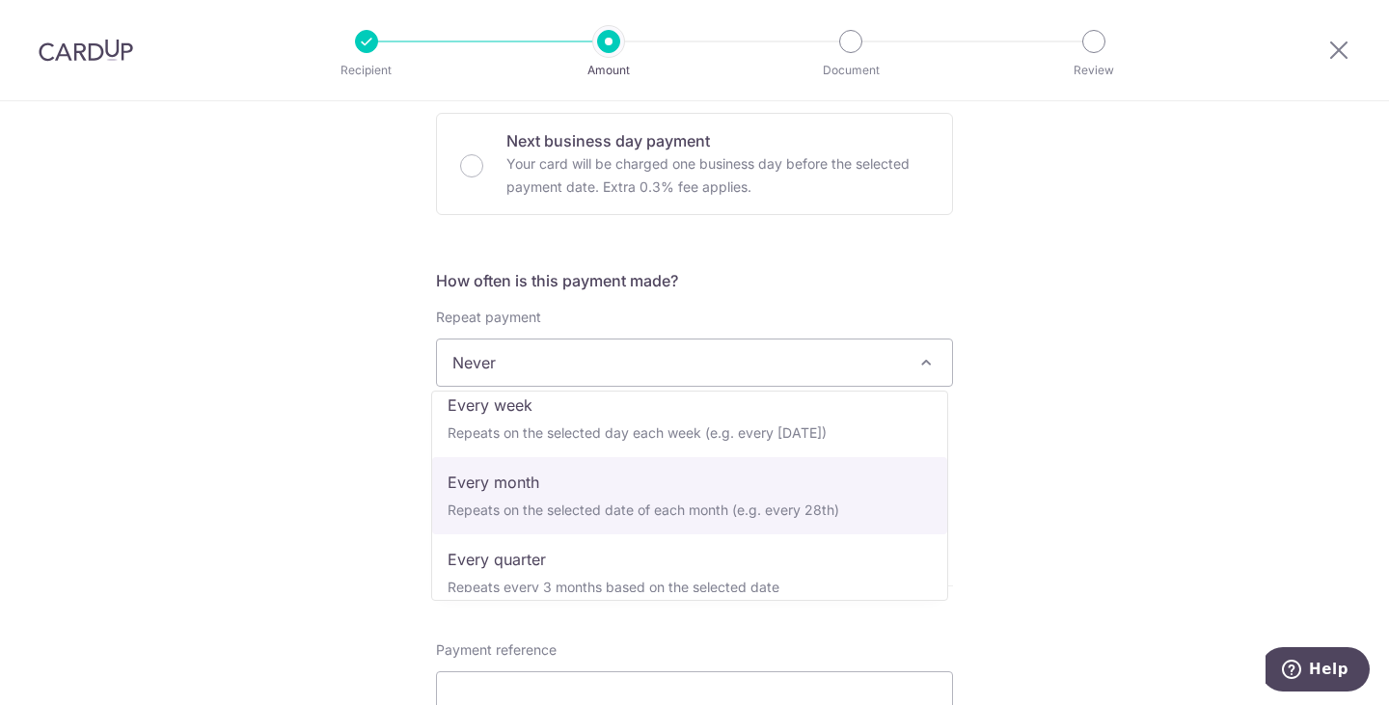
select select "3"
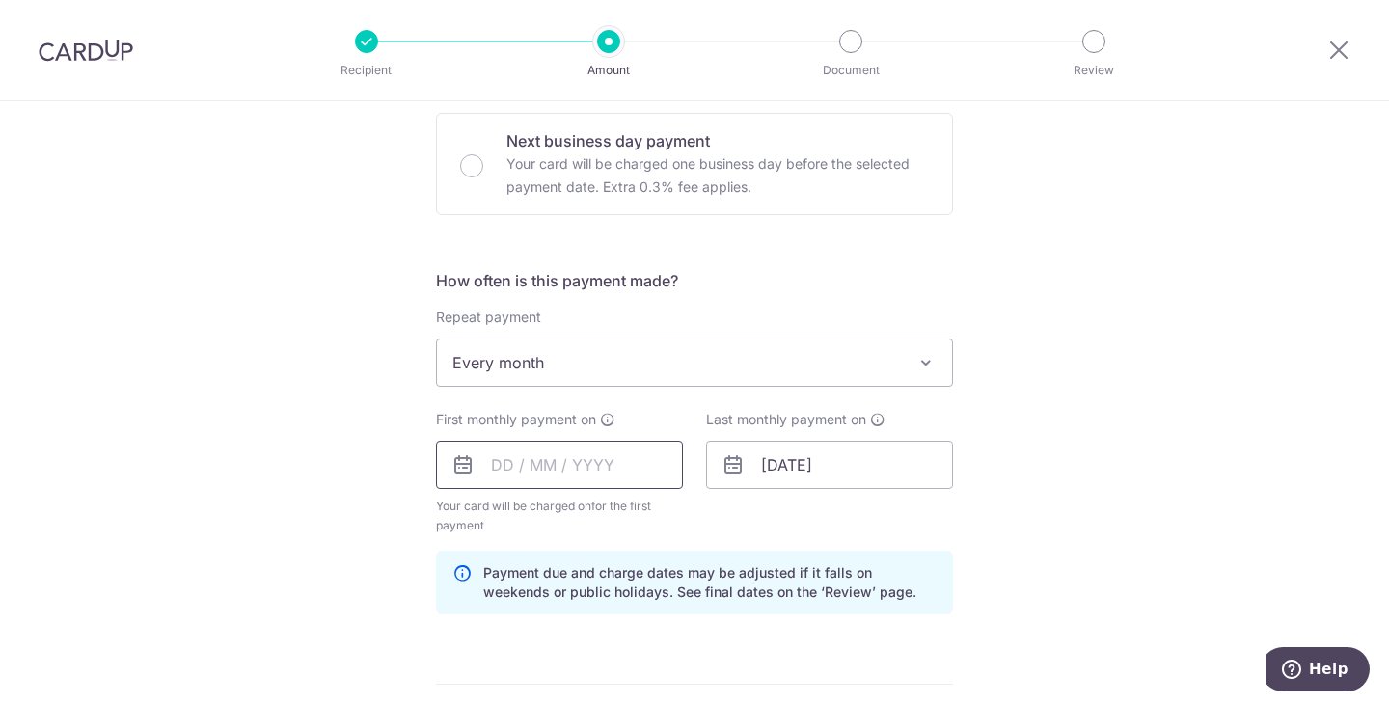
click at [597, 464] on input "text" at bounding box center [559, 465] width 247 height 48
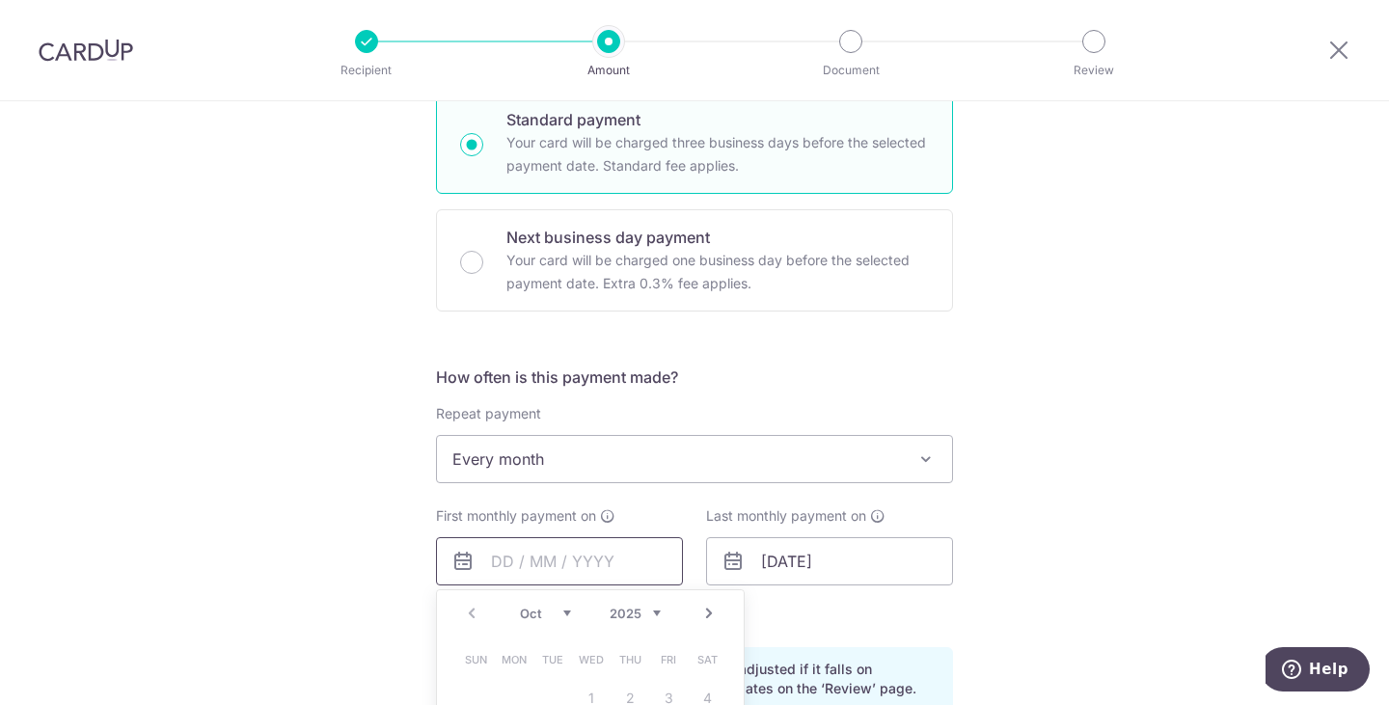
scroll to position [482, 0]
click at [560, 613] on select "Oct Nov Dec" at bounding box center [545, 613] width 51 height 15
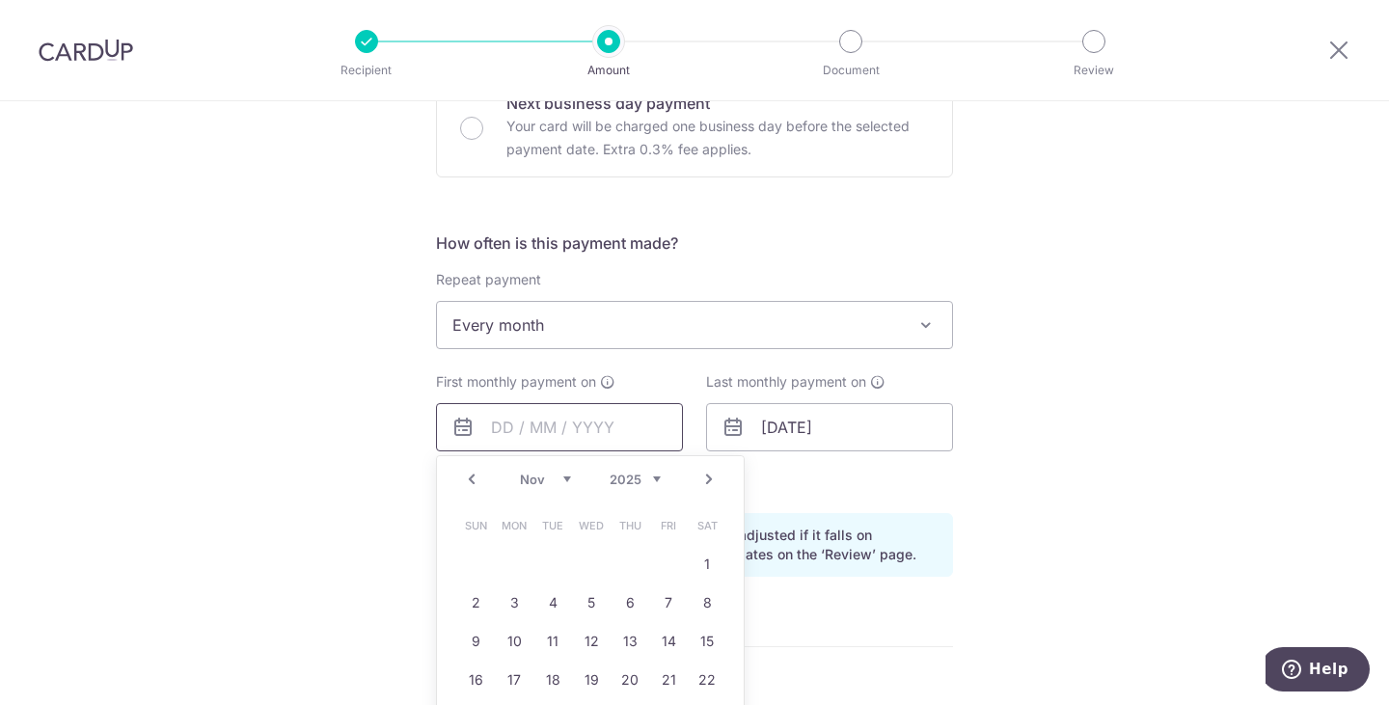
scroll to position [675, 0]
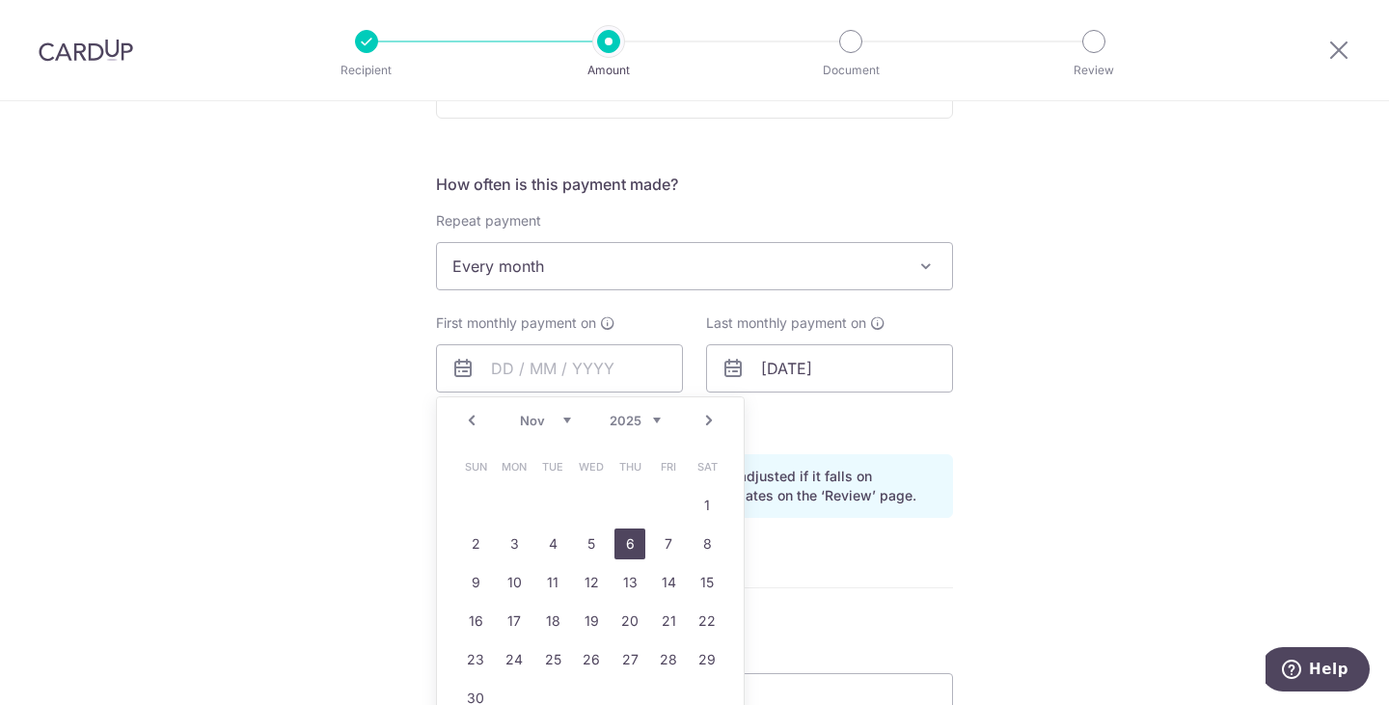
click at [622, 547] on link "6" at bounding box center [629, 544] width 31 height 31
type input "[DATE]"
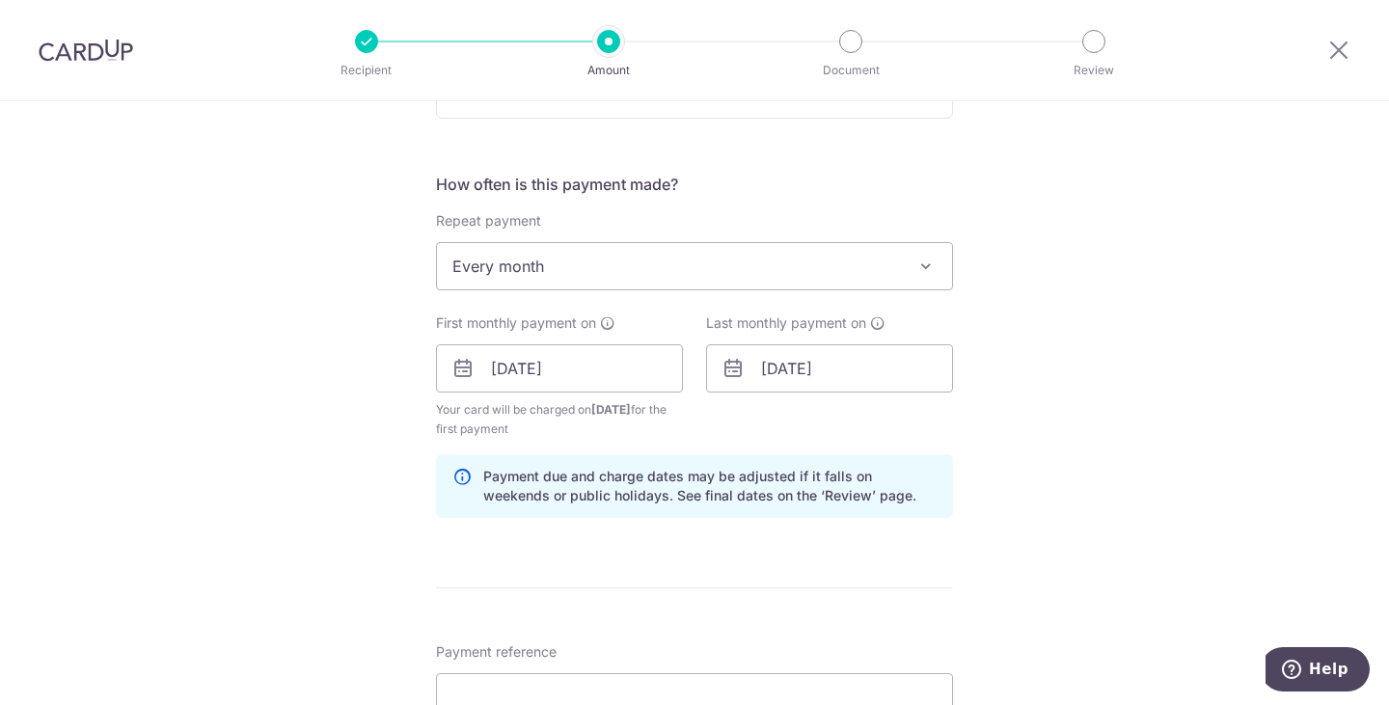
click at [1052, 482] on div "Tell us more about your payment Enter payment amount SGD 1,326.00 1326.00 Selec…" at bounding box center [694, 347] width 1389 height 1843
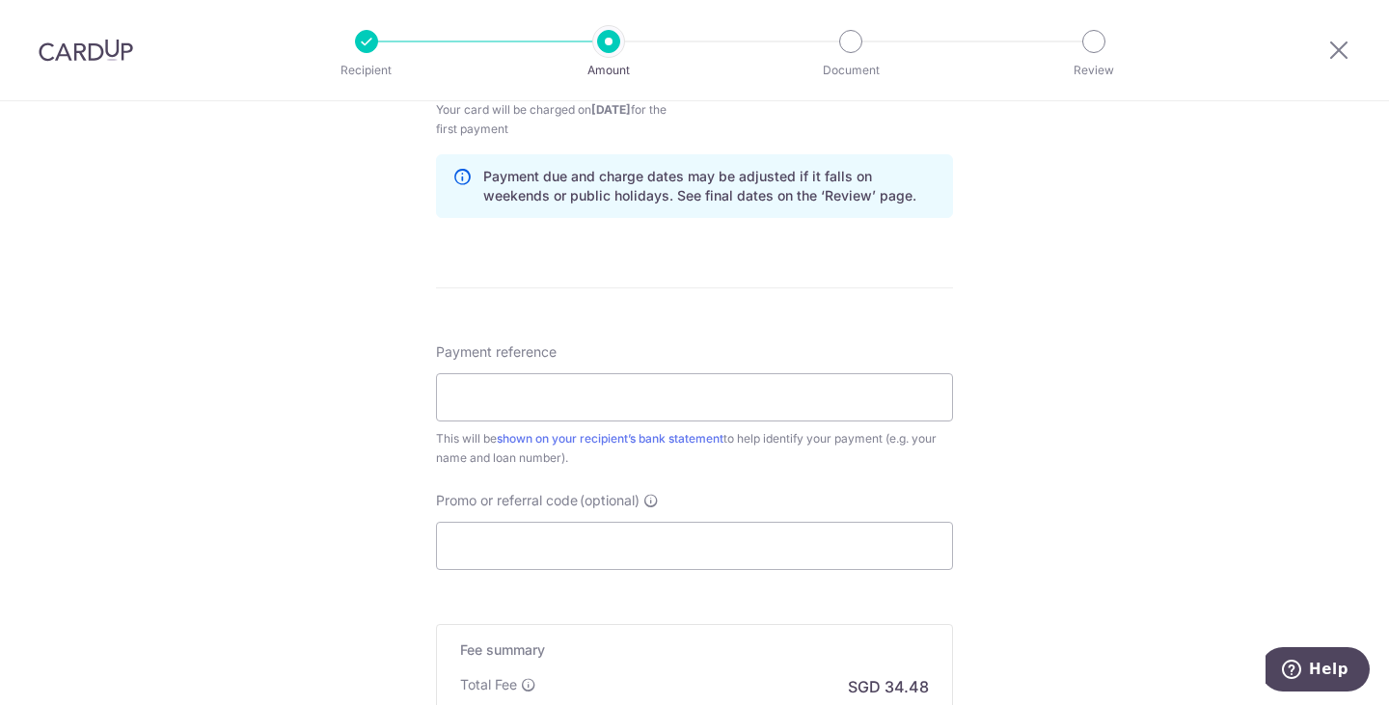
scroll to position [1061, 0]
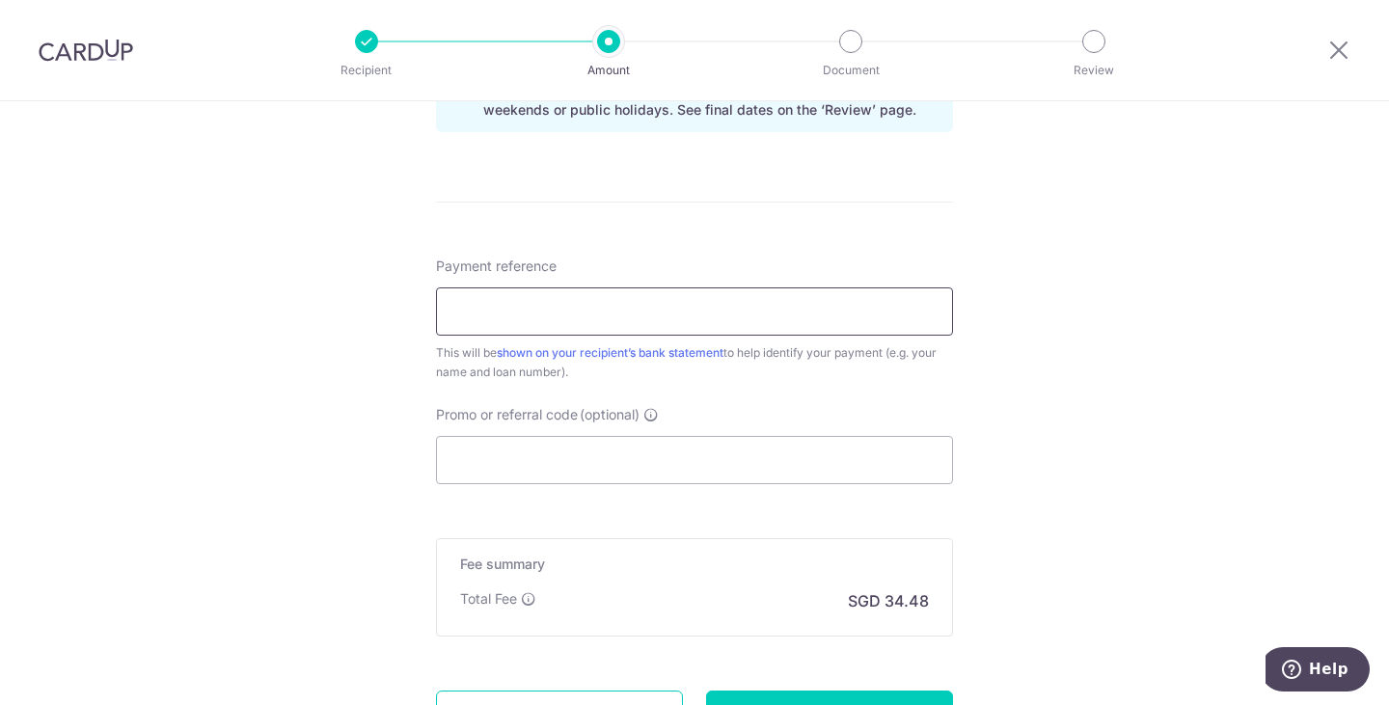
click at [815, 311] on input "Payment reference" at bounding box center [694, 311] width 517 height 48
type input "for car loan HPR107315J"
click at [659, 465] on input "Promo or referral code (optional)" at bounding box center [694, 460] width 517 height 48
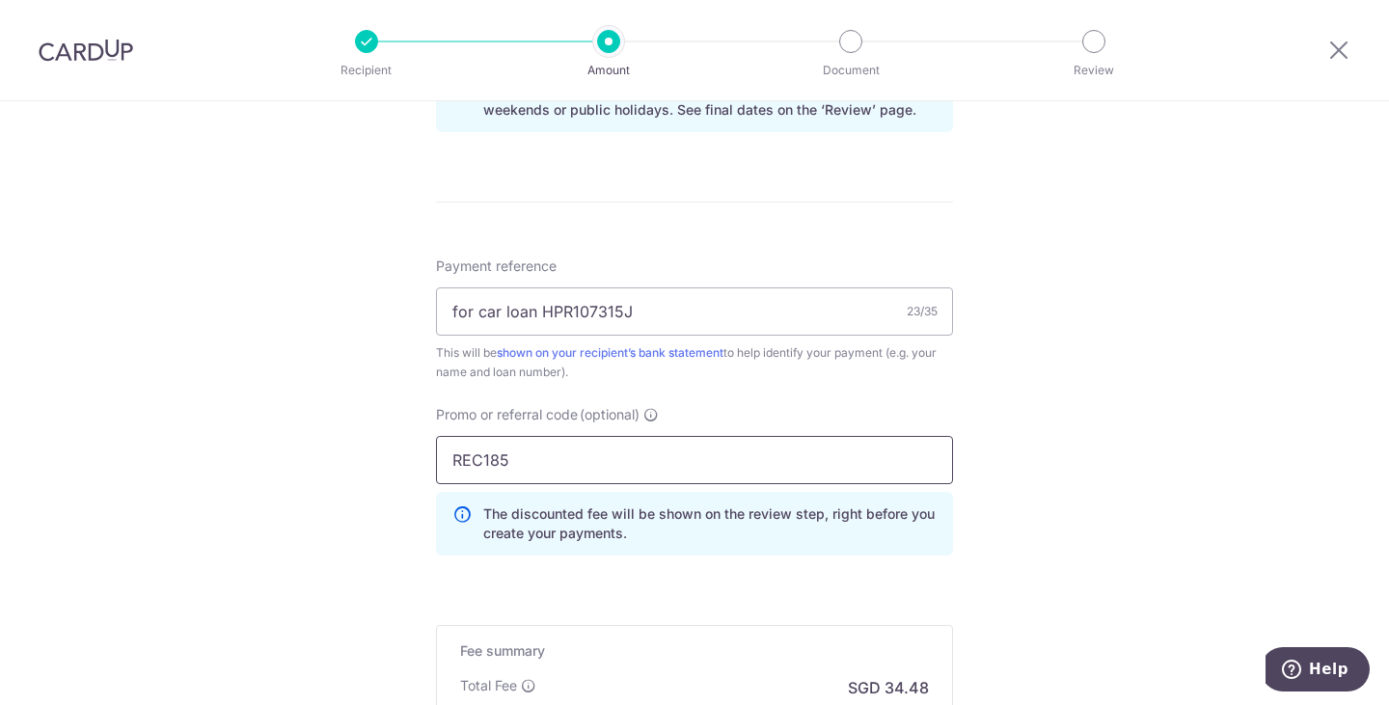
type input "REC185"
click at [1203, 524] on div "Tell us more about your payment Enter payment amount SGD 1,326.00 1326.00 Selec…" at bounding box center [694, 5] width 1389 height 1930
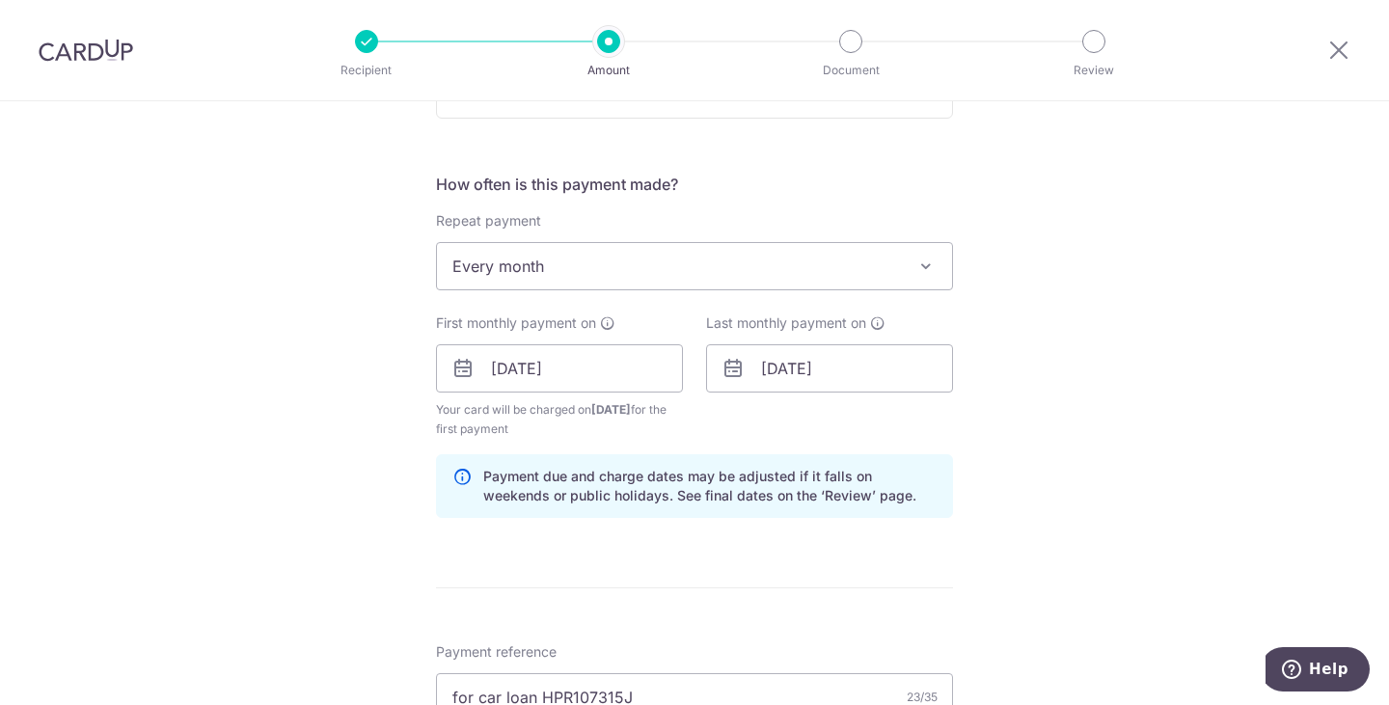
scroll to position [1254, 0]
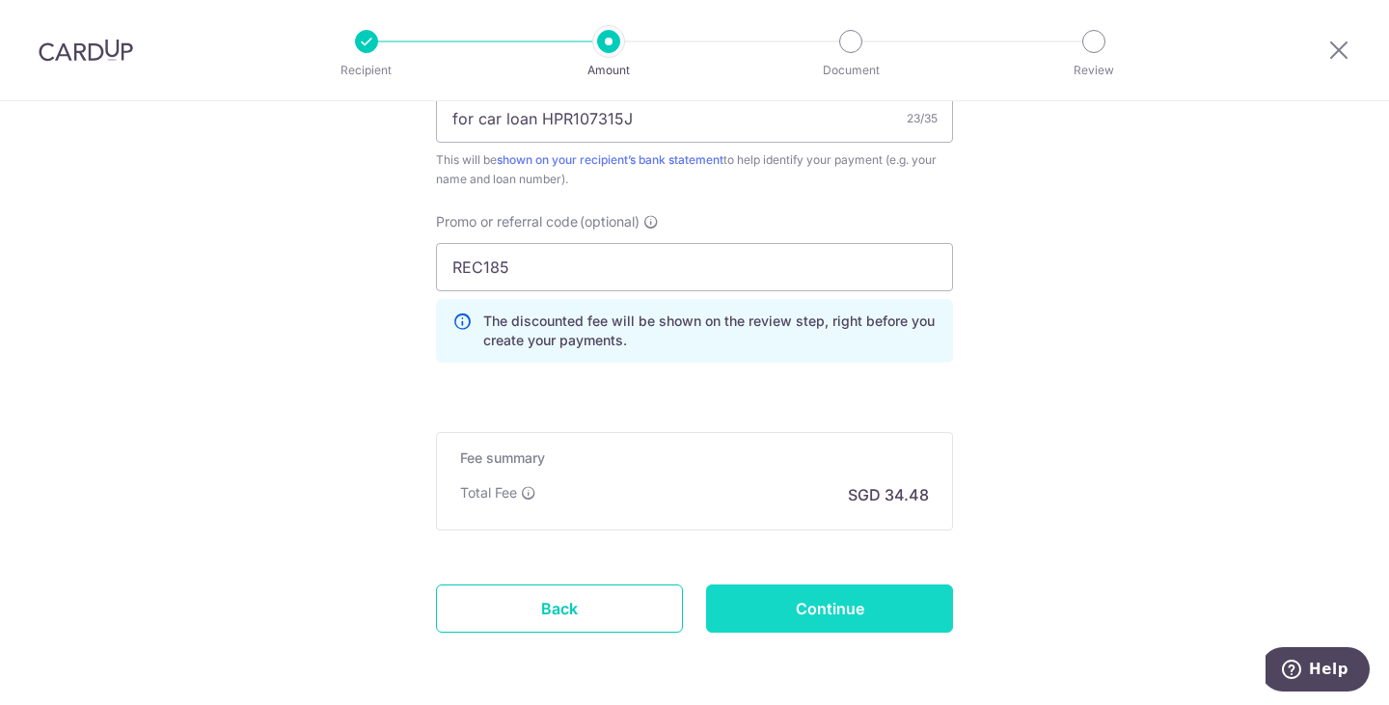
click at [785, 614] on input "Continue" at bounding box center [829, 609] width 247 height 48
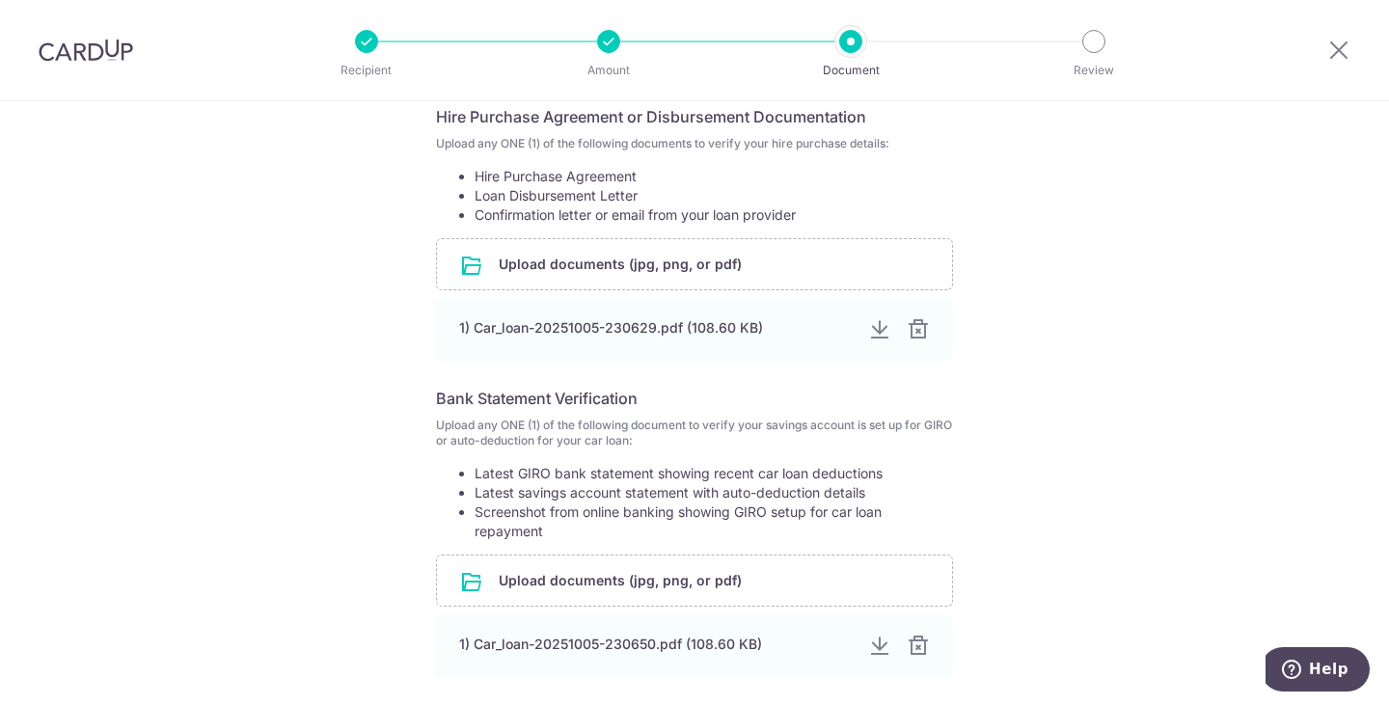
scroll to position [386, 0]
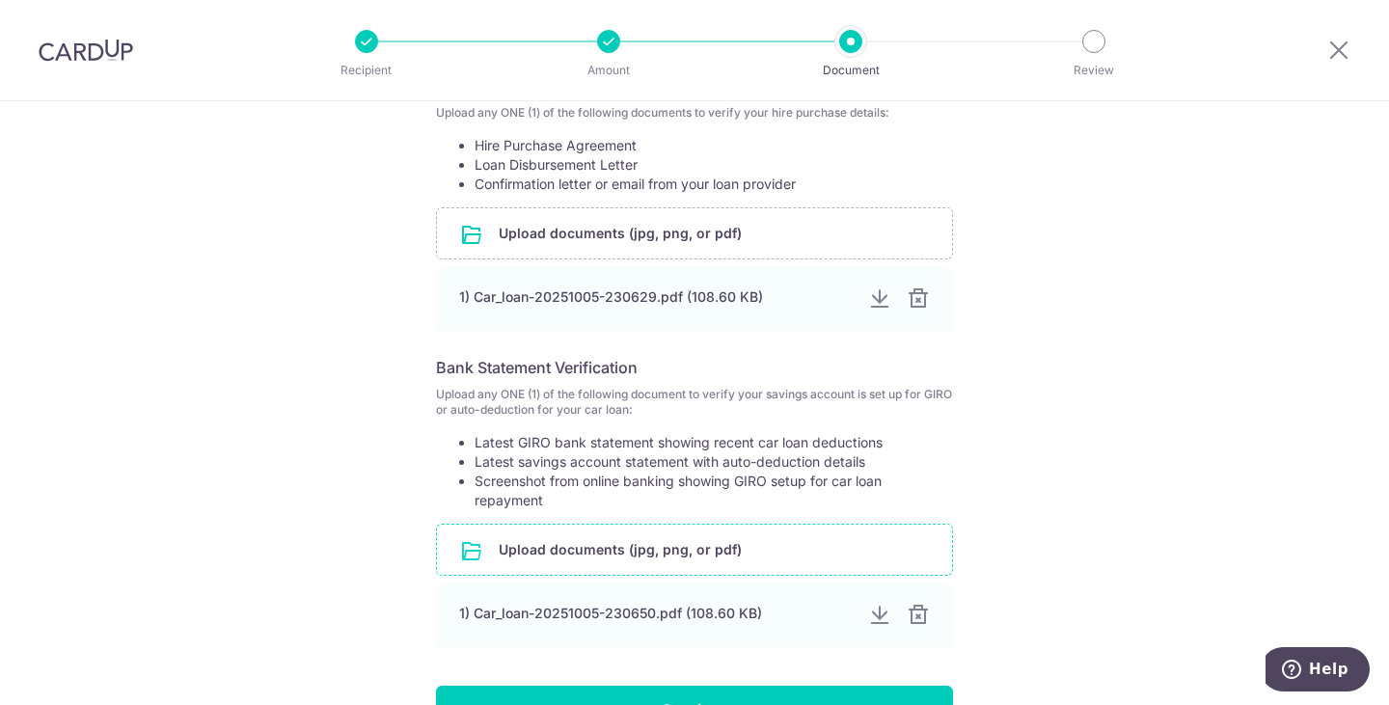
click at [803, 547] on input "file" at bounding box center [694, 550] width 515 height 50
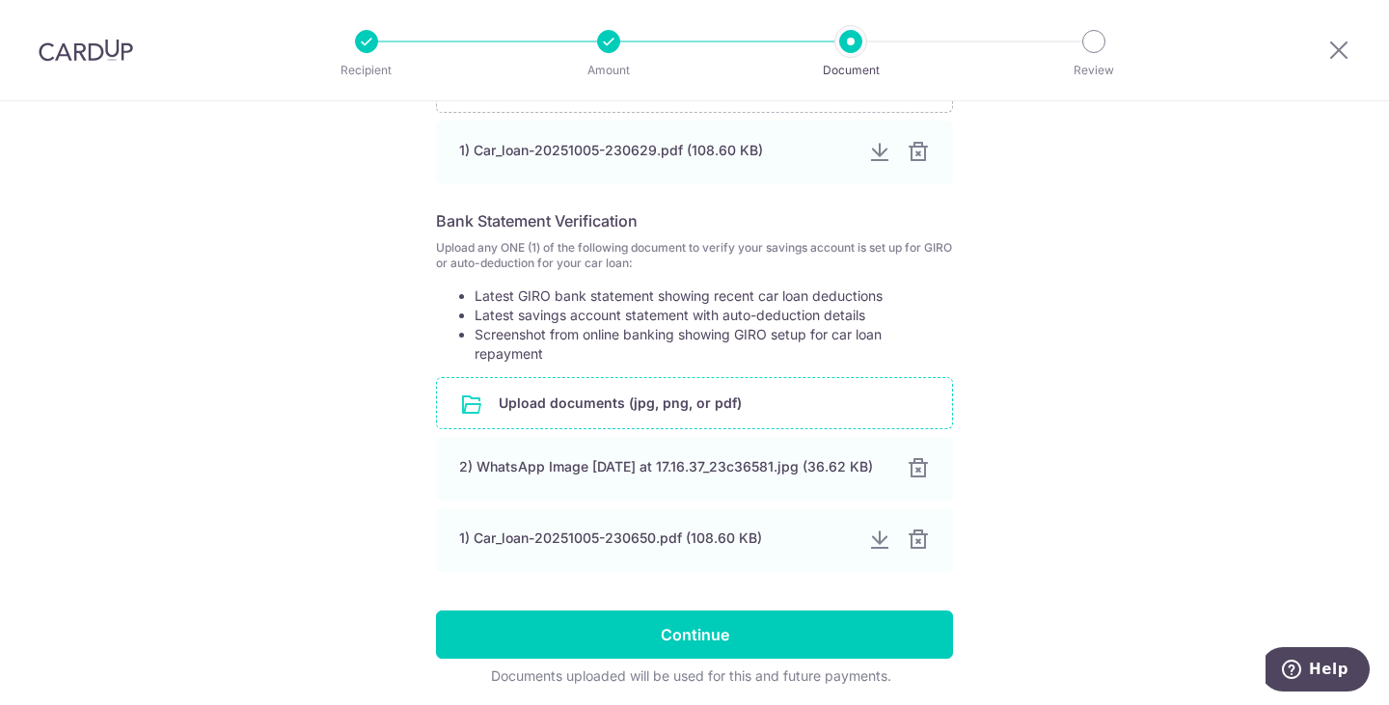
scroll to position [517, 0]
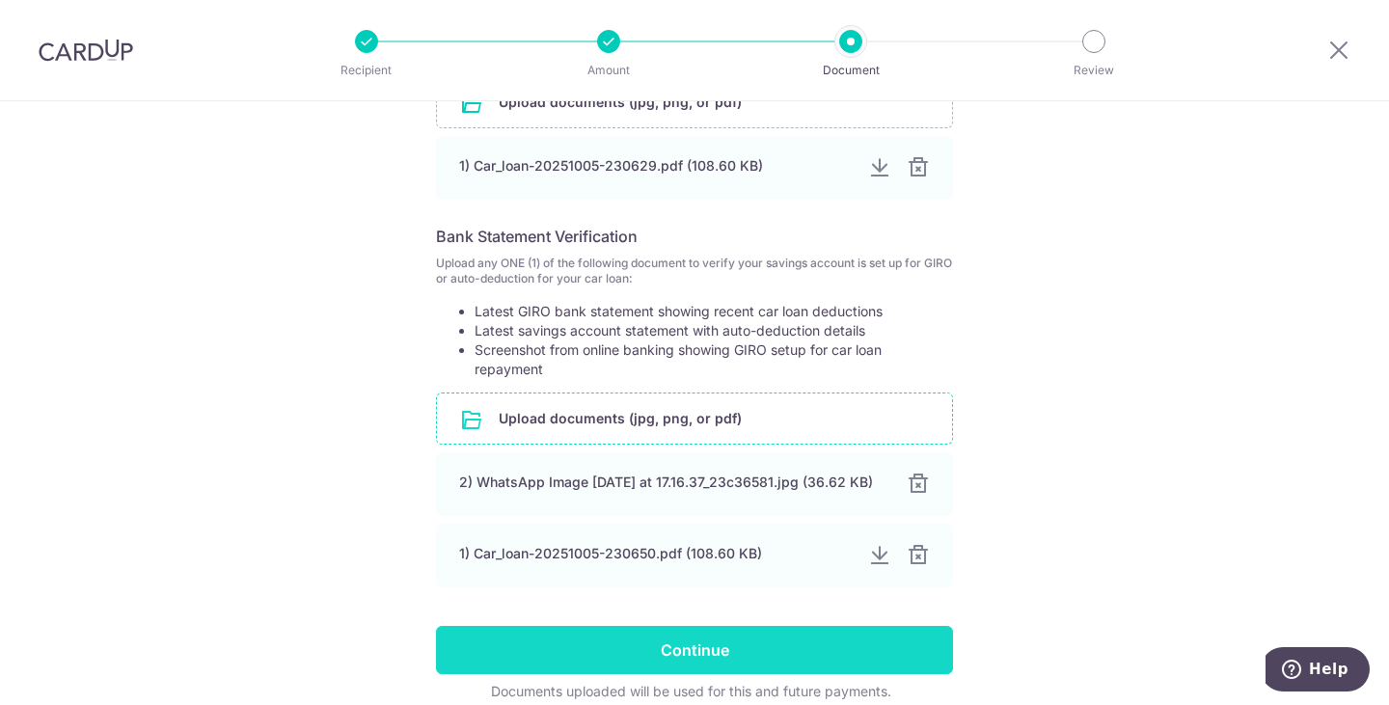
click at [764, 664] on input "Continue" at bounding box center [694, 650] width 517 height 48
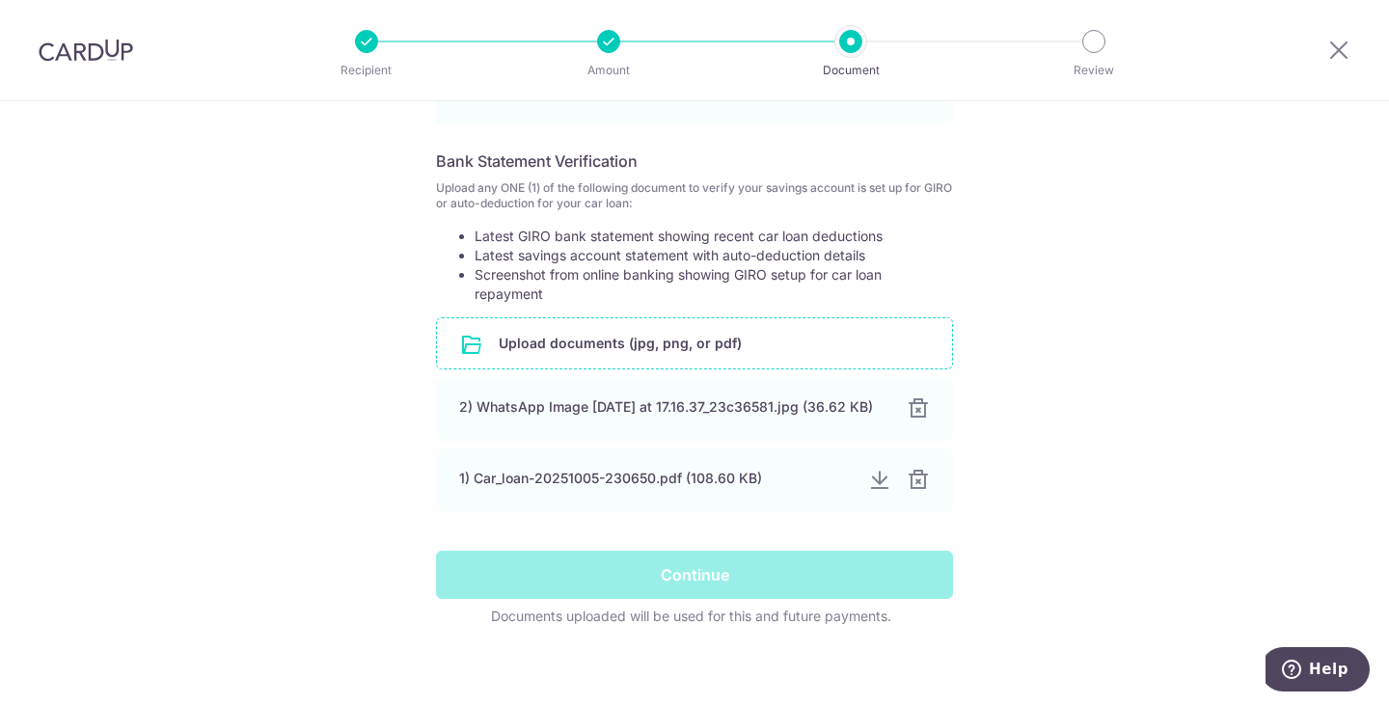
scroll to position [614, 0]
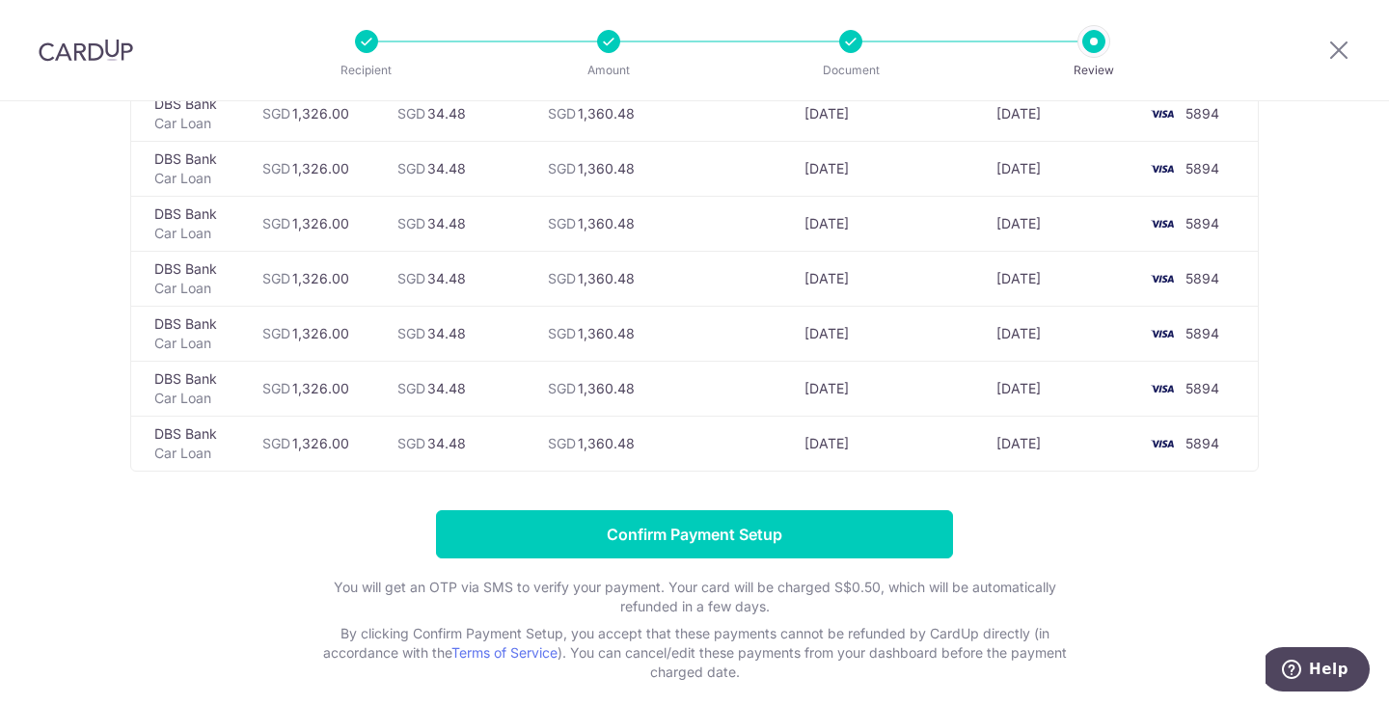
scroll to position [2888, 0]
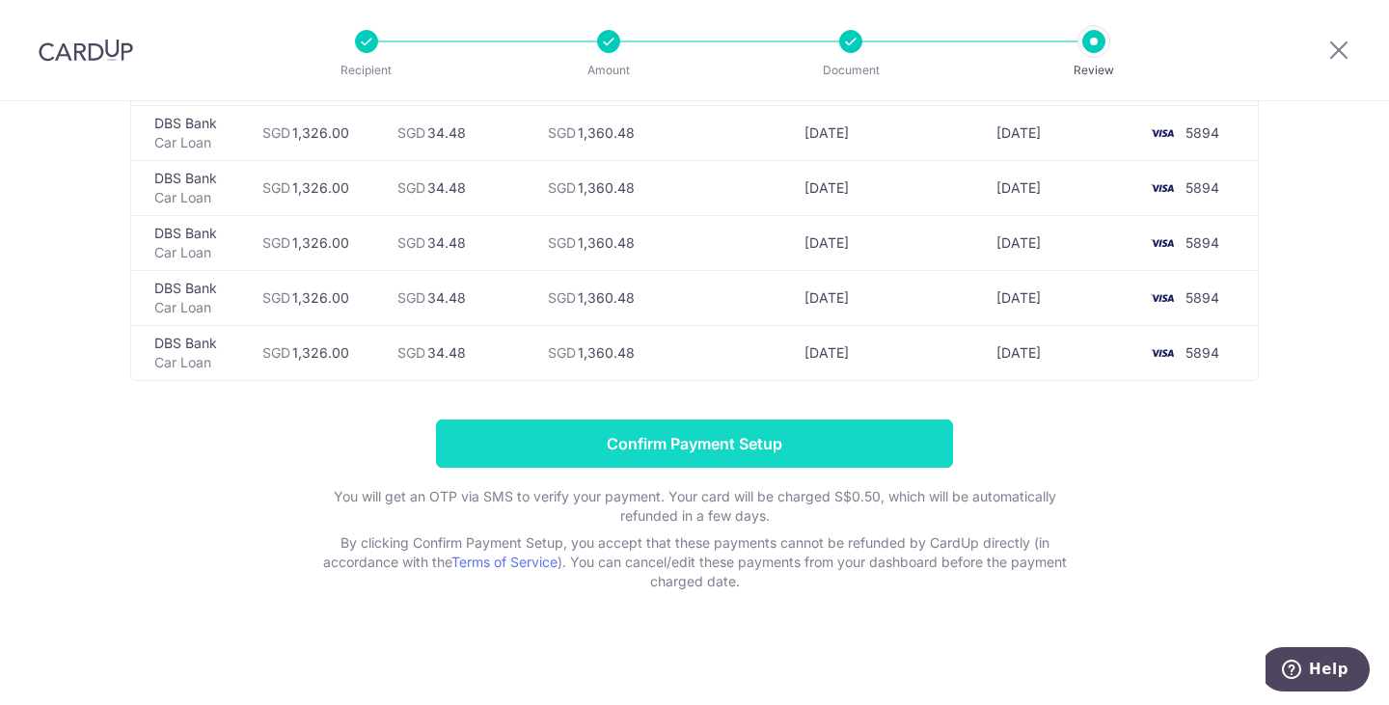
click at [697, 446] on input "Confirm Payment Setup" at bounding box center [694, 444] width 517 height 48
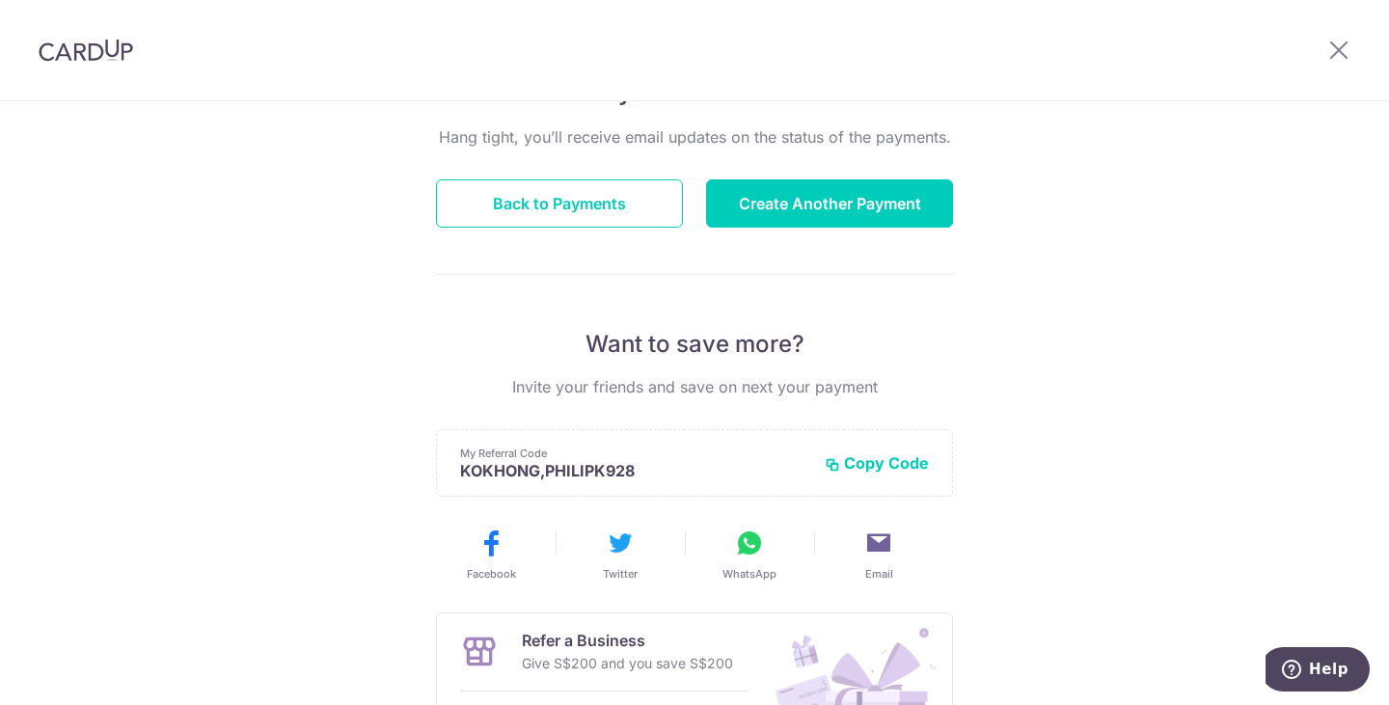
scroll to position [137, 0]
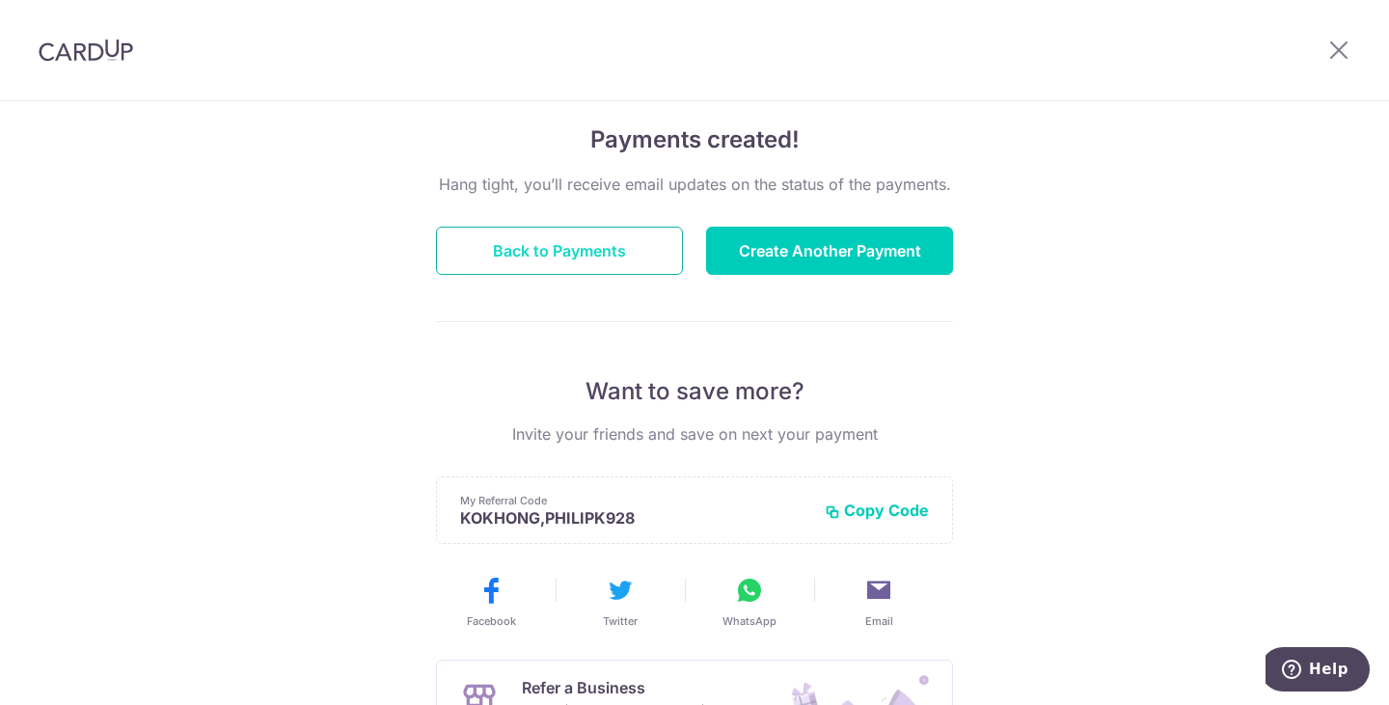
click at [514, 255] on button "Back to Payments" at bounding box center [559, 251] width 247 height 48
